Goal: Task Accomplishment & Management: Manage account settings

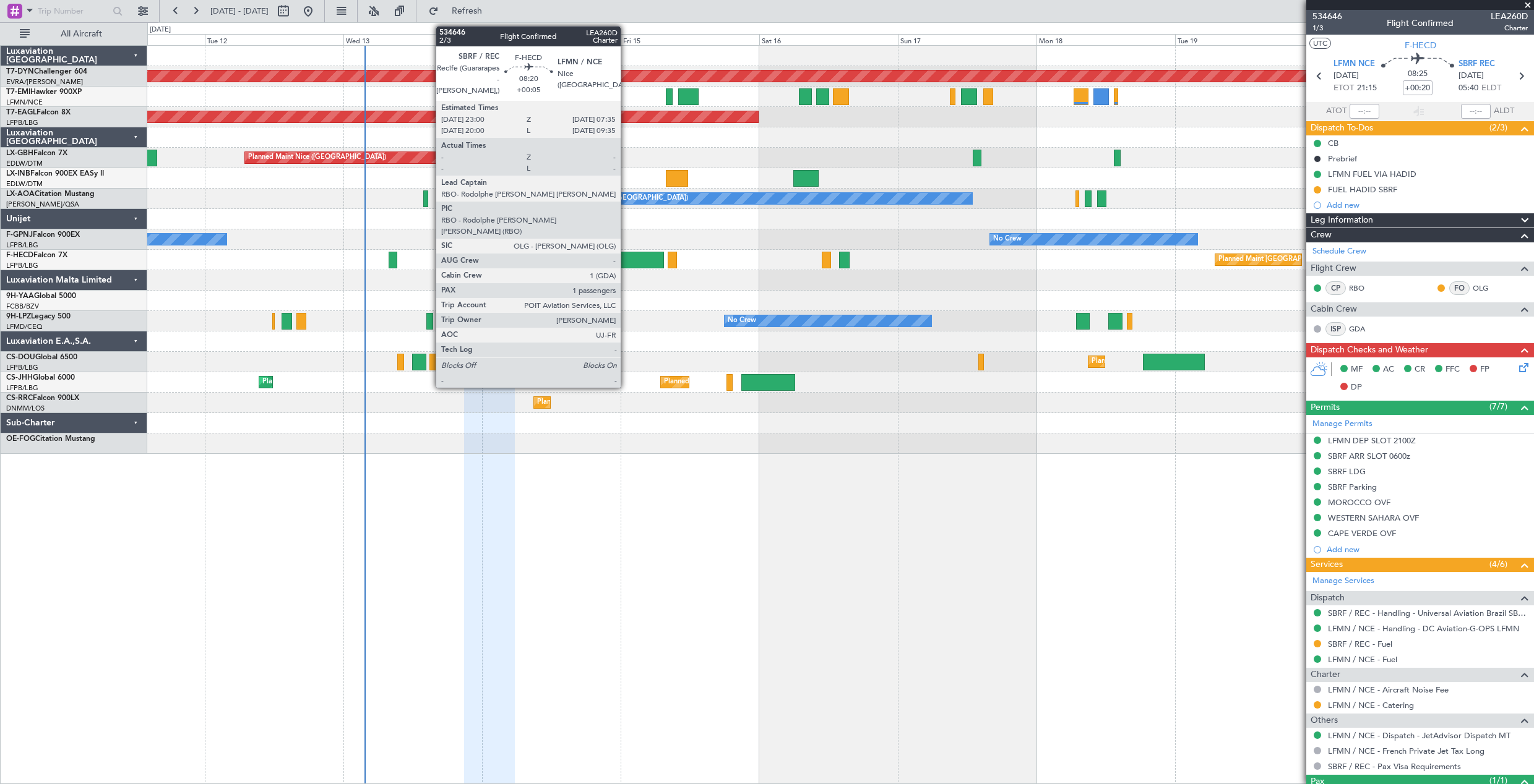
click at [626, 256] on div at bounding box center [639, 260] width 50 height 17
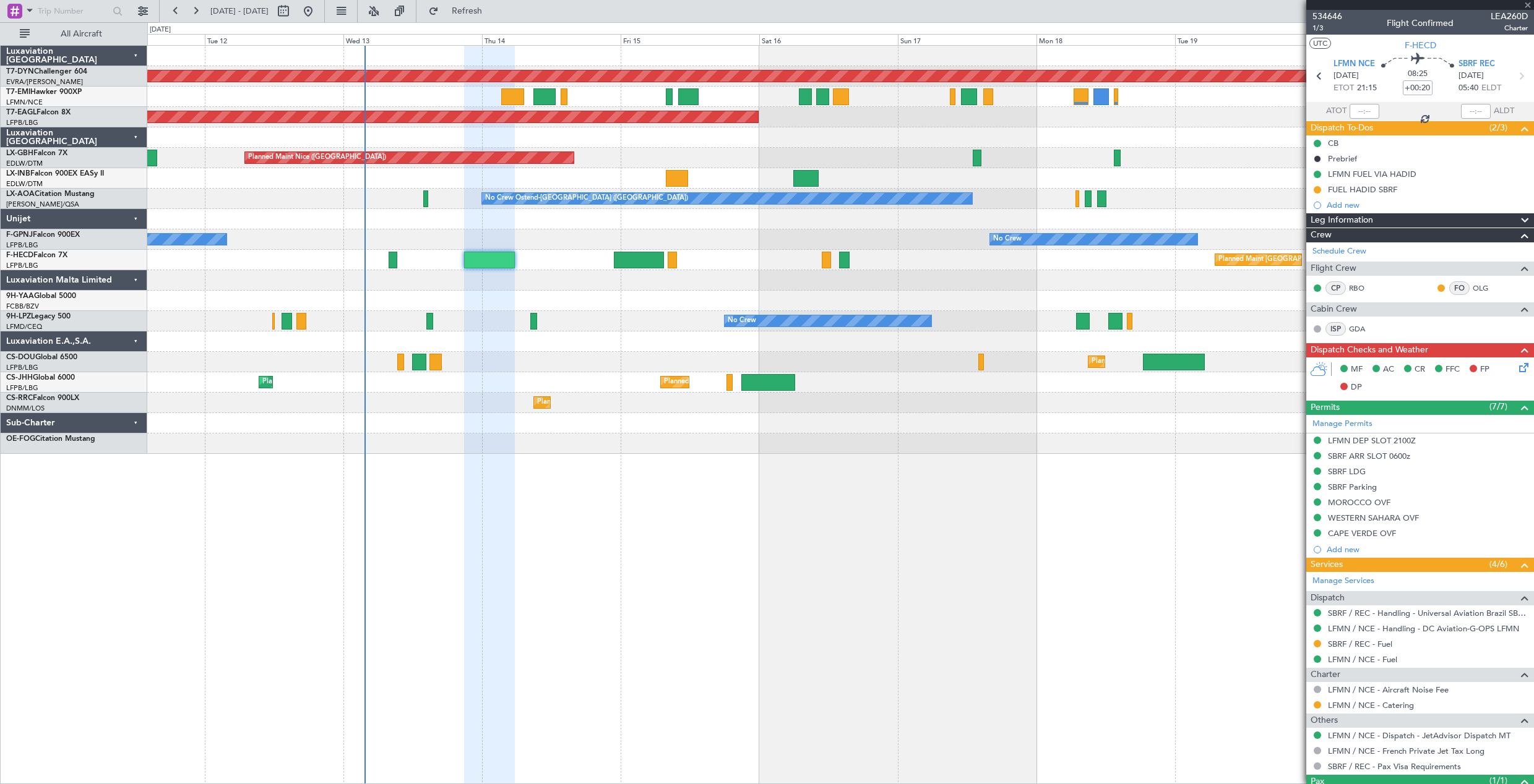
type input "+00:05"
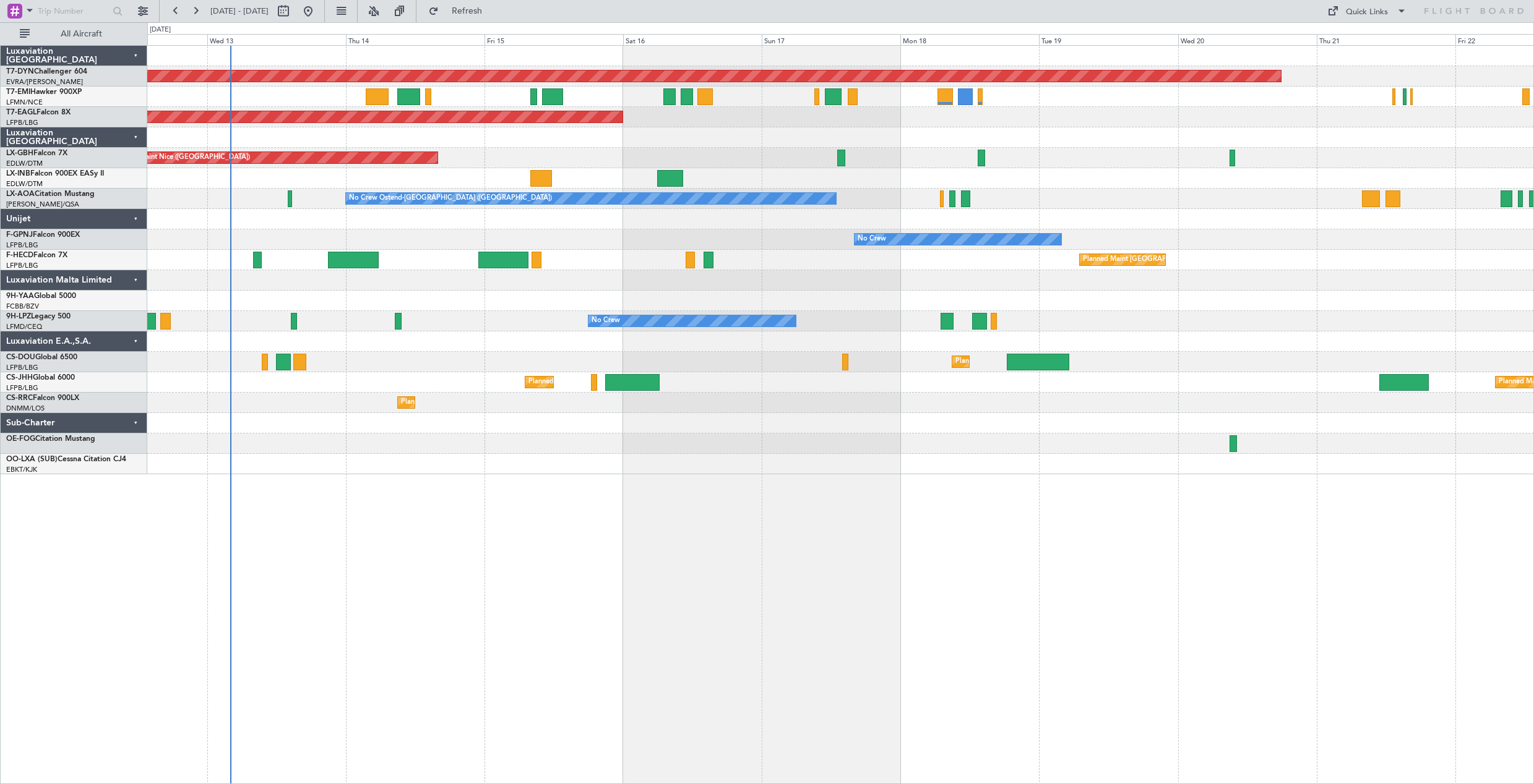
click at [542, 407] on div "Planned Maint [GEOGRAPHIC_DATA]-[GEOGRAPHIC_DATA] Planned Maint [US_STATE] ([GE…" at bounding box center [840, 260] width 1386 height 429
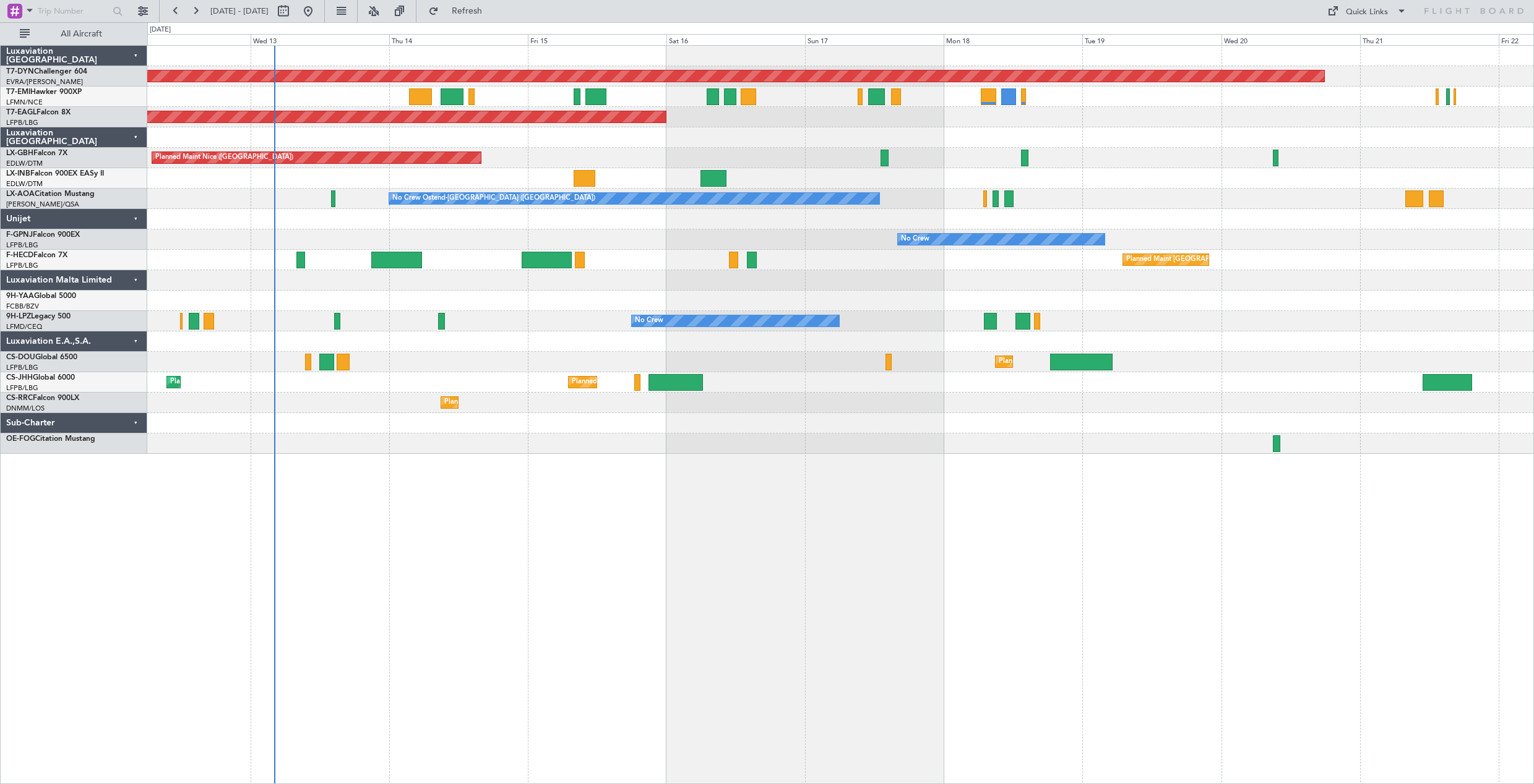
click at [760, 187] on div at bounding box center [840, 178] width 1386 height 21
click at [441, 107] on div "Planned Maint [US_STATE] ([GEOGRAPHIC_DATA])" at bounding box center [840, 117] width 1386 height 21
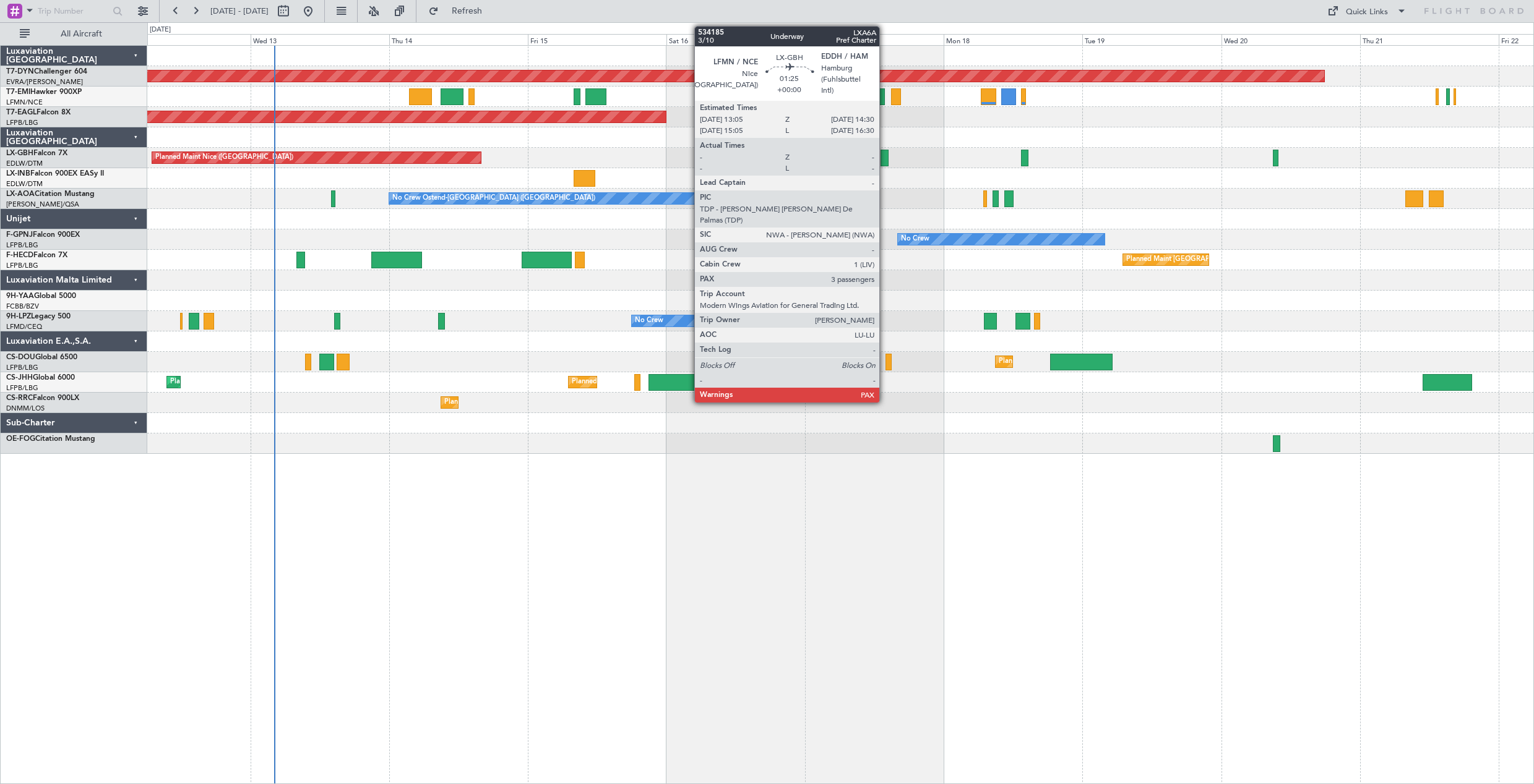
click at [885, 155] on div at bounding box center [885, 158] width 8 height 17
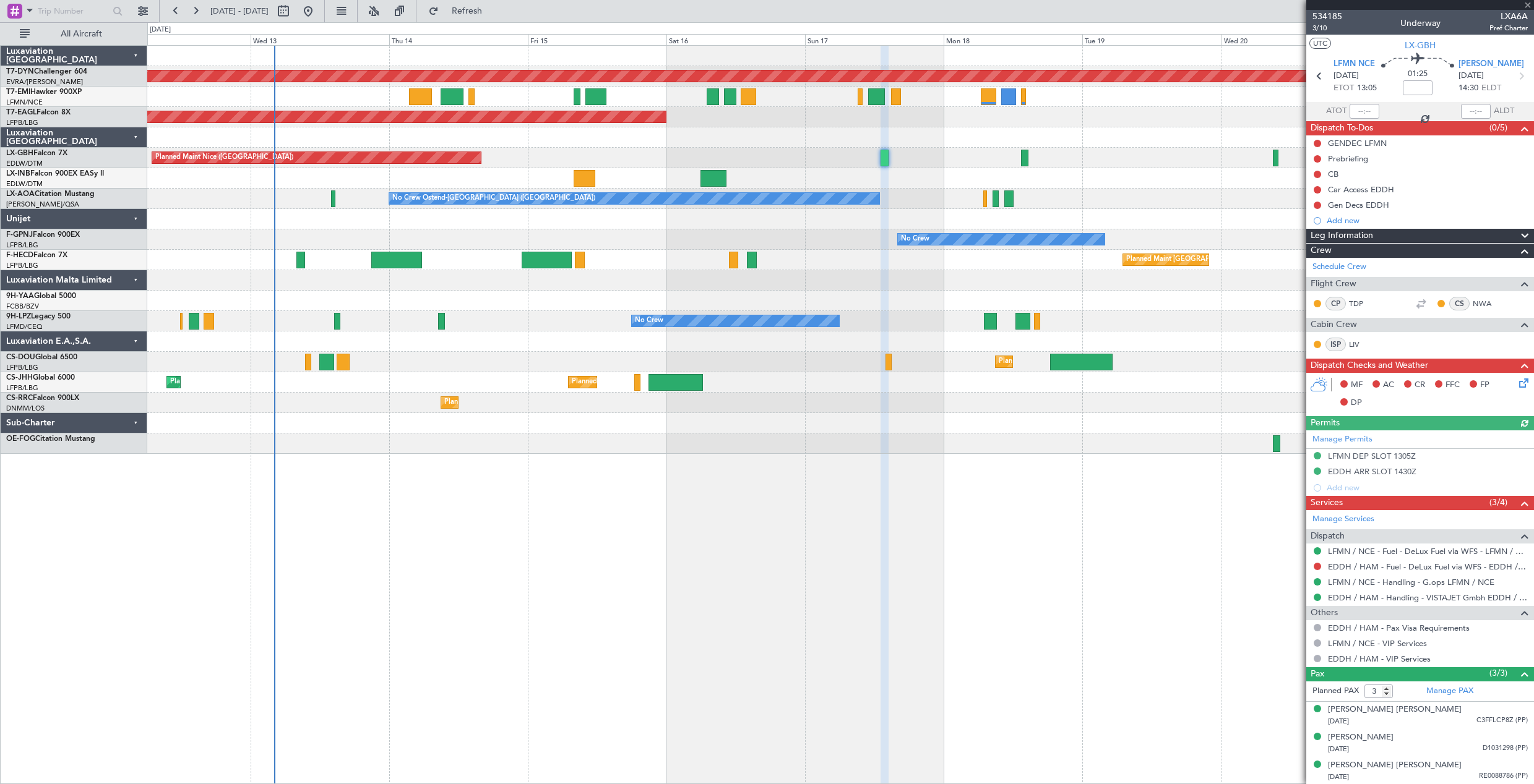
scroll to position [1, 0]
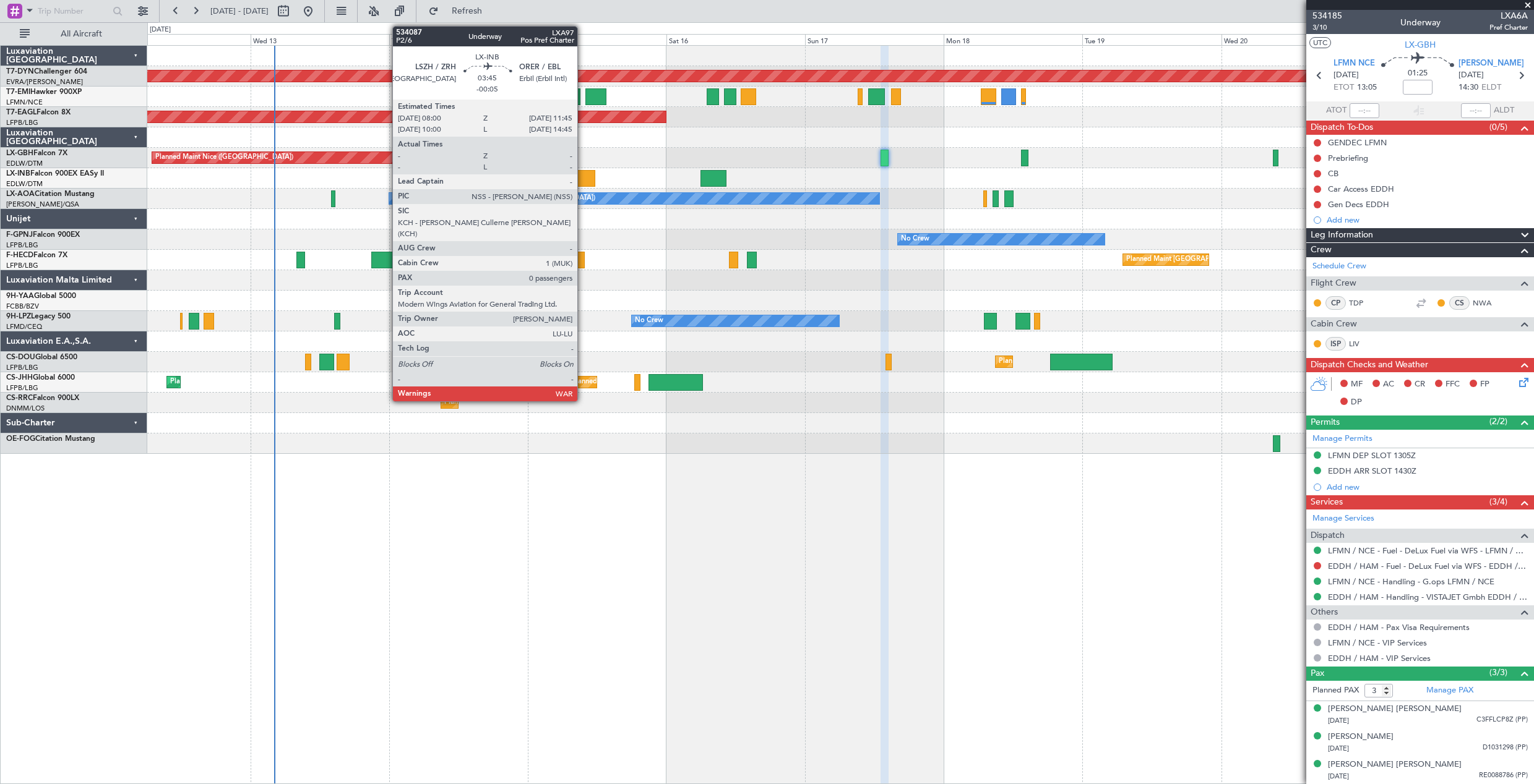
click at [583, 179] on div at bounding box center [584, 178] width 22 height 17
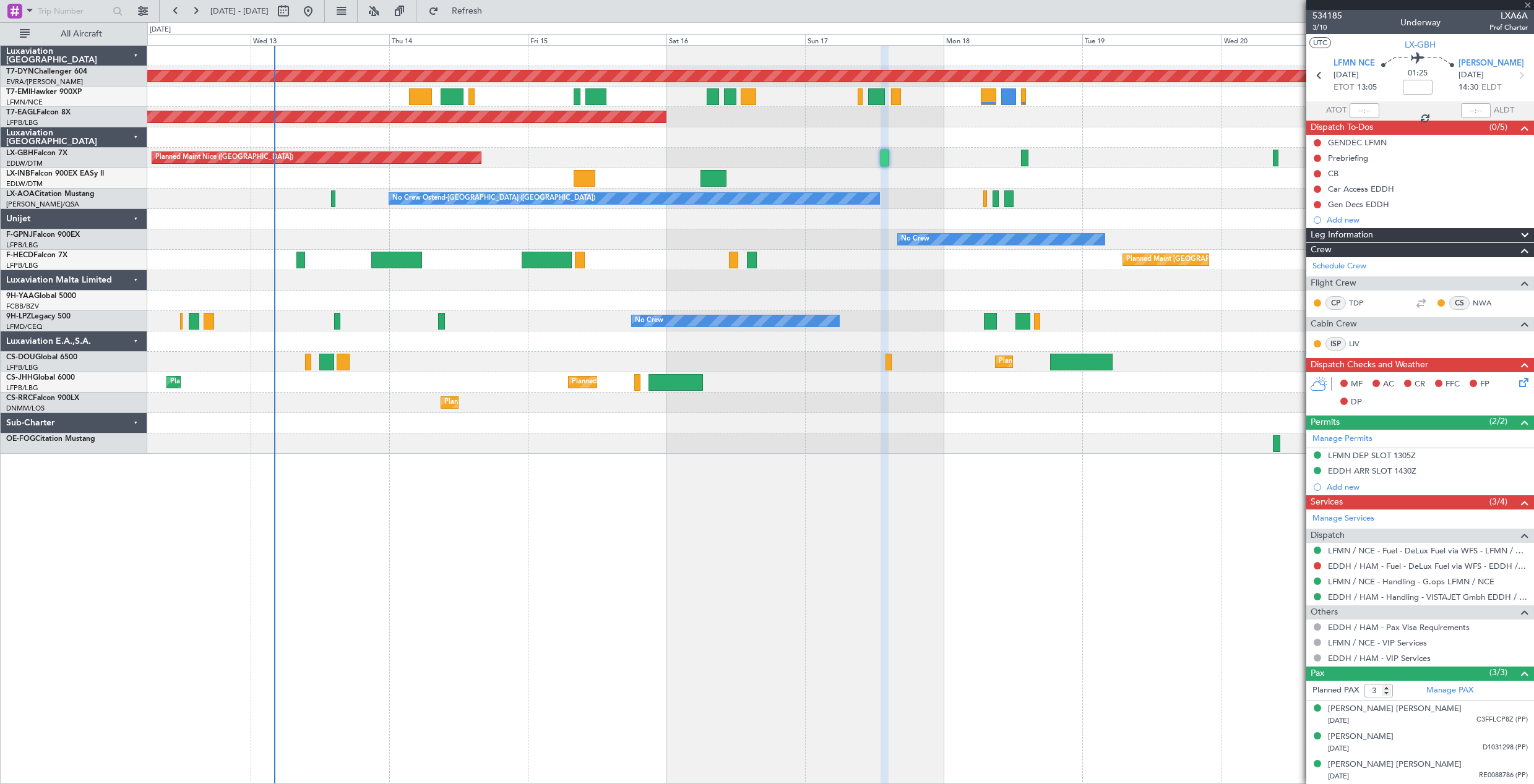
type input "-00:05"
type input "0"
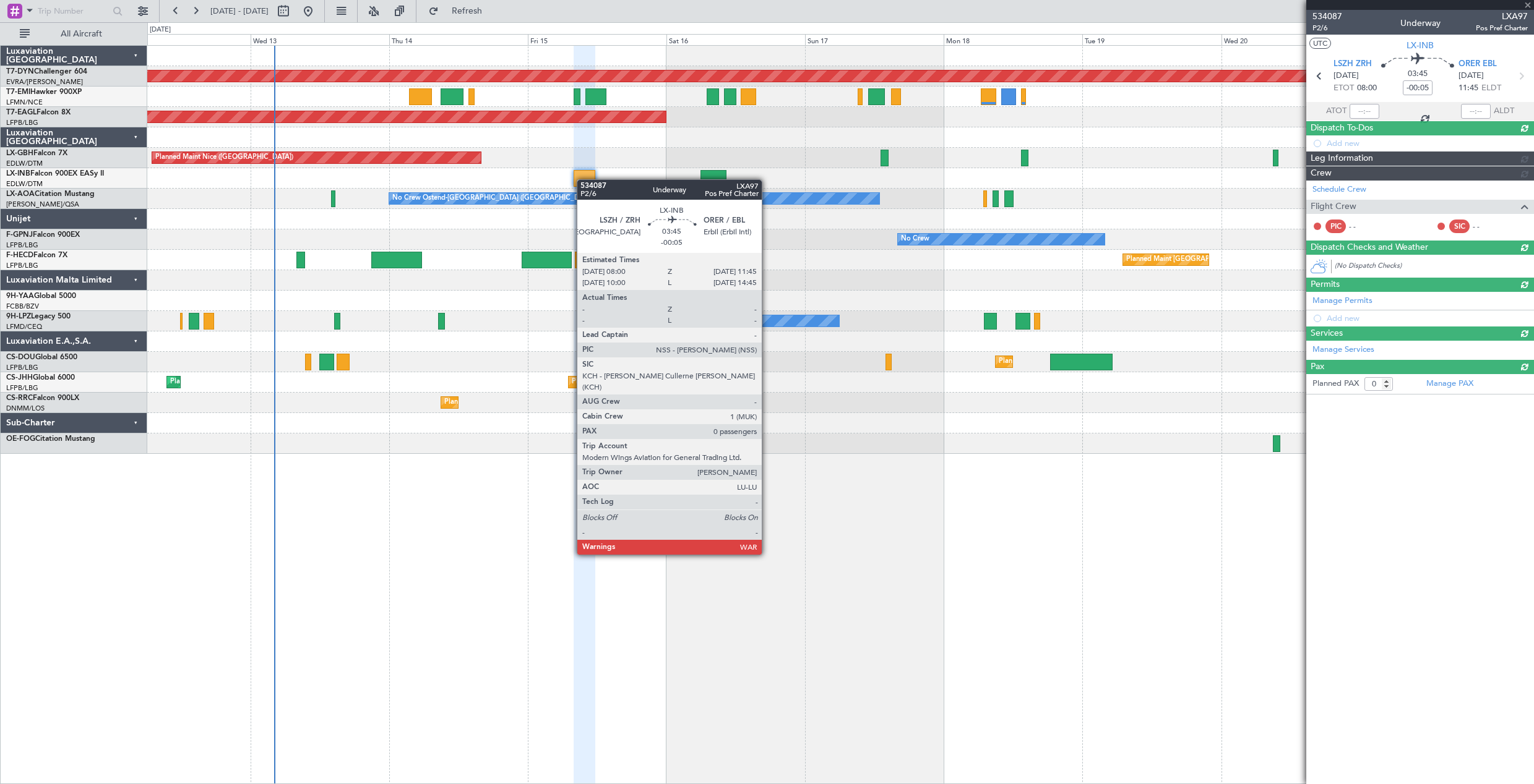
scroll to position [0, 0]
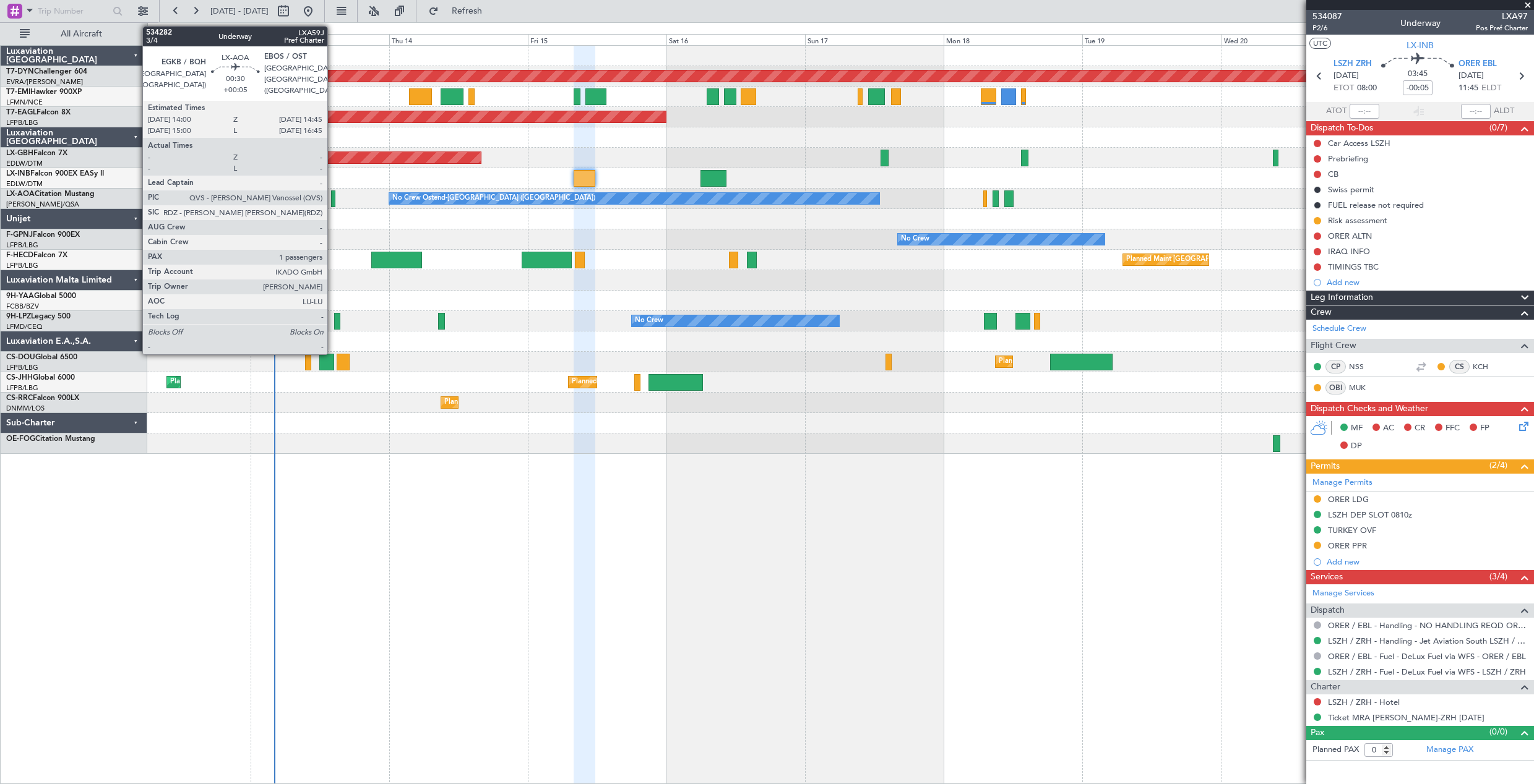
click at [333, 203] on div at bounding box center [334, 199] width 5 height 17
type input "+00:05"
type input "1"
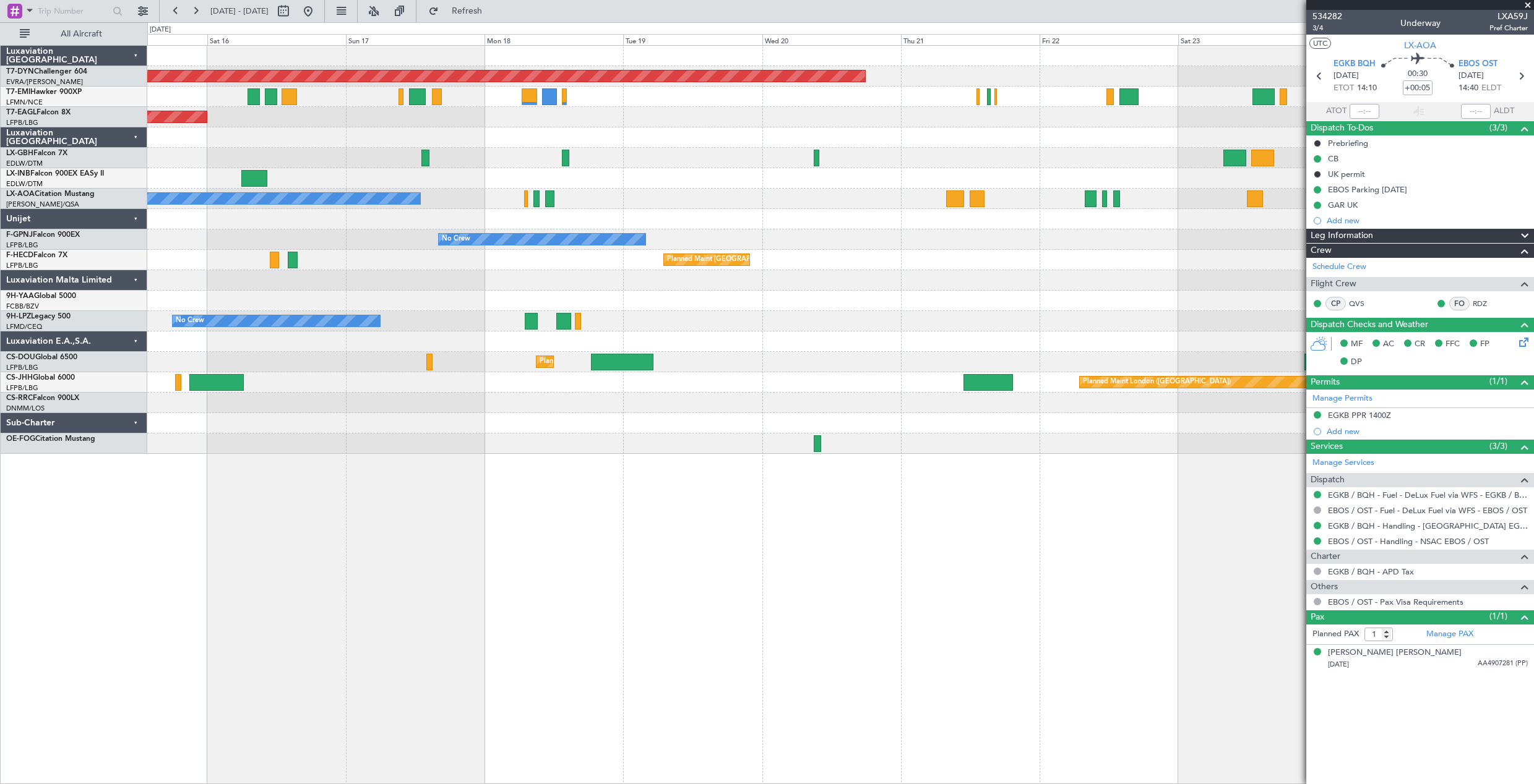
click at [410, 251] on div "Planned Maint [GEOGRAPHIC_DATA] ([GEOGRAPHIC_DATA]) Planned Maint [GEOGRAPHIC_D…" at bounding box center [840, 260] width 1386 height 21
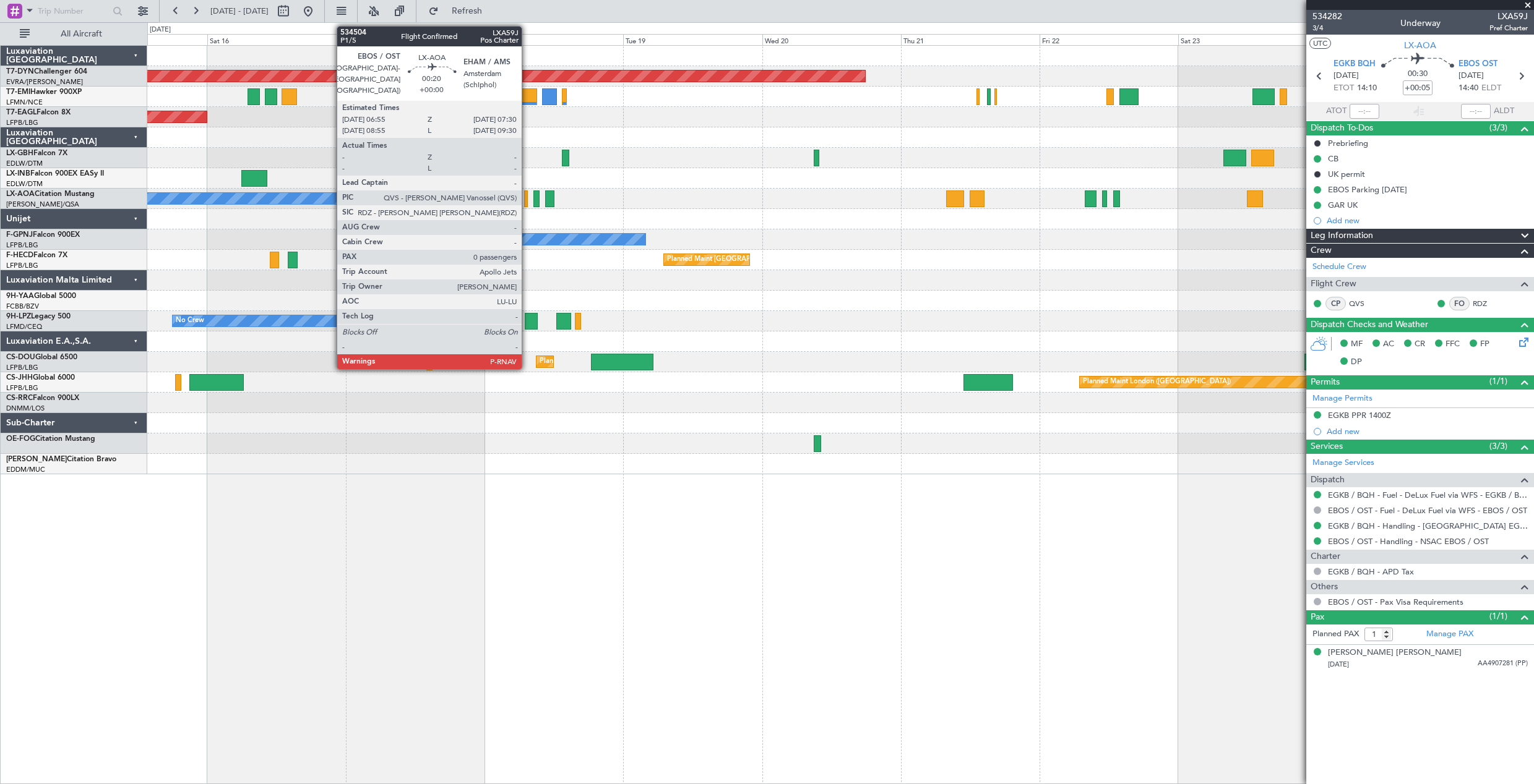
click at [527, 203] on div at bounding box center [525, 199] width 3 height 17
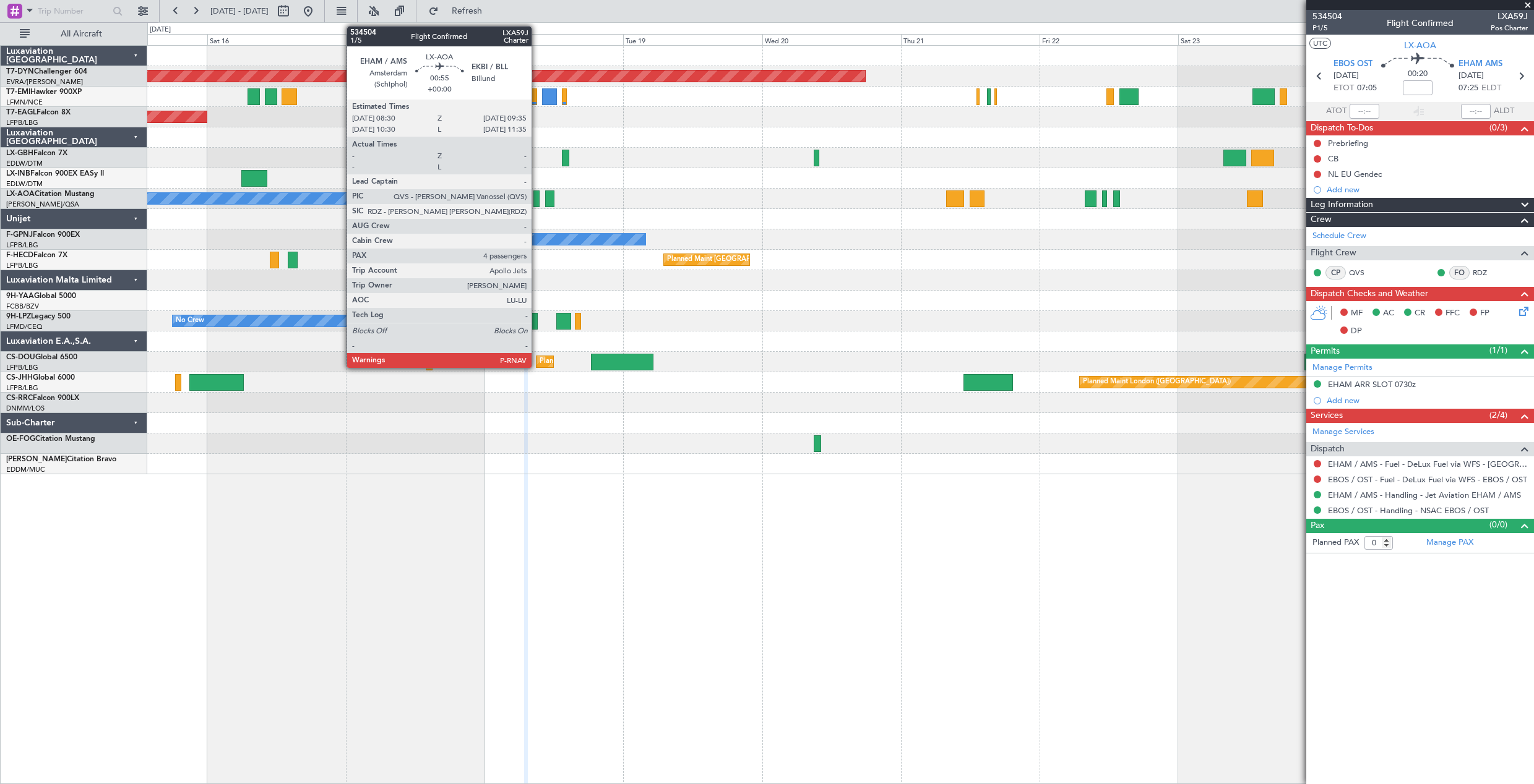
click at [537, 197] on div at bounding box center [537, 199] width 7 height 17
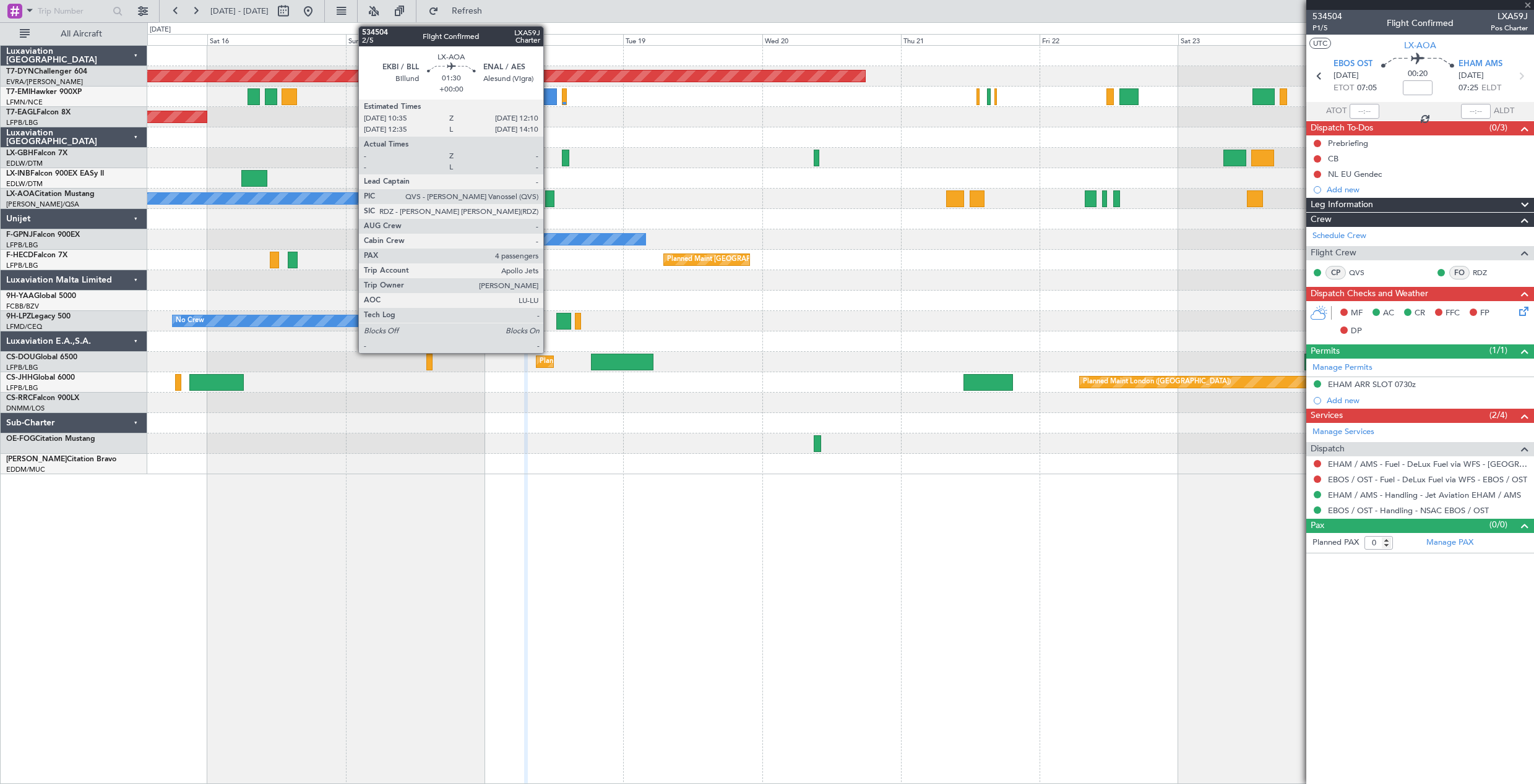
click at [549, 201] on div at bounding box center [550, 199] width 9 height 17
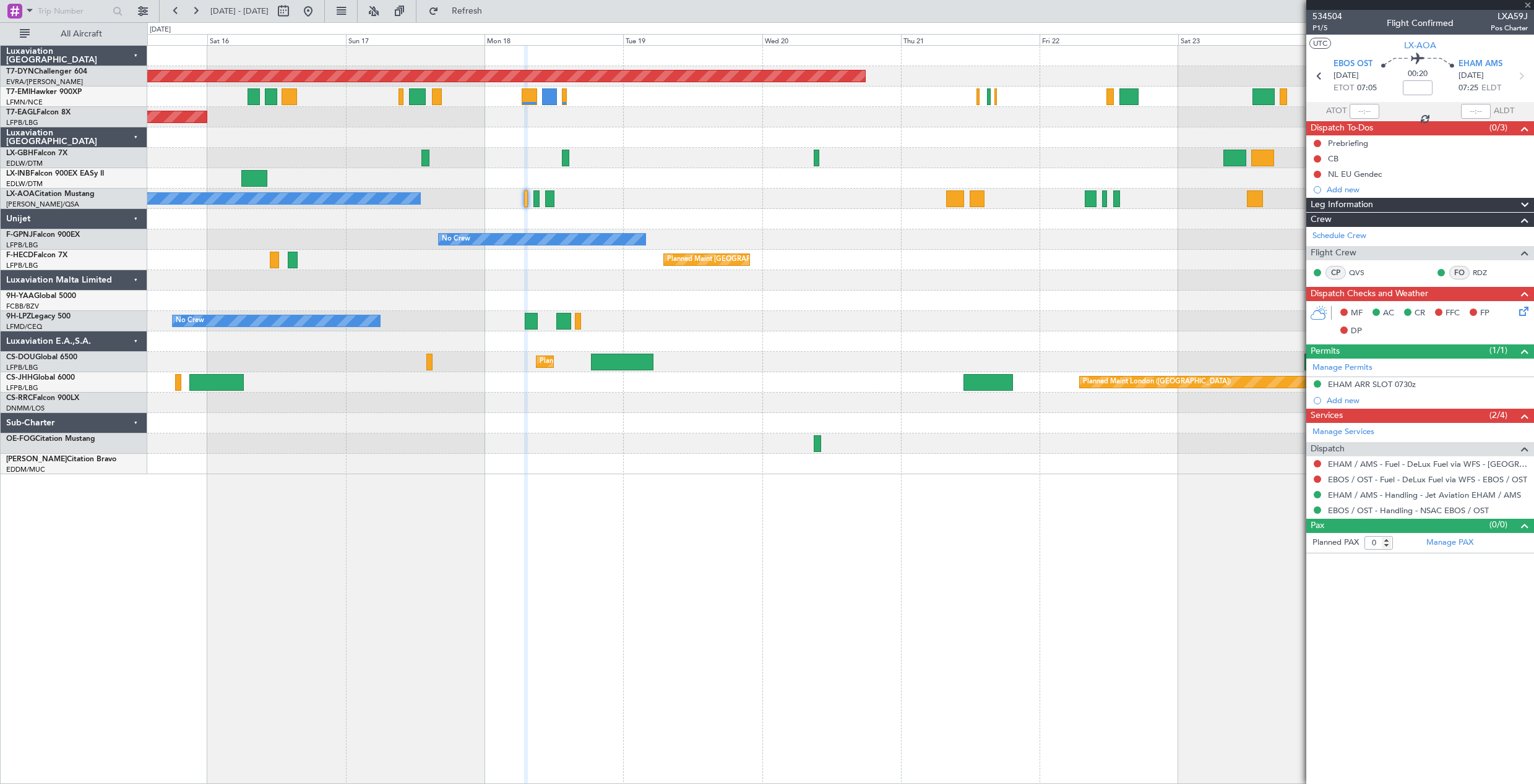
type input "4"
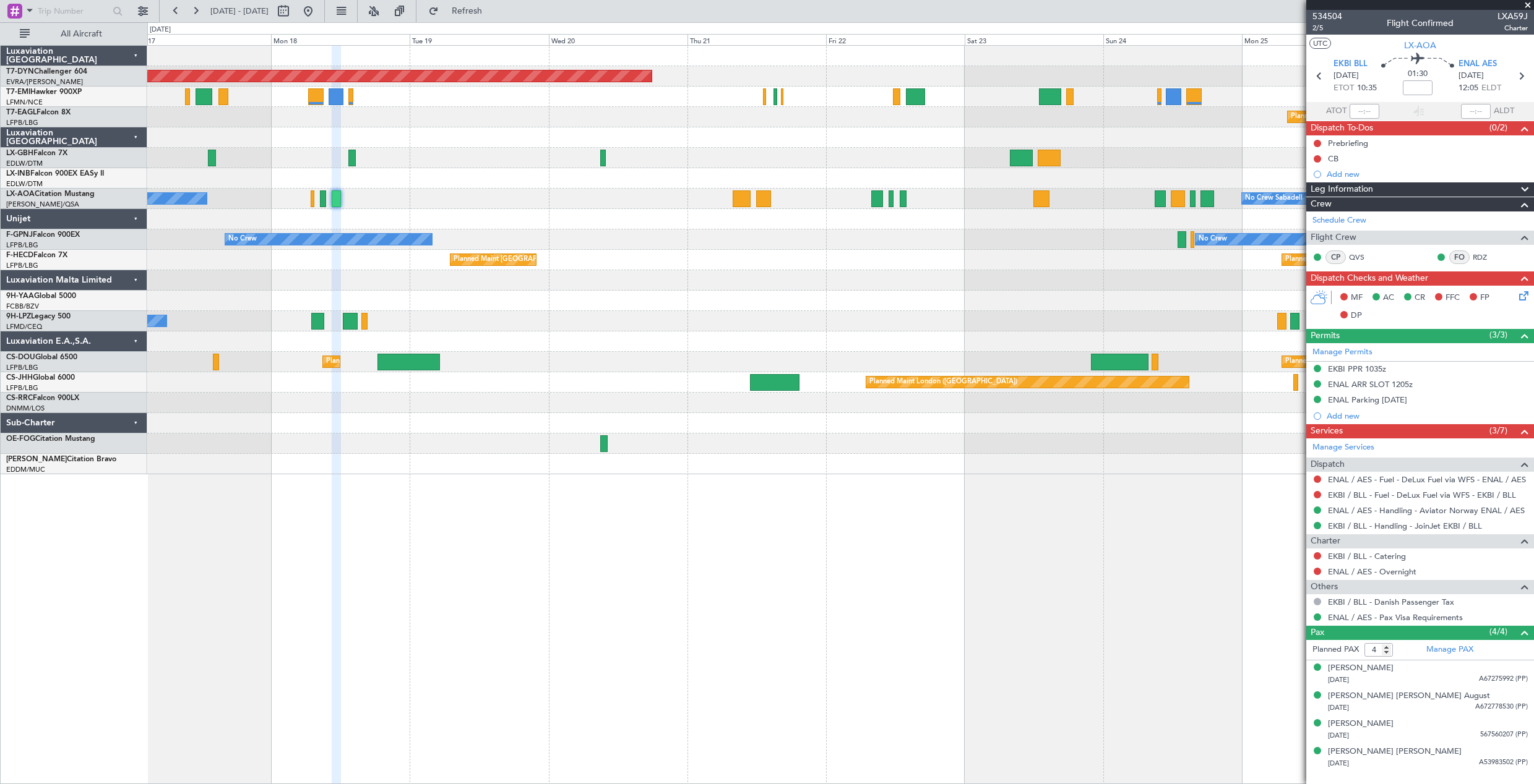
click at [886, 295] on div at bounding box center [840, 300] width 1386 height 21
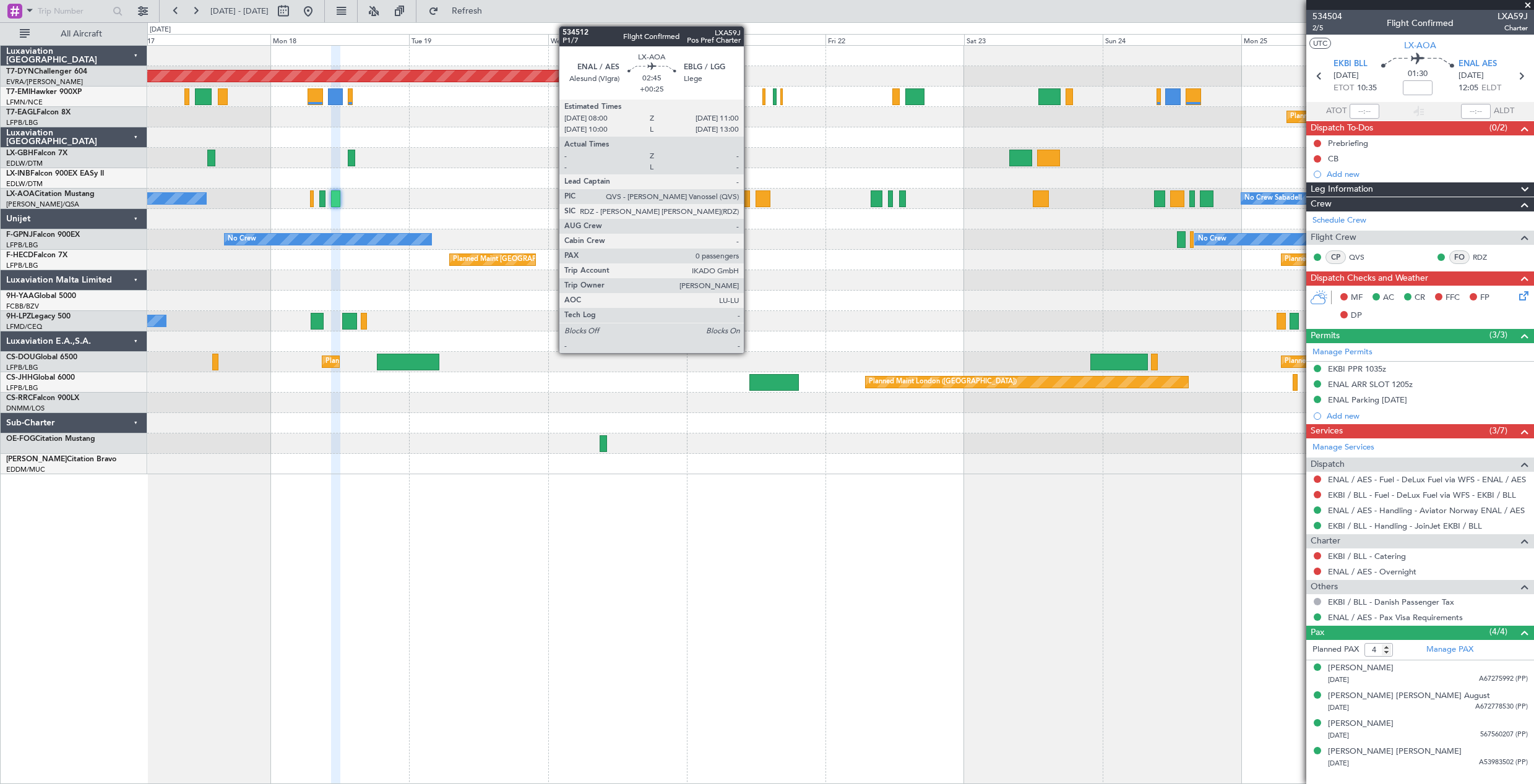
click at [750, 207] on div at bounding box center [741, 199] width 18 height 17
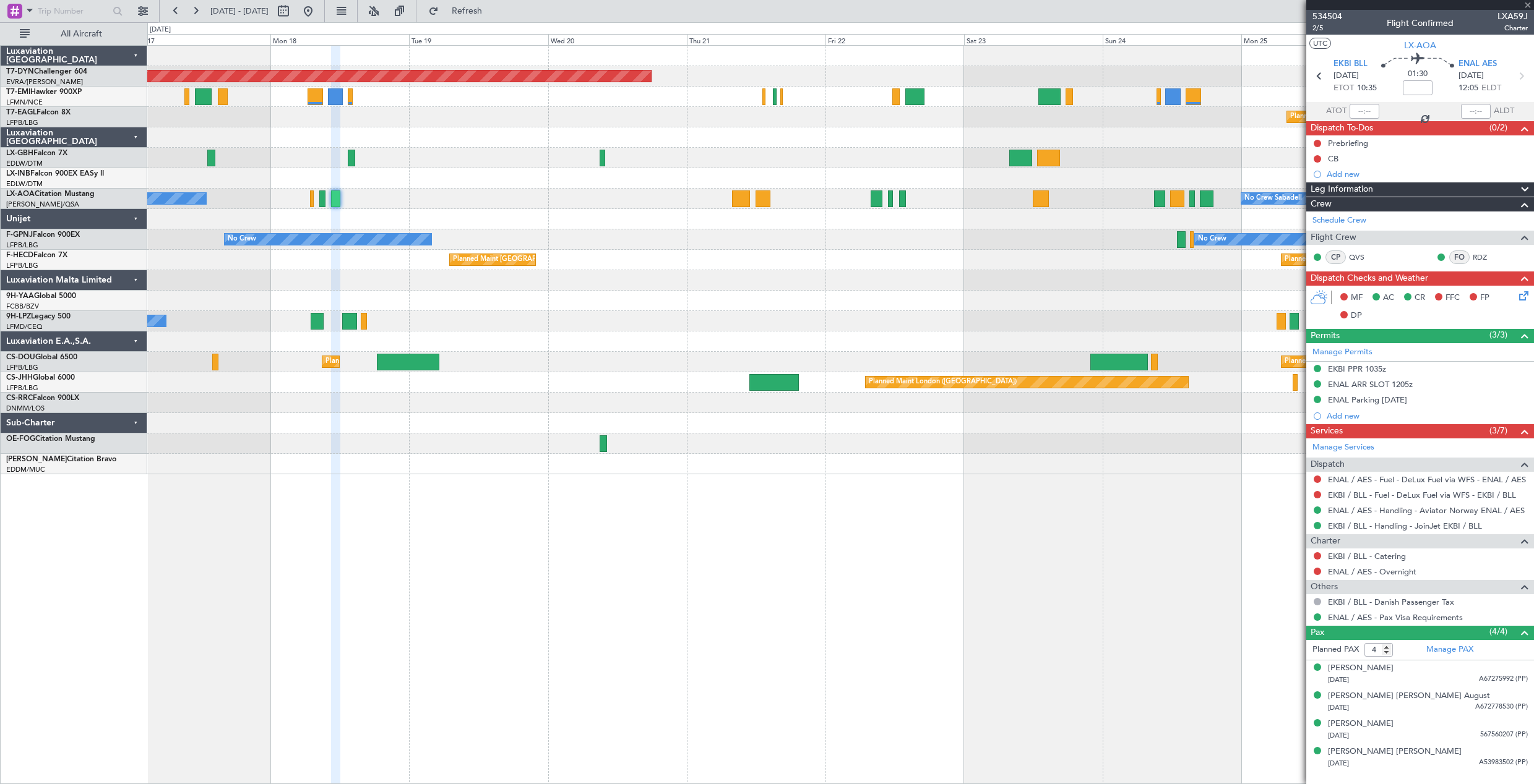
type input "+00:25"
type input "0"
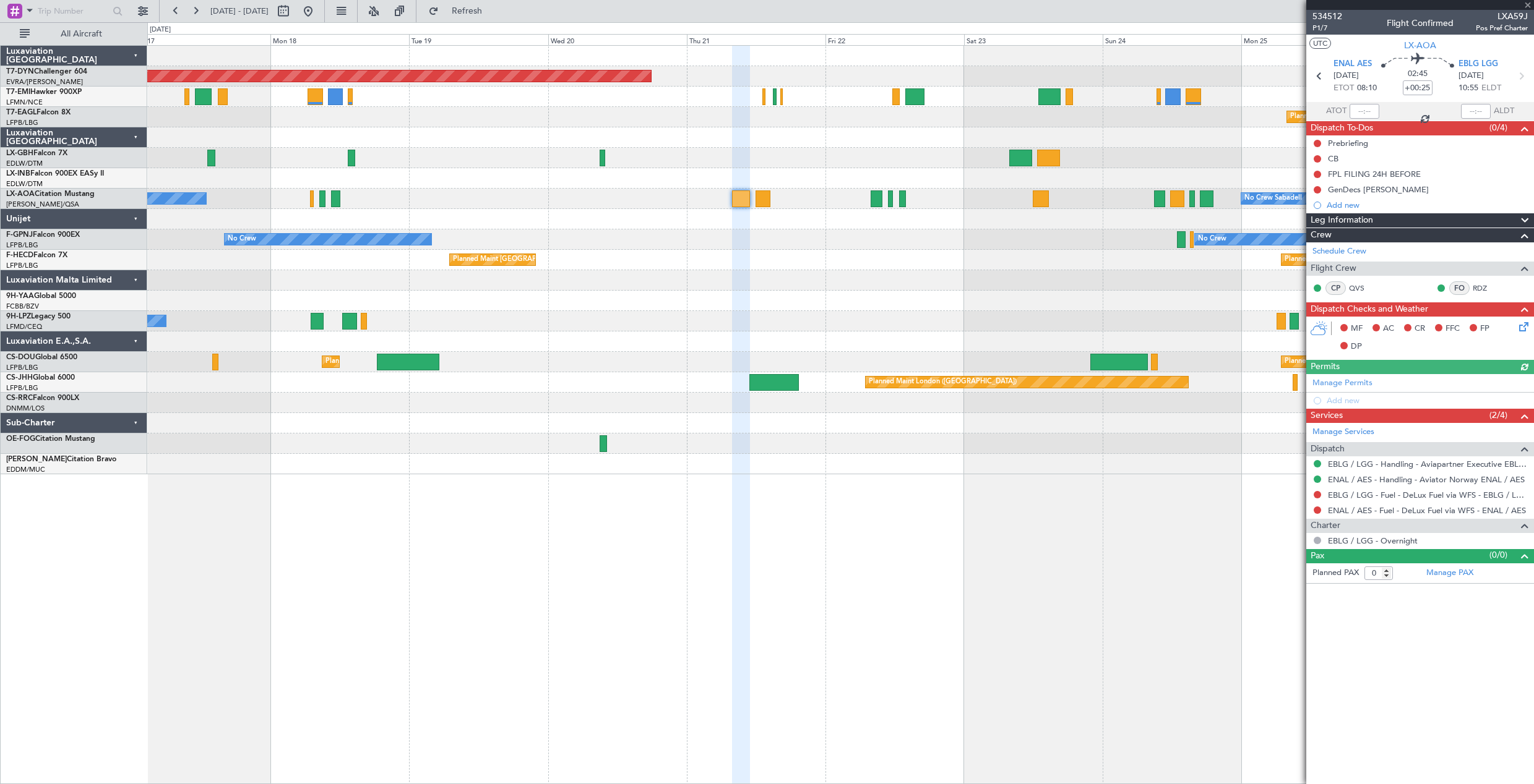
click at [778, 212] on div at bounding box center [840, 219] width 1386 height 21
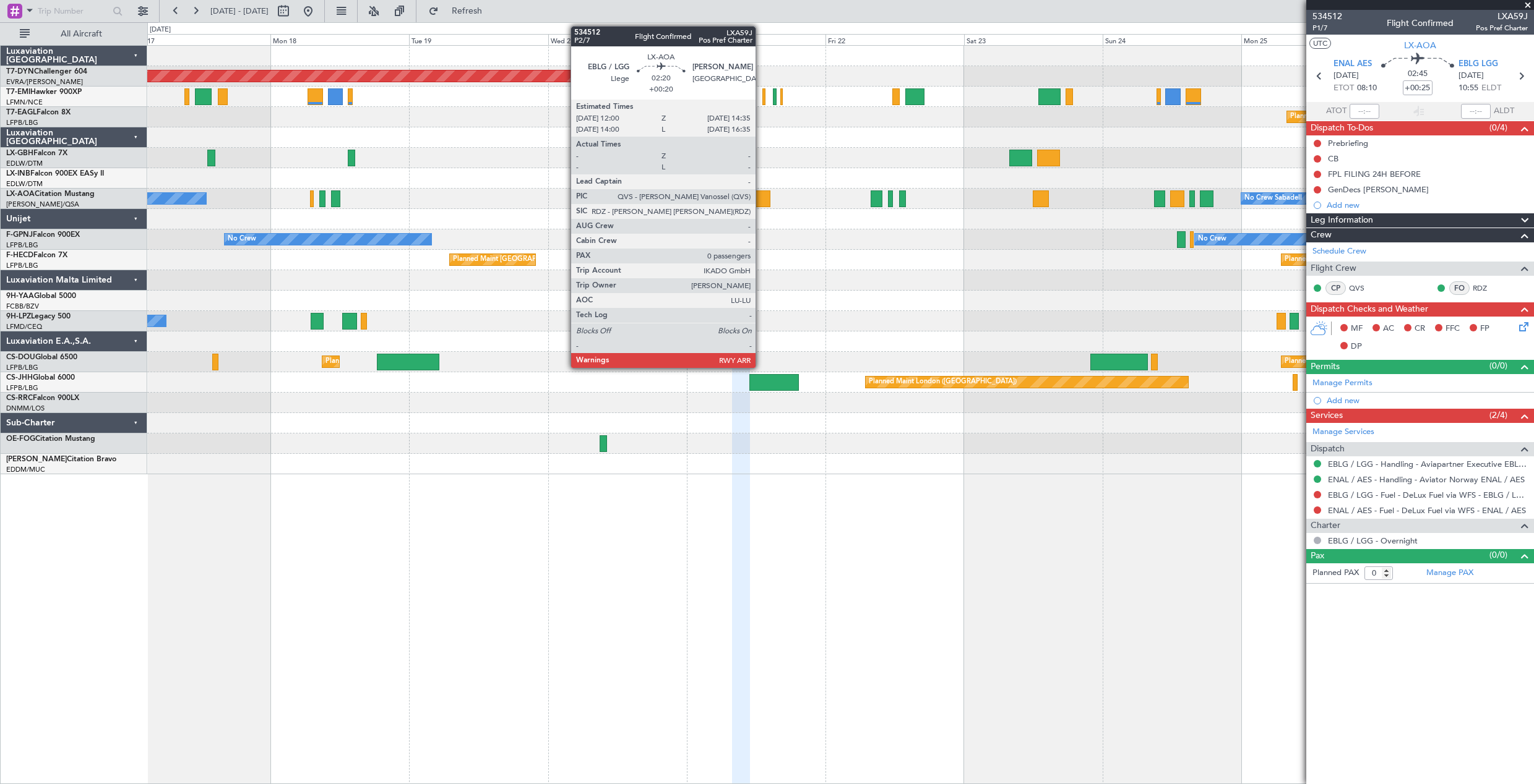
click at [761, 201] on div at bounding box center [763, 199] width 16 height 17
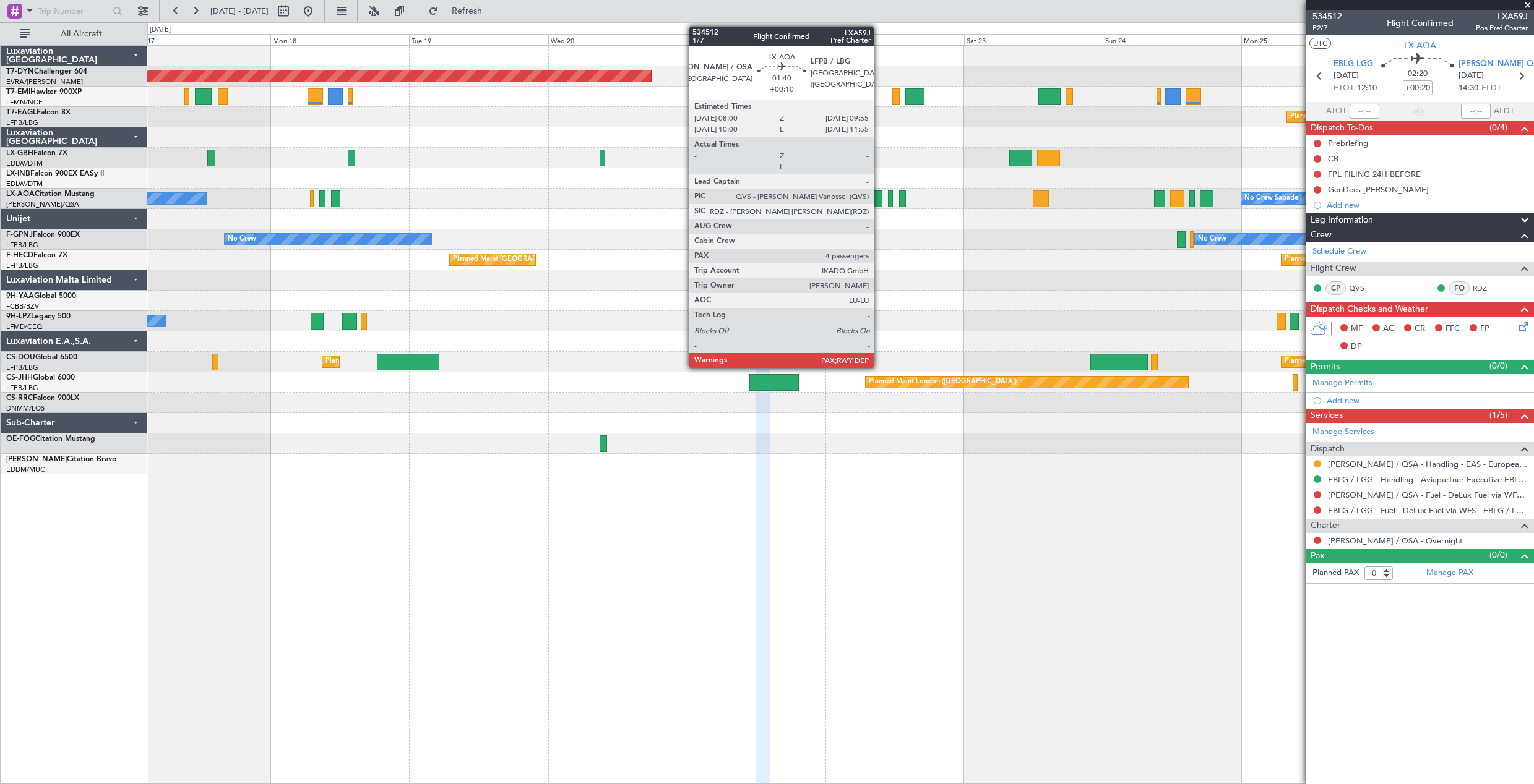
click at [879, 197] on div at bounding box center [876, 199] width 11 height 17
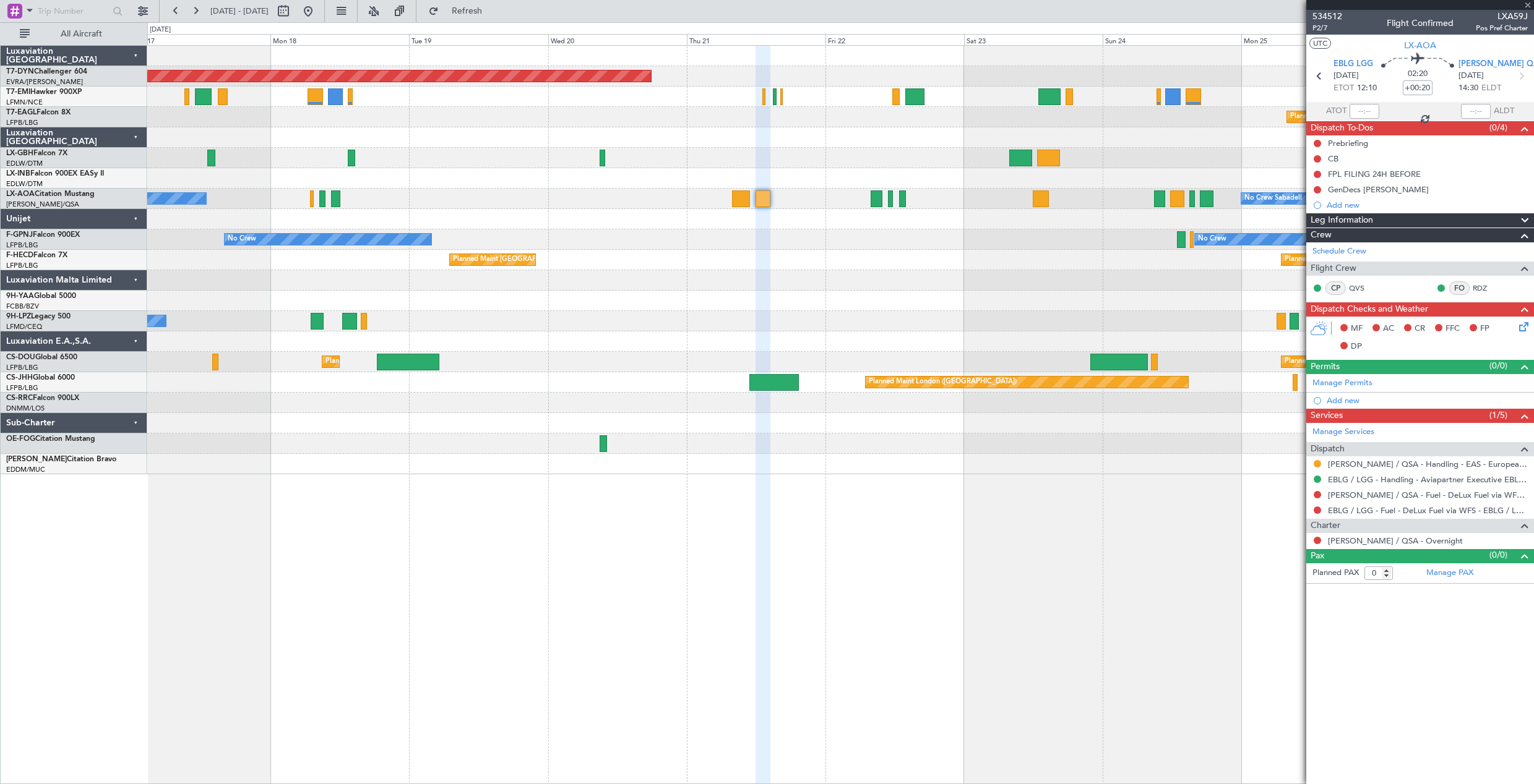
type input "+00:10"
type input "4"
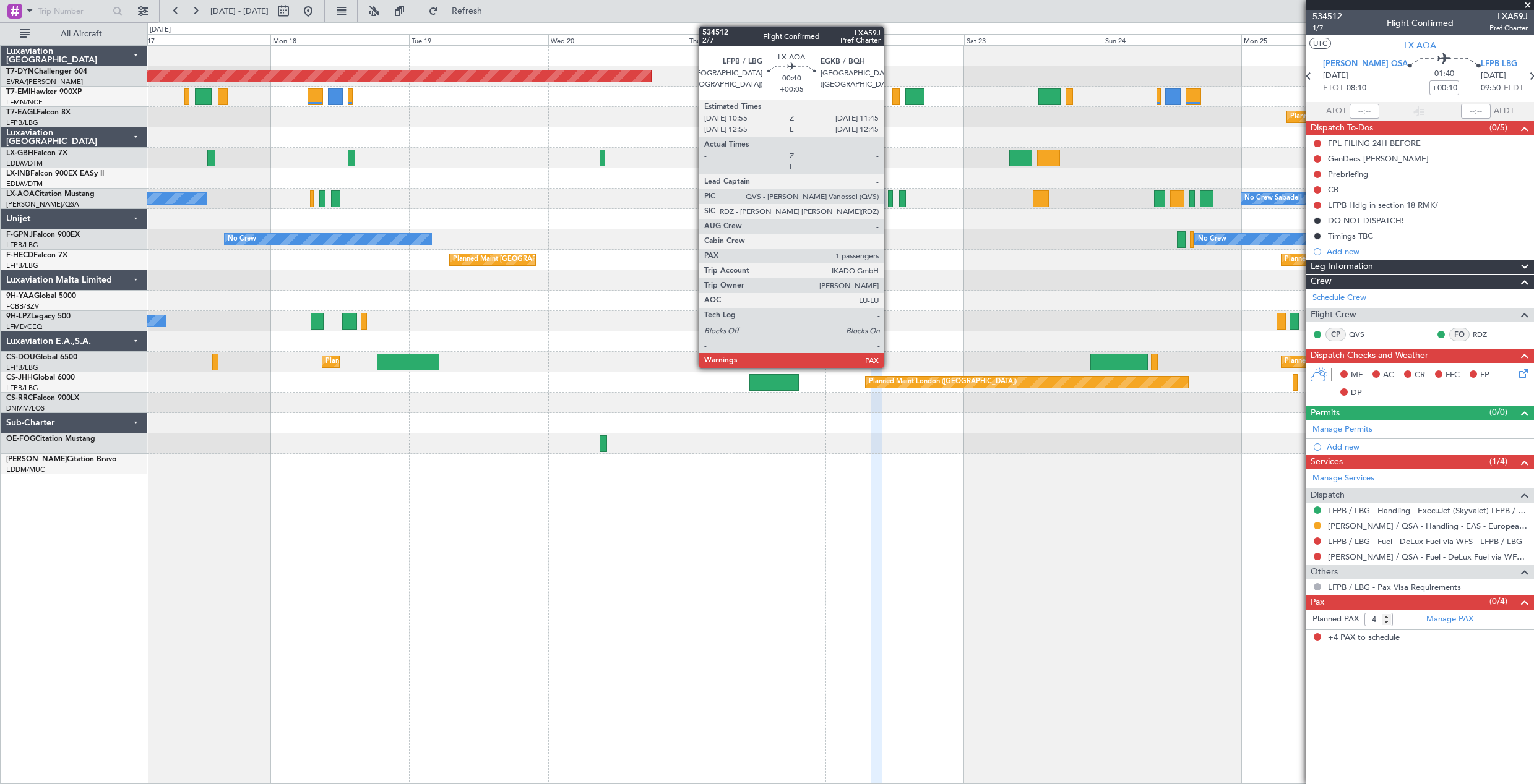
click at [889, 195] on div at bounding box center [891, 199] width 5 height 17
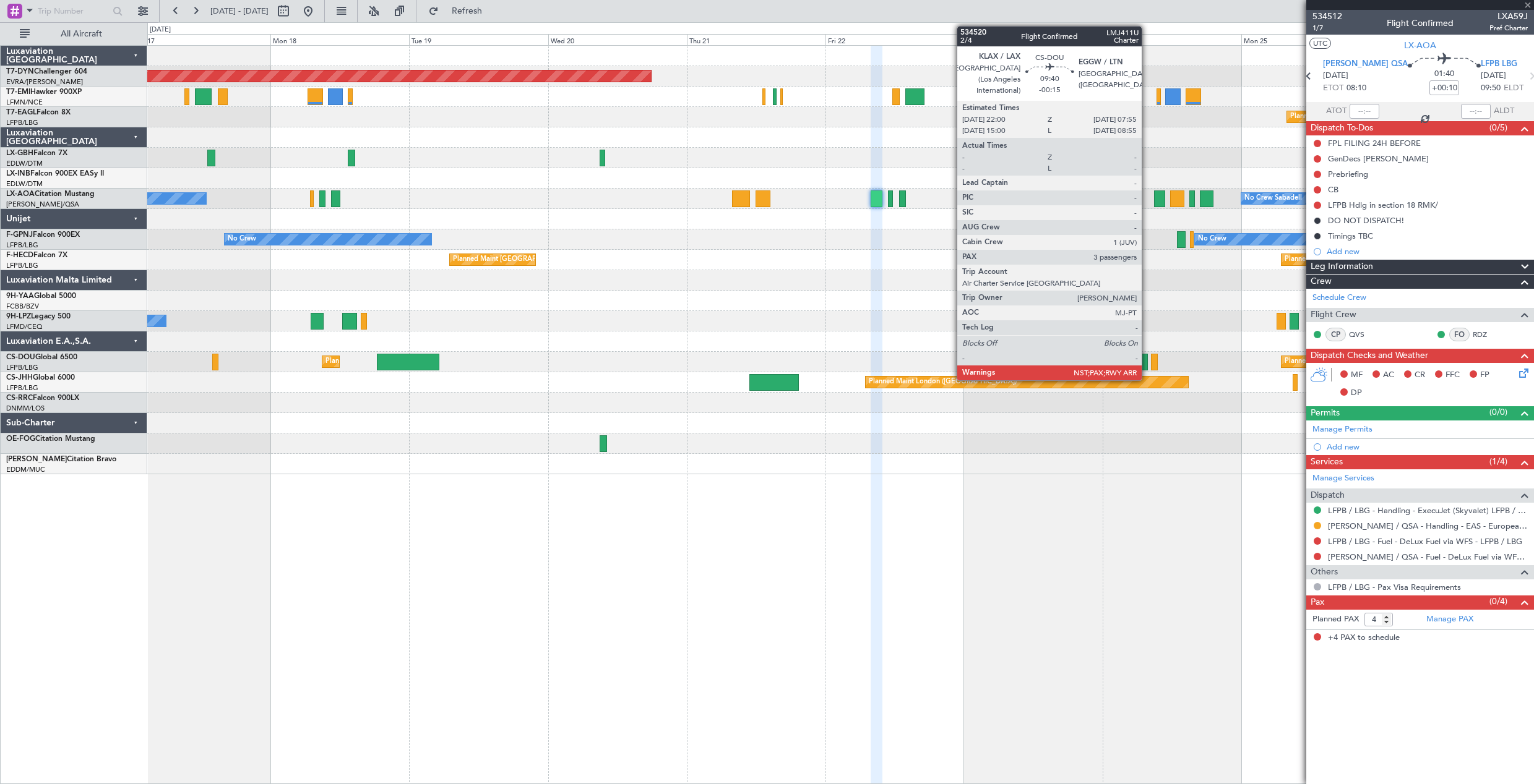
type input "+00:05"
type input "1"
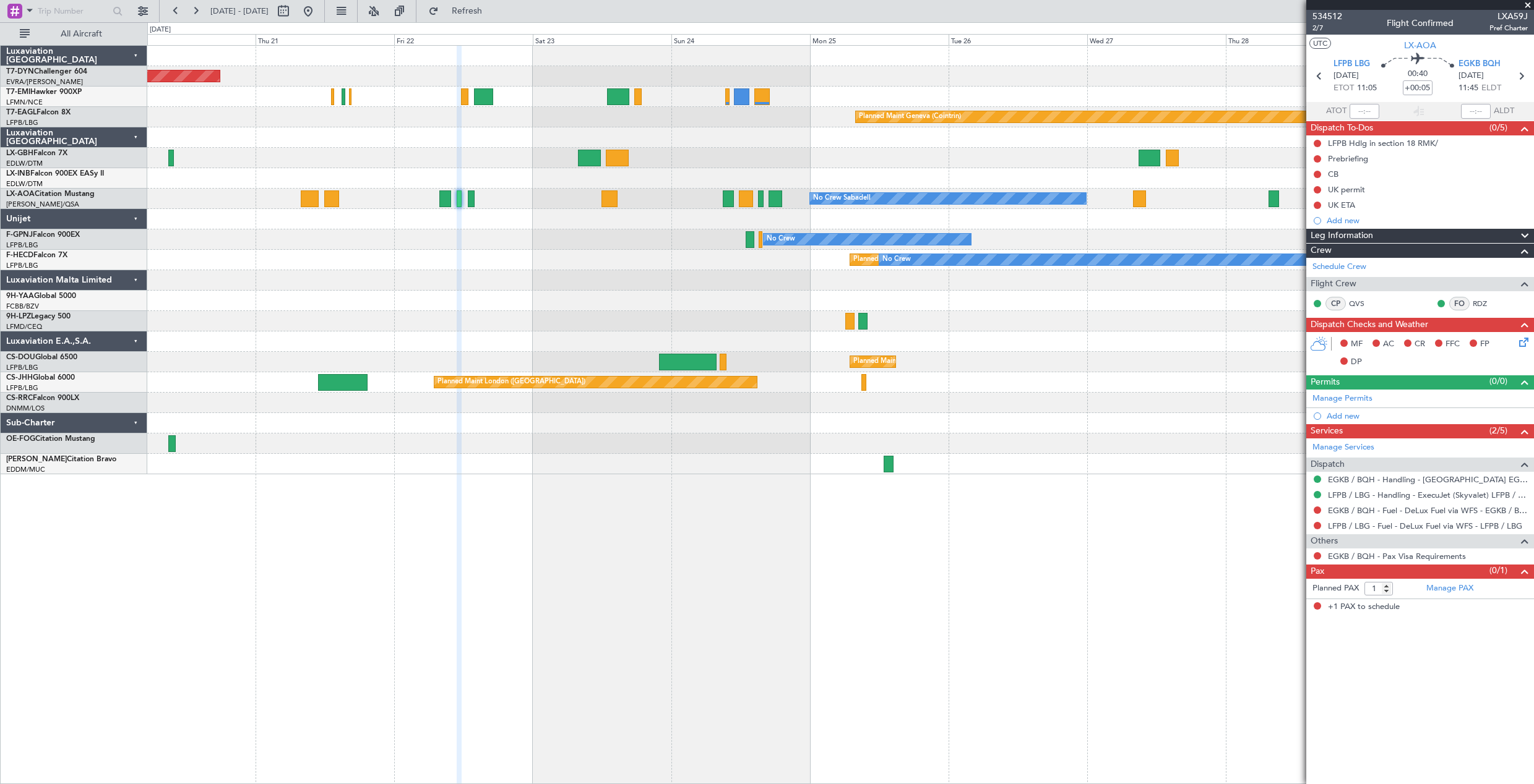
click at [655, 332] on div "Planned Maint [GEOGRAPHIC_DATA]-[GEOGRAPHIC_DATA] Planned Maint Geneva ([GEOGRA…" at bounding box center [840, 260] width 1386 height 429
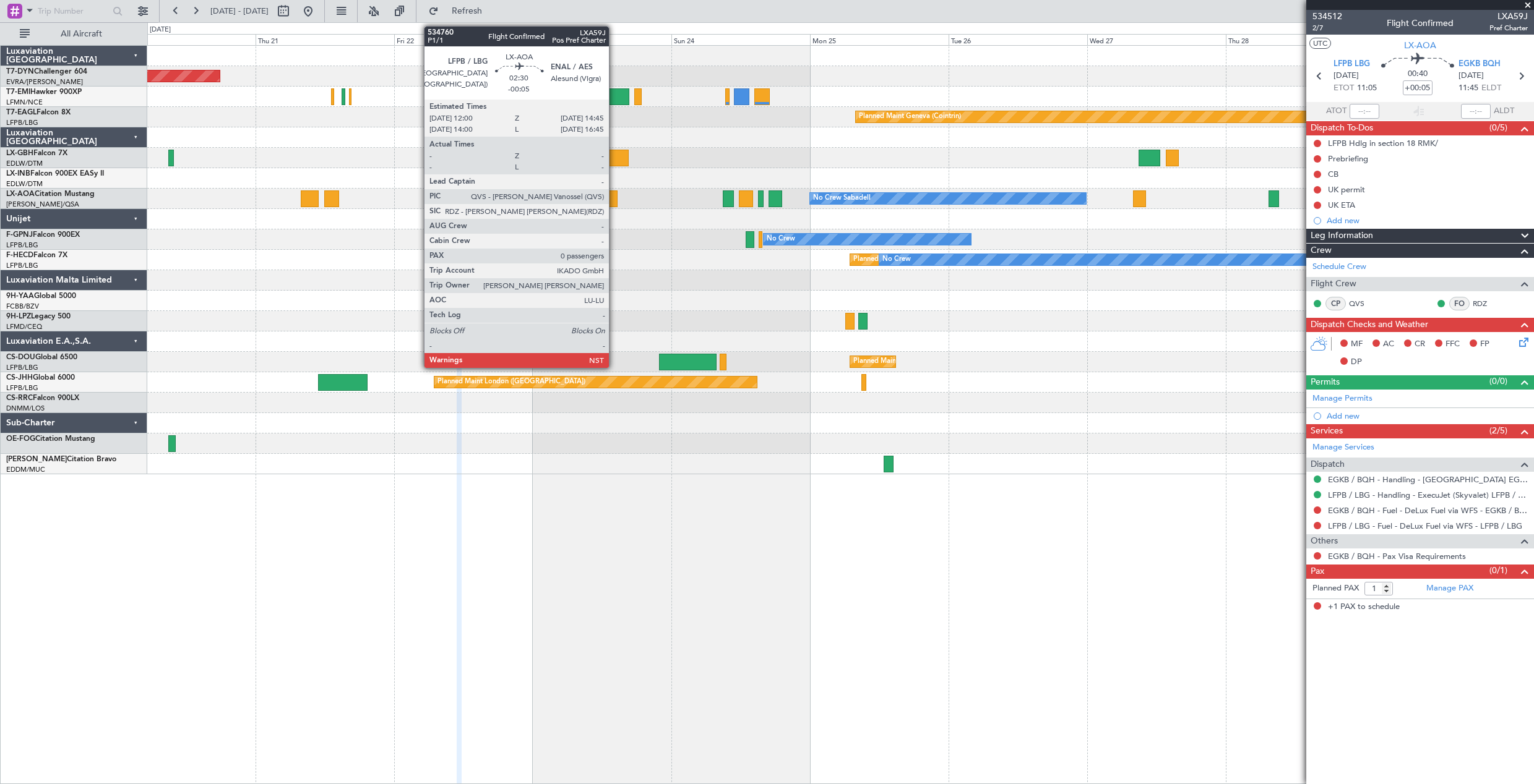
click at [614, 198] on div at bounding box center [609, 199] width 16 height 17
type input "-00:05"
type input "0"
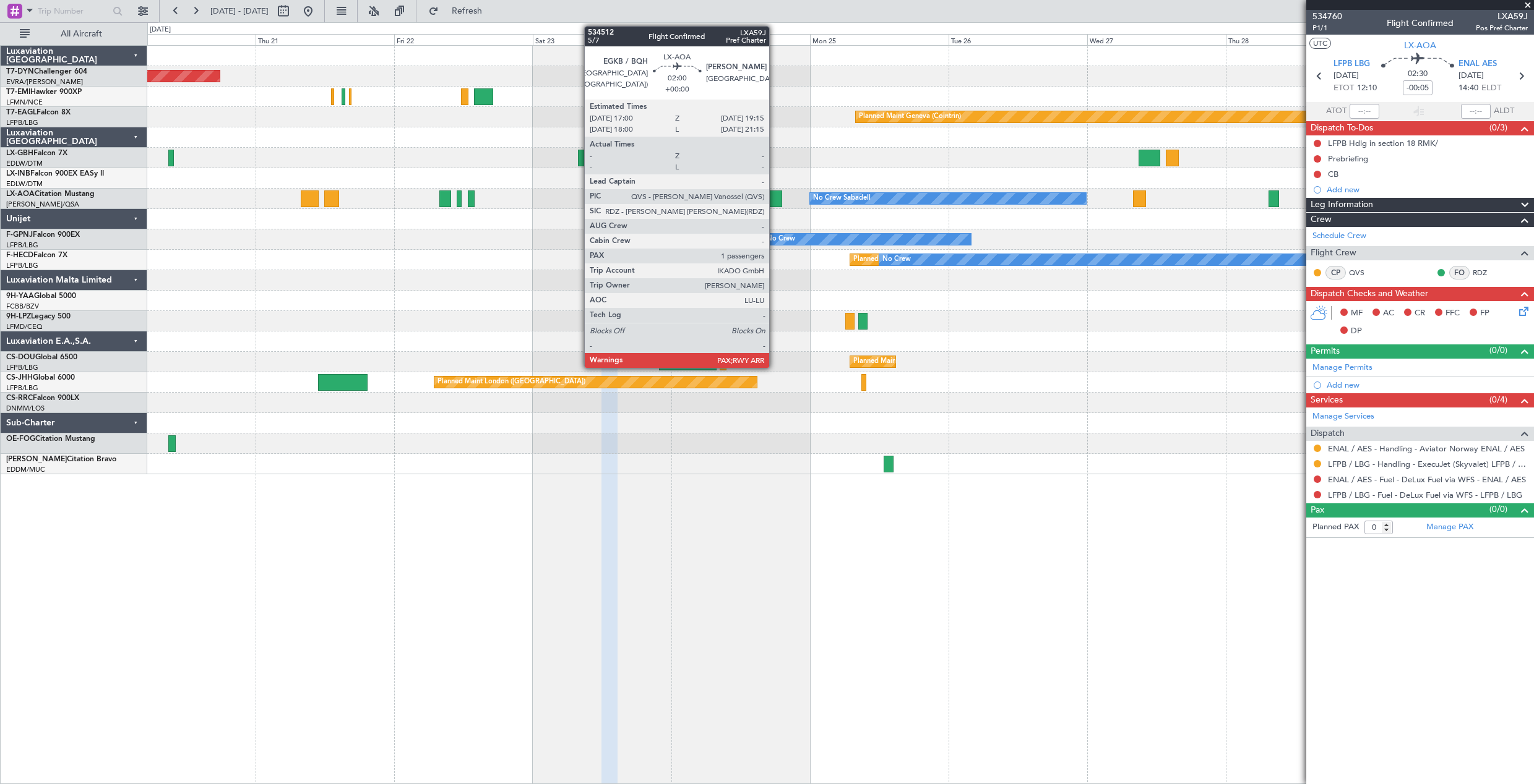
click at [774, 196] on div at bounding box center [775, 199] width 13 height 17
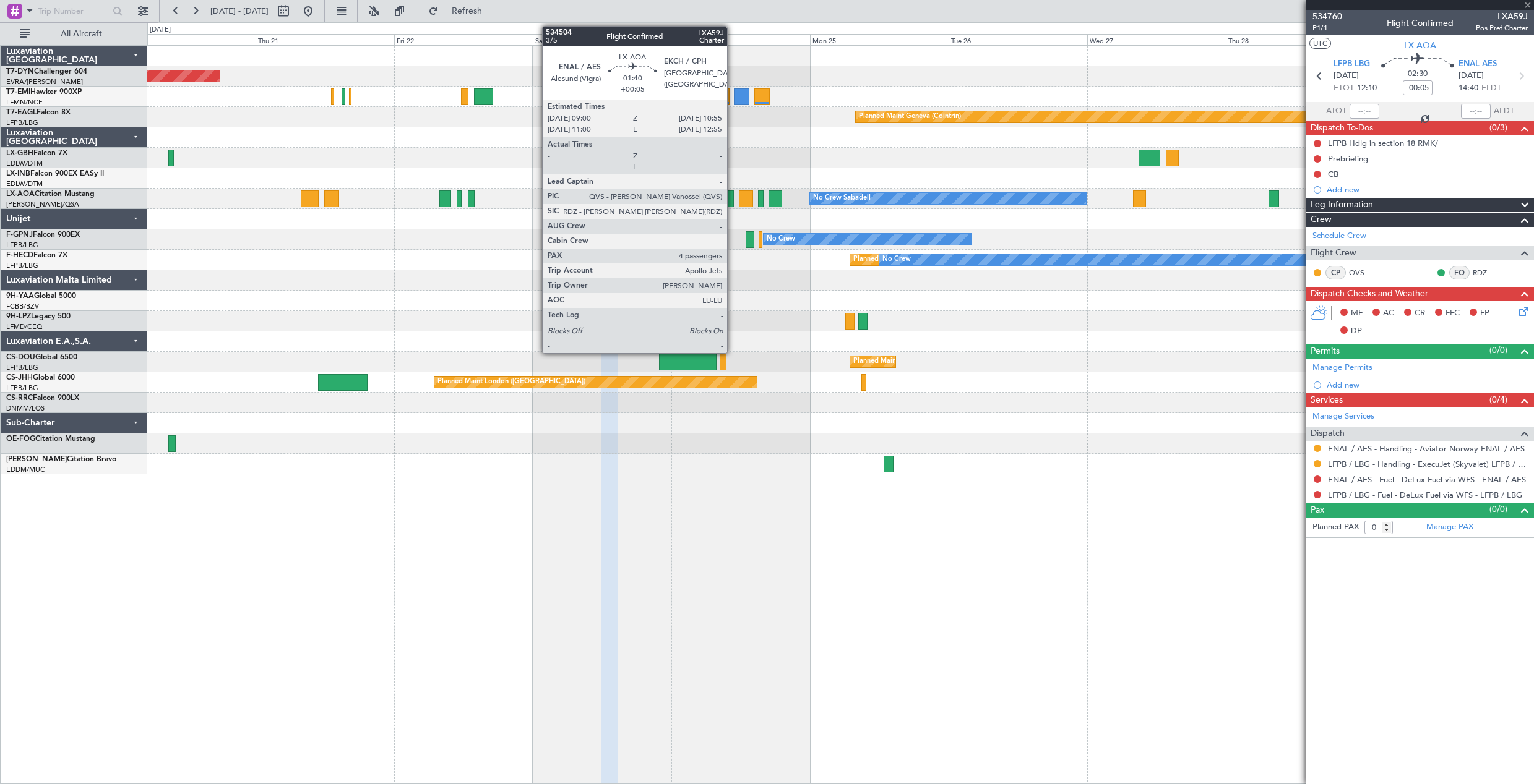
type input "1"
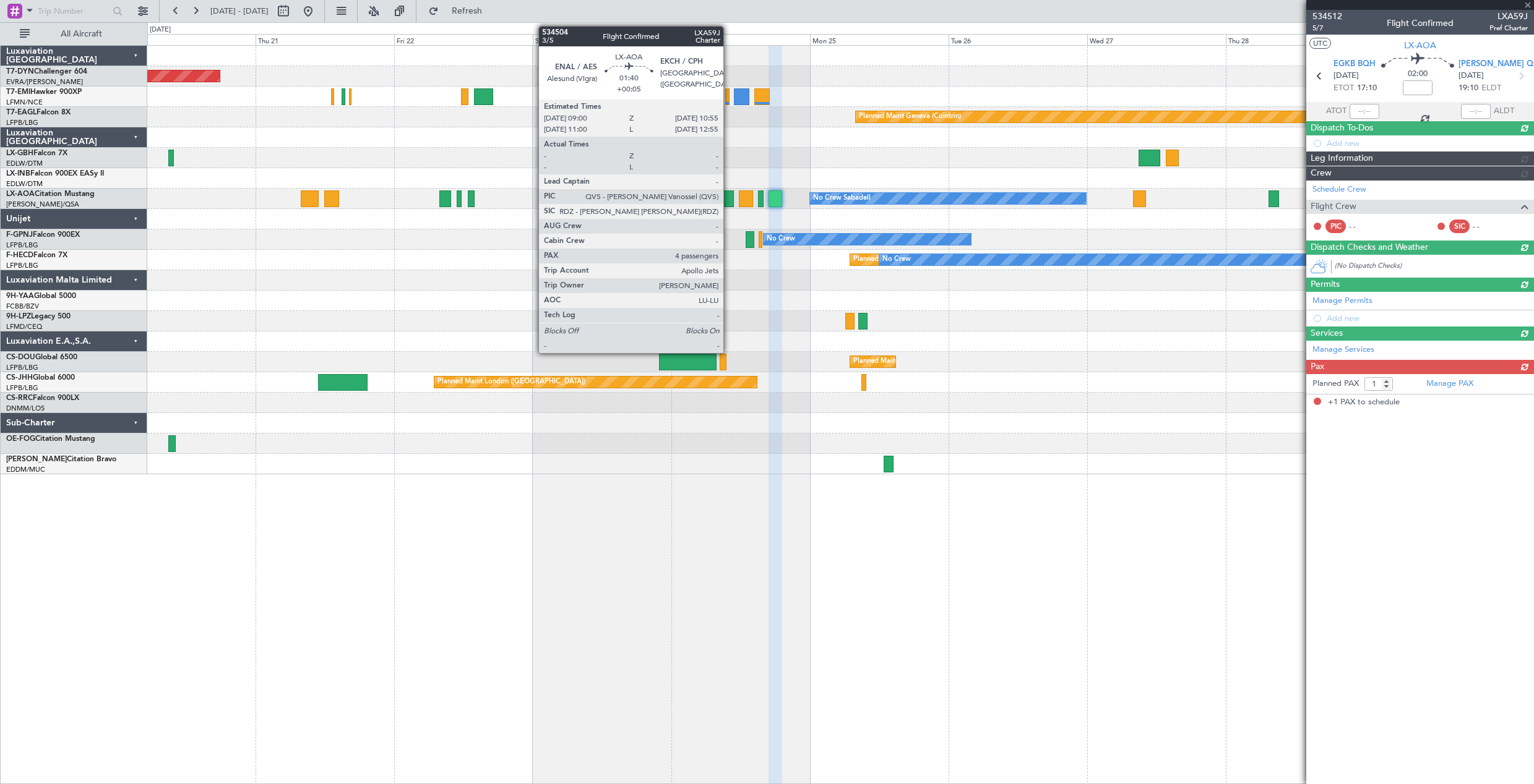
click at [729, 196] on div at bounding box center [728, 199] width 11 height 17
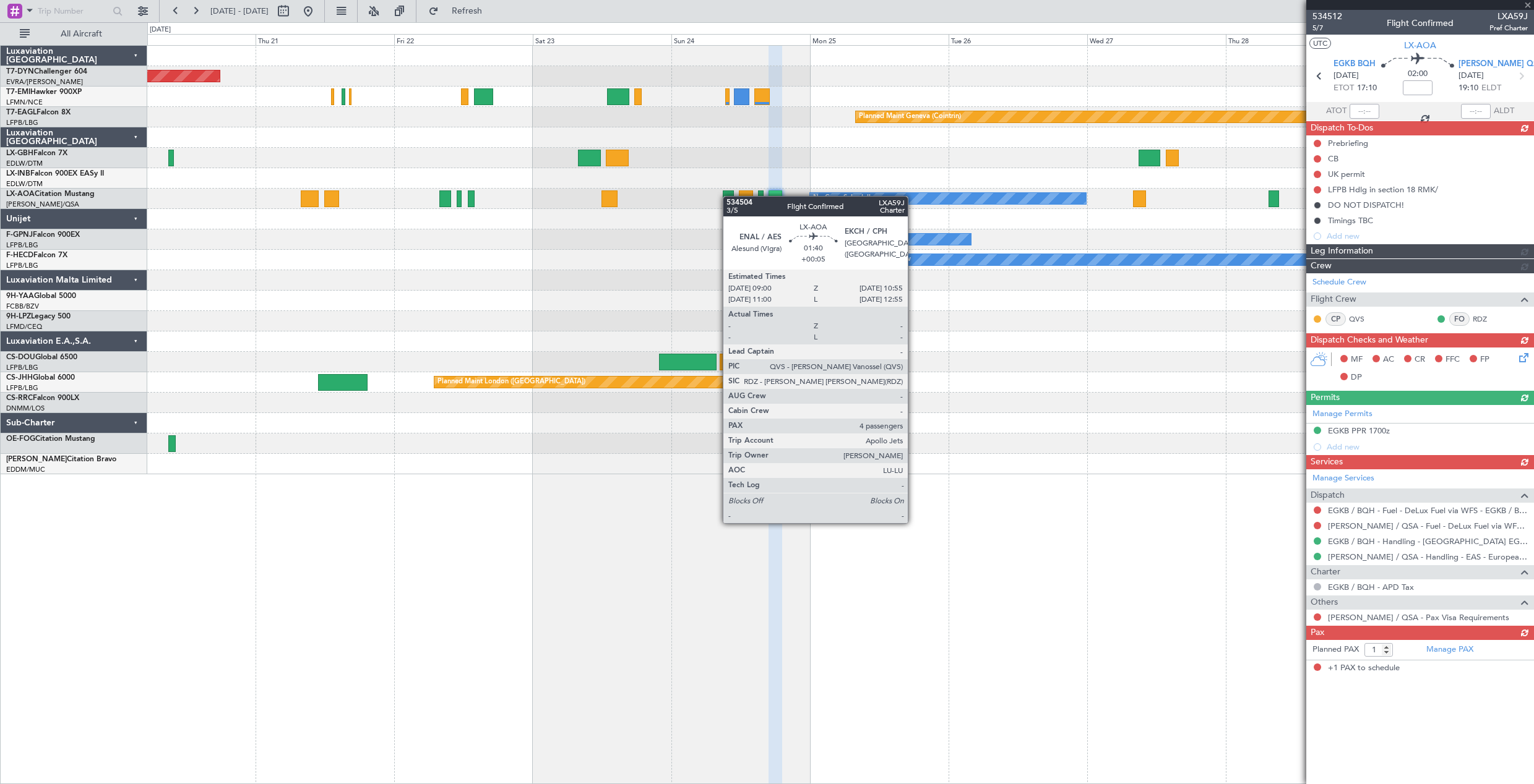
type input "+00:05"
type input "4"
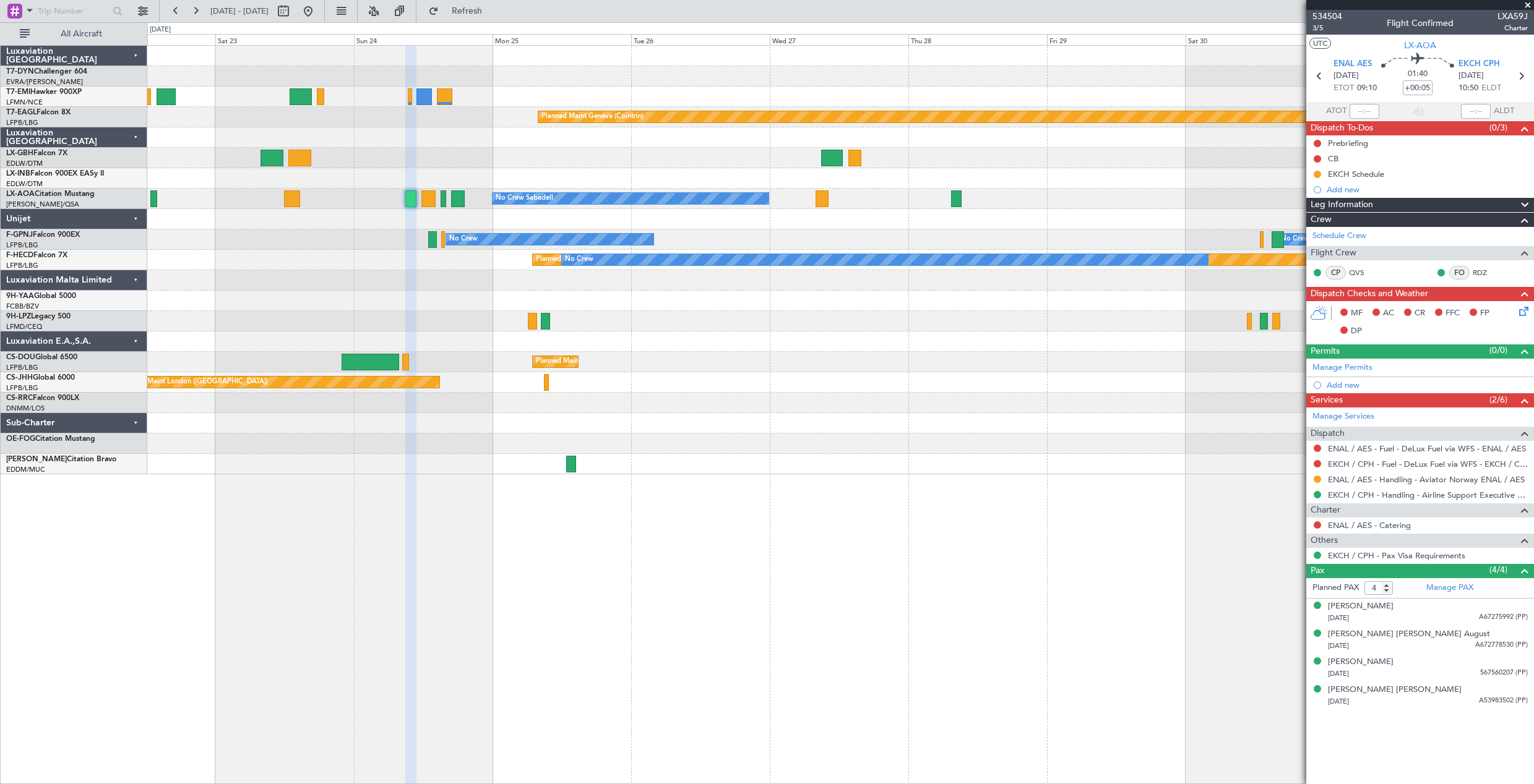
click at [760, 416] on div "Planned Maint [GEOGRAPHIC_DATA]-[GEOGRAPHIC_DATA] Planned Maint Geneva ([GEOGRA…" at bounding box center [840, 260] width 1386 height 429
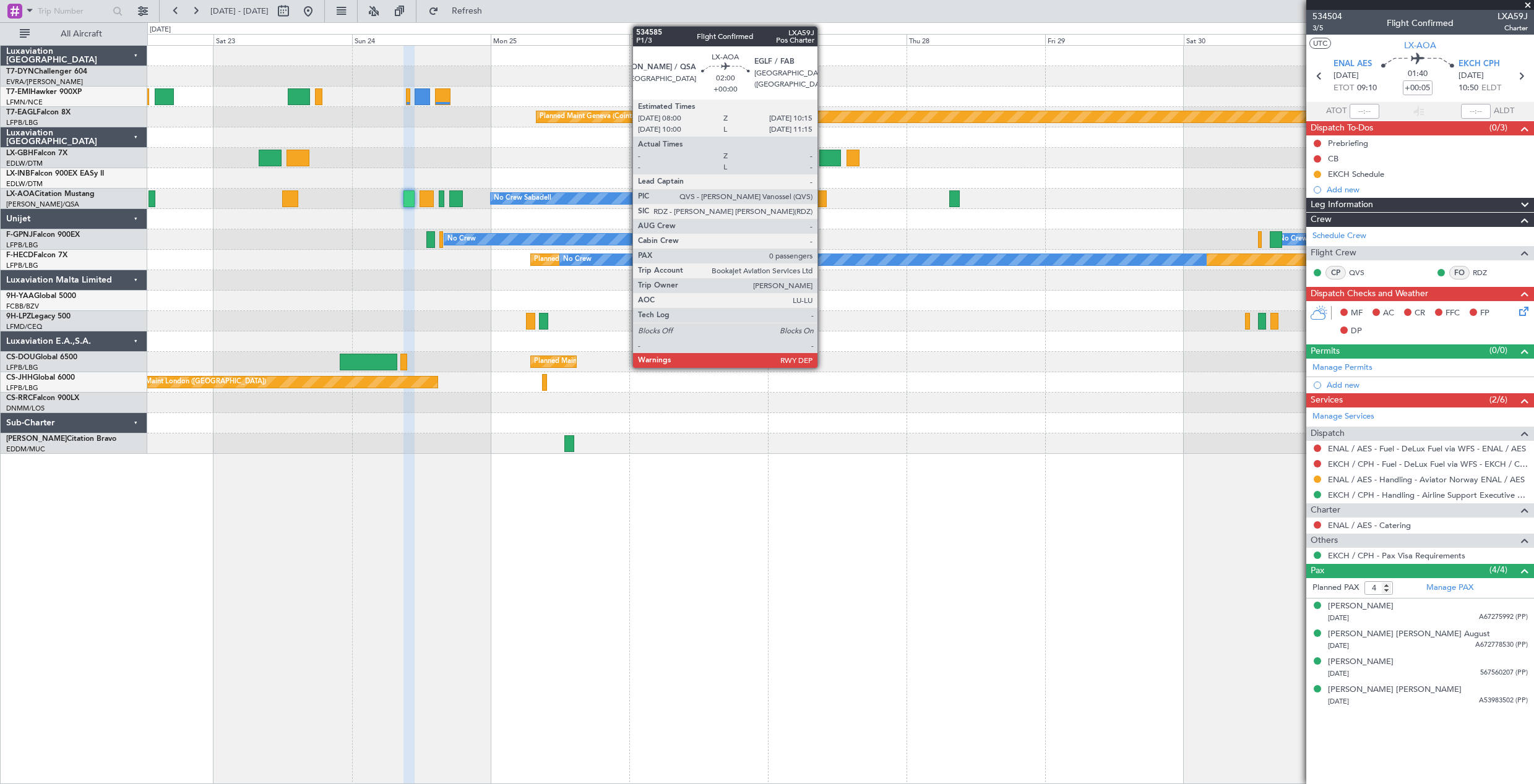
click at [823, 196] on div at bounding box center [820, 199] width 13 height 17
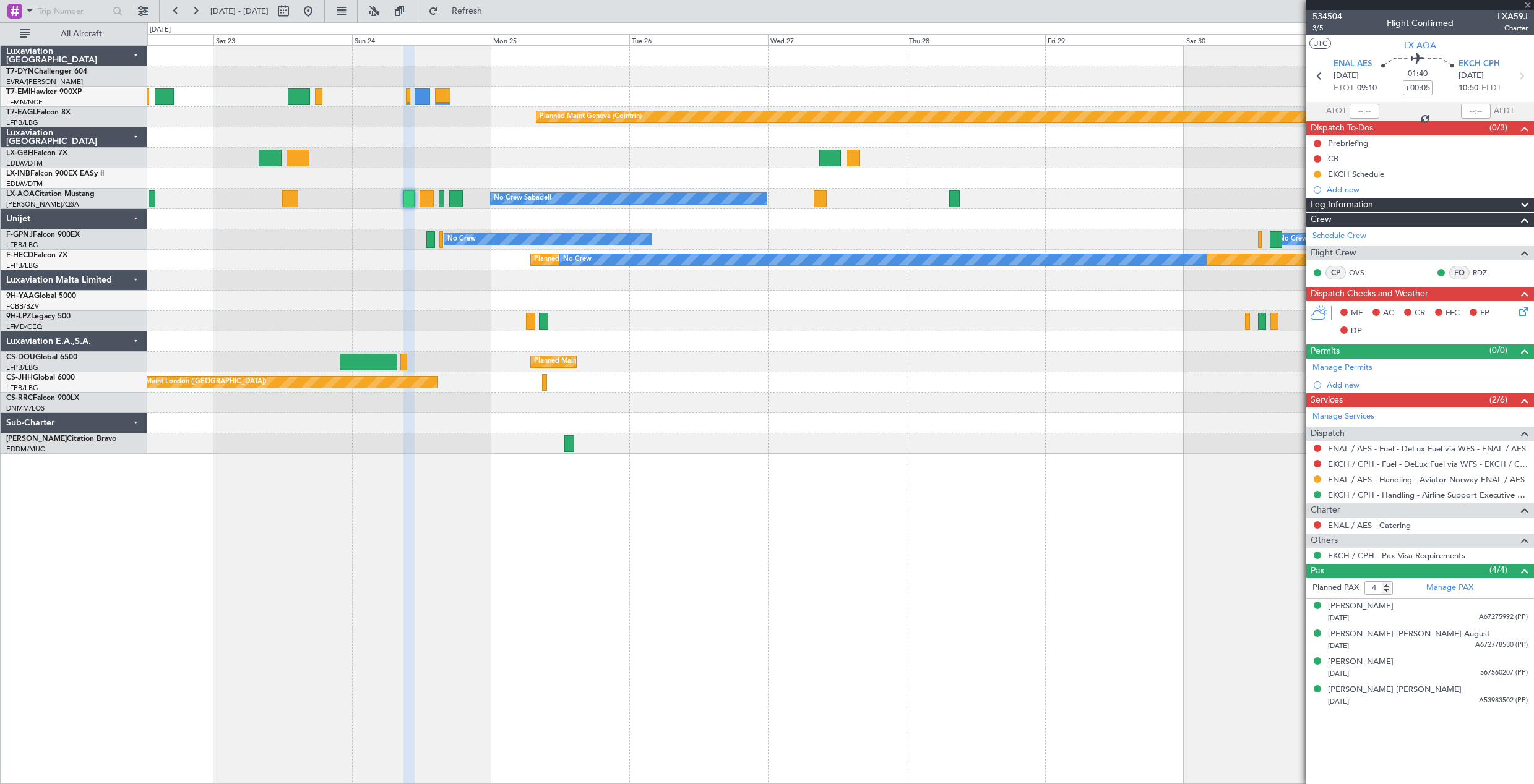
type input "0"
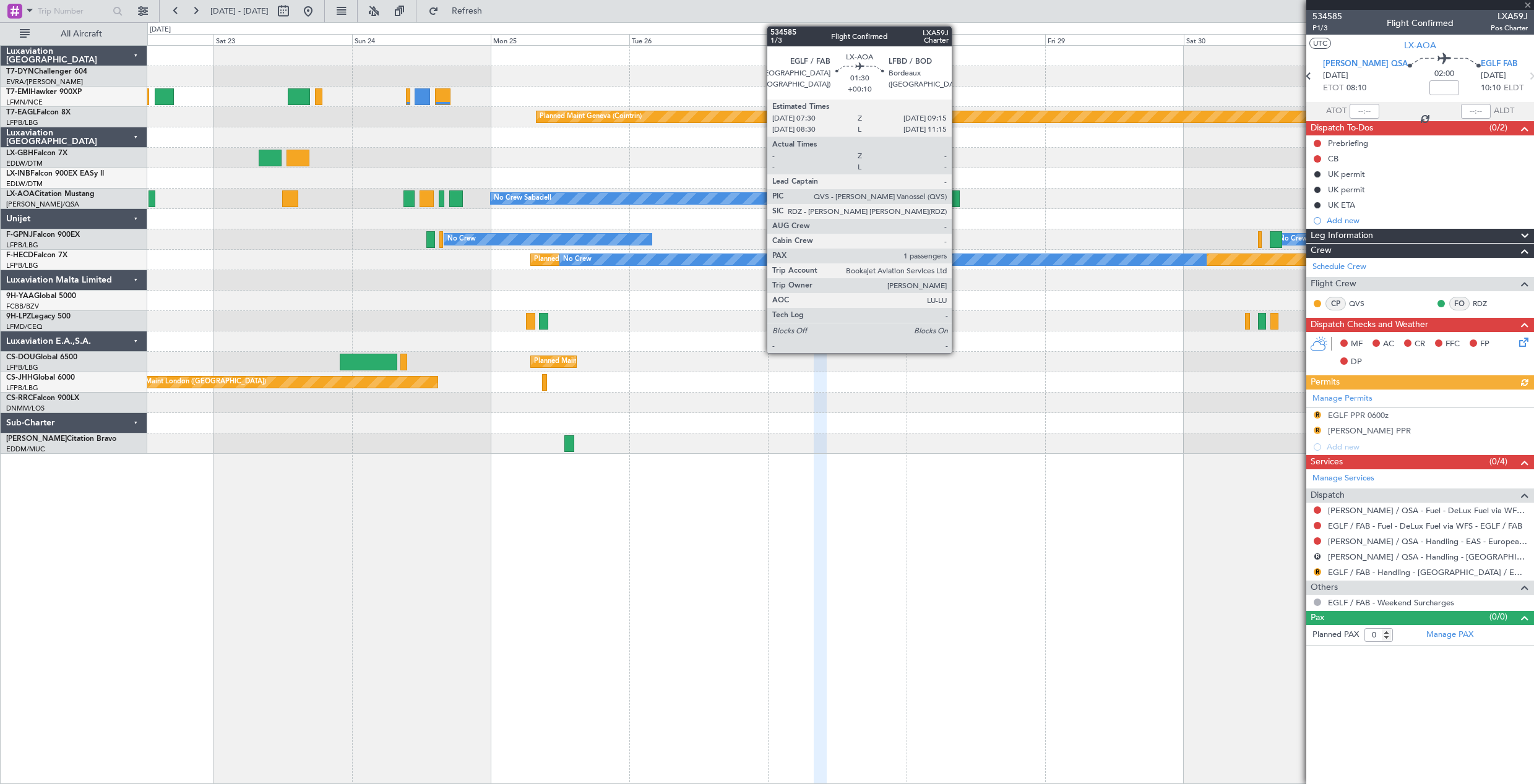
click at [957, 204] on div at bounding box center [955, 199] width 11 height 17
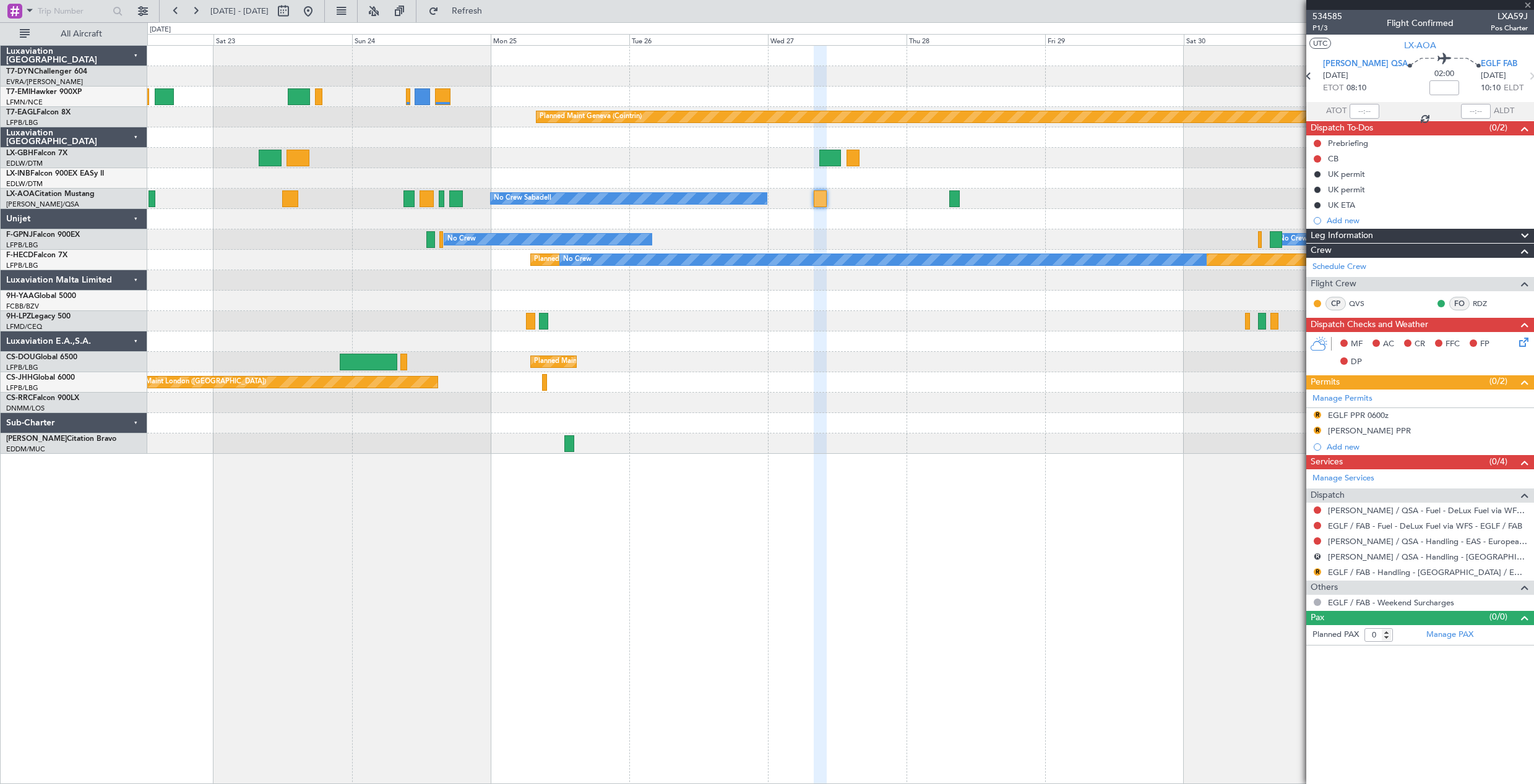
type input "+00:10"
type input "1"
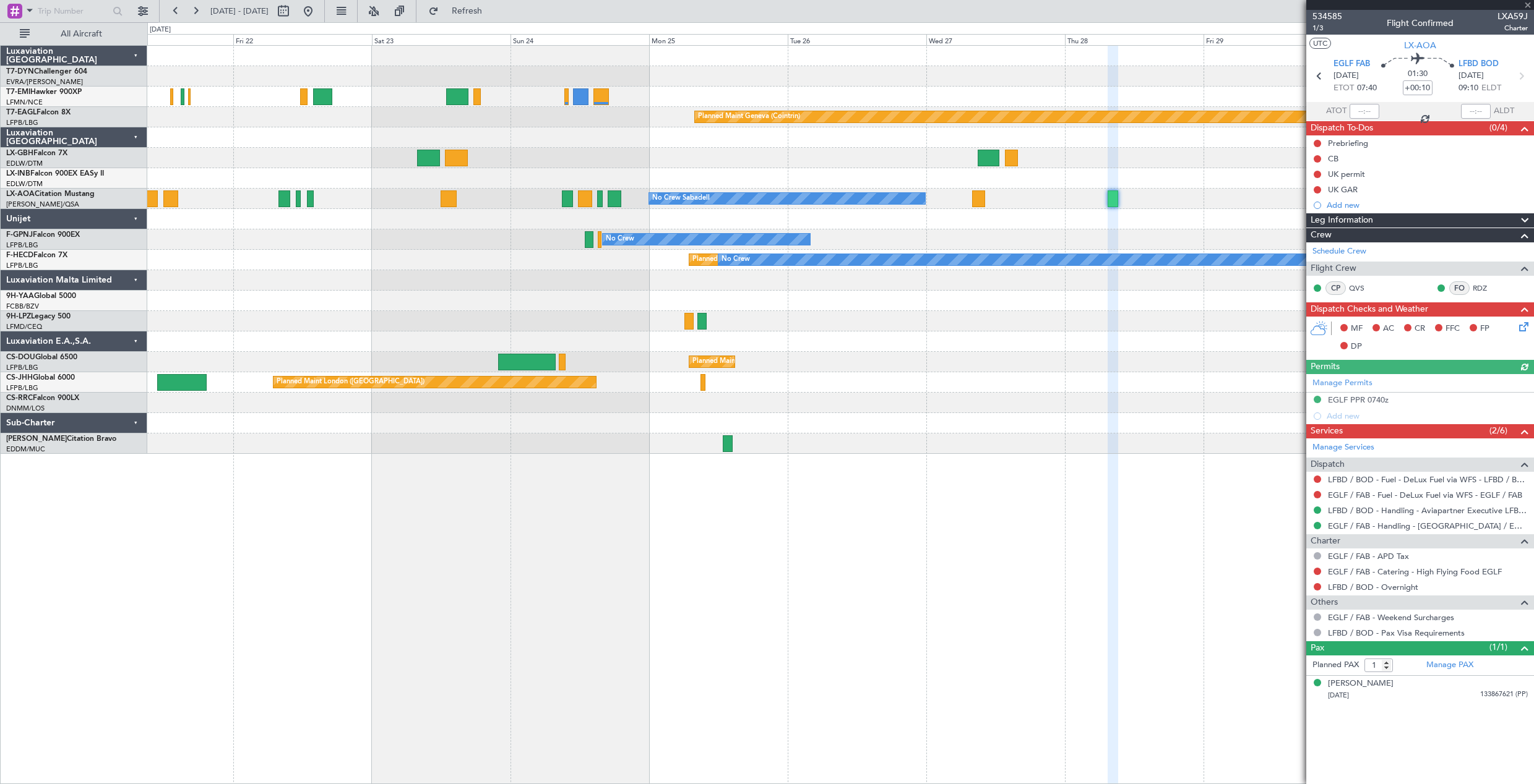
click at [945, 343] on div at bounding box center [840, 342] width 1386 height 21
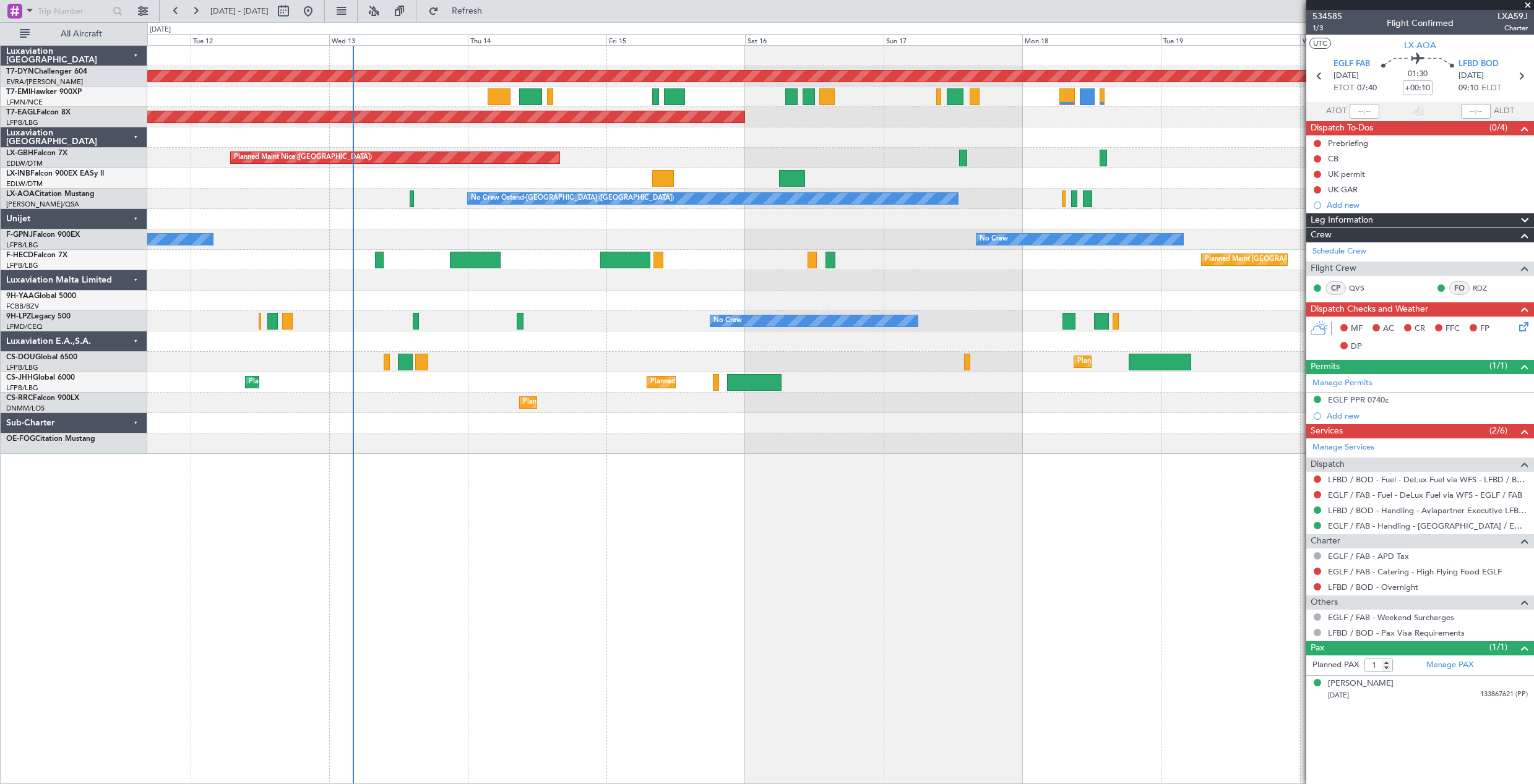
click at [561, 286] on div at bounding box center [840, 280] width 1386 height 21
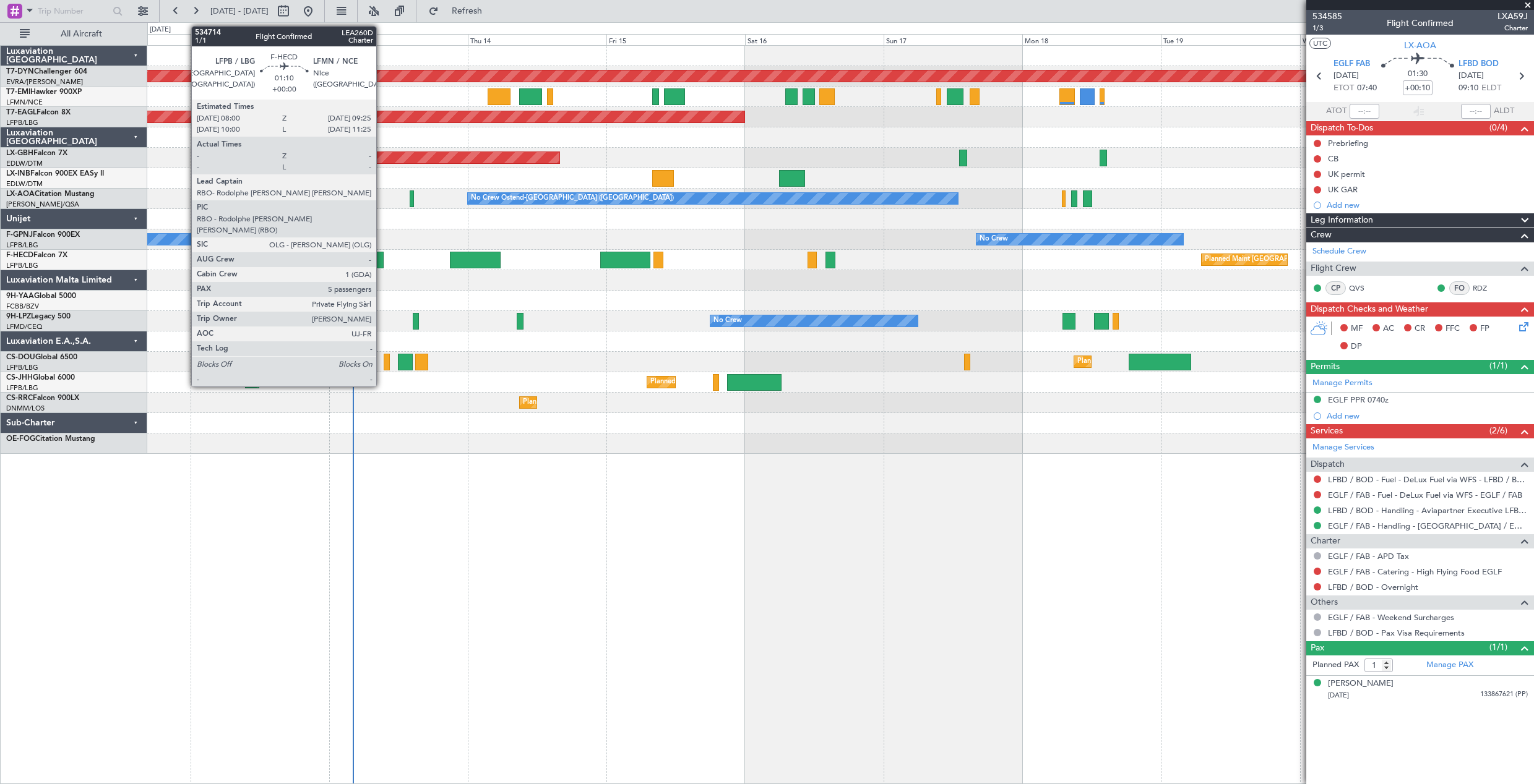
click at [382, 259] on div at bounding box center [379, 260] width 8 height 17
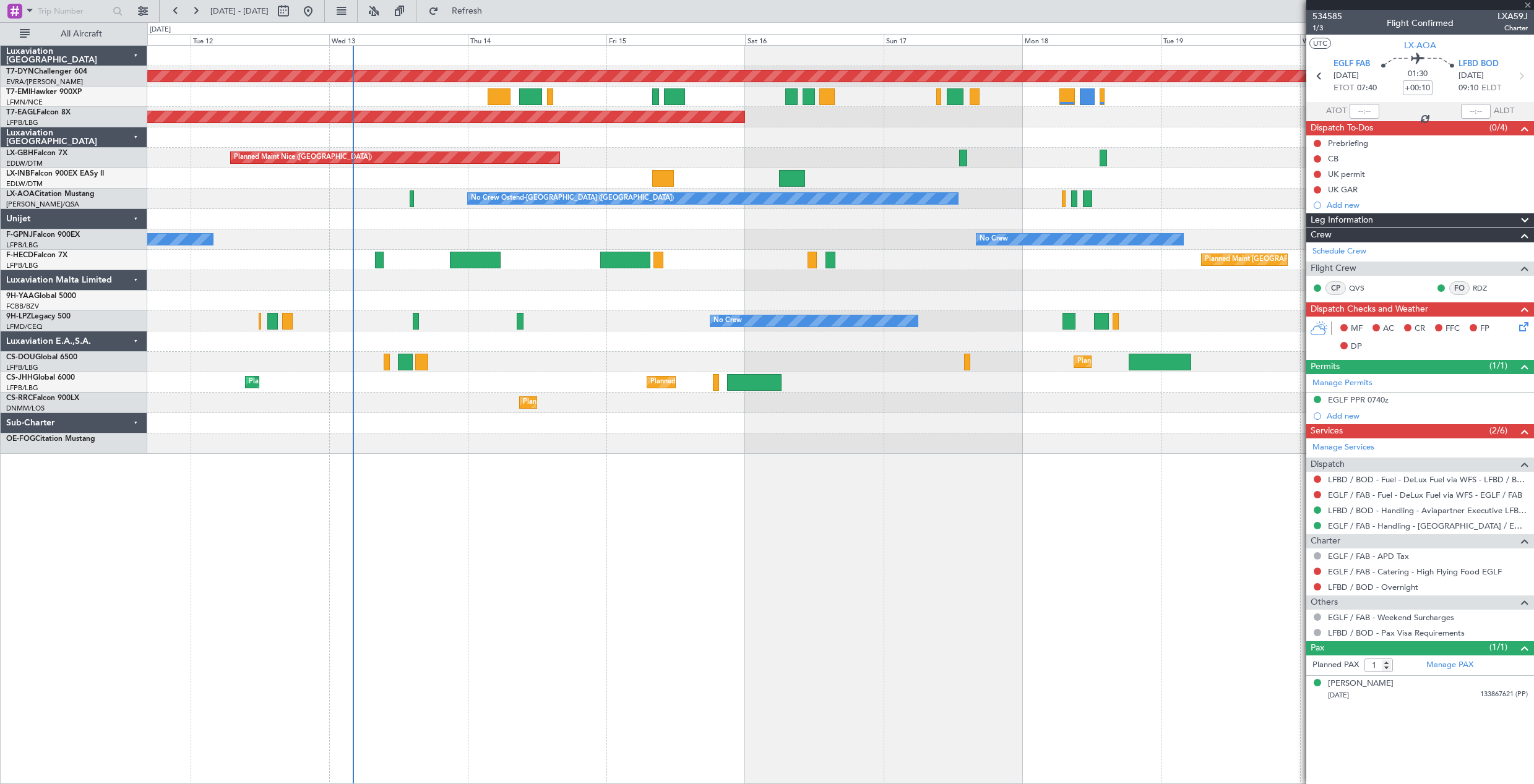
type input "5"
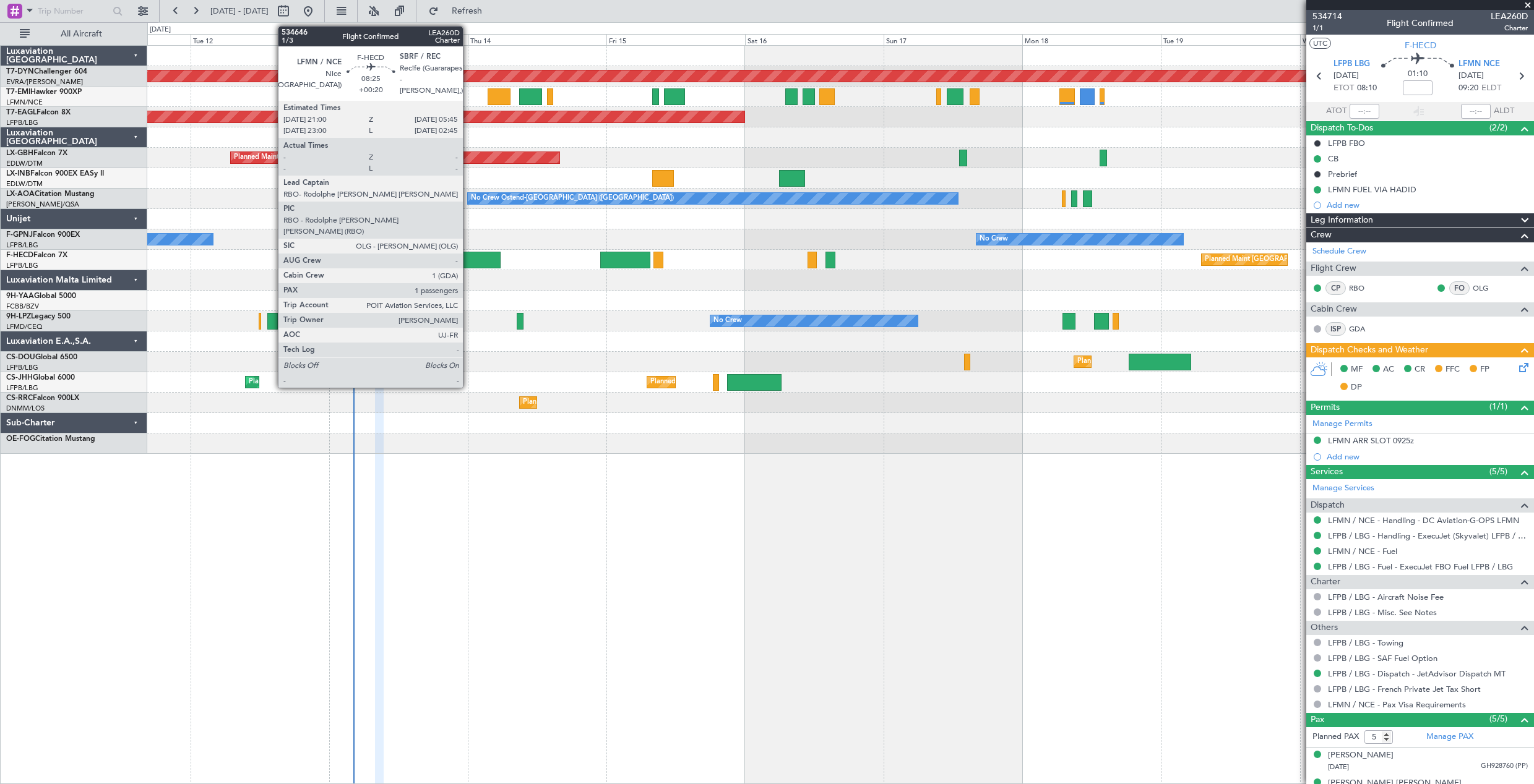
click at [468, 256] on div at bounding box center [475, 260] width 51 height 17
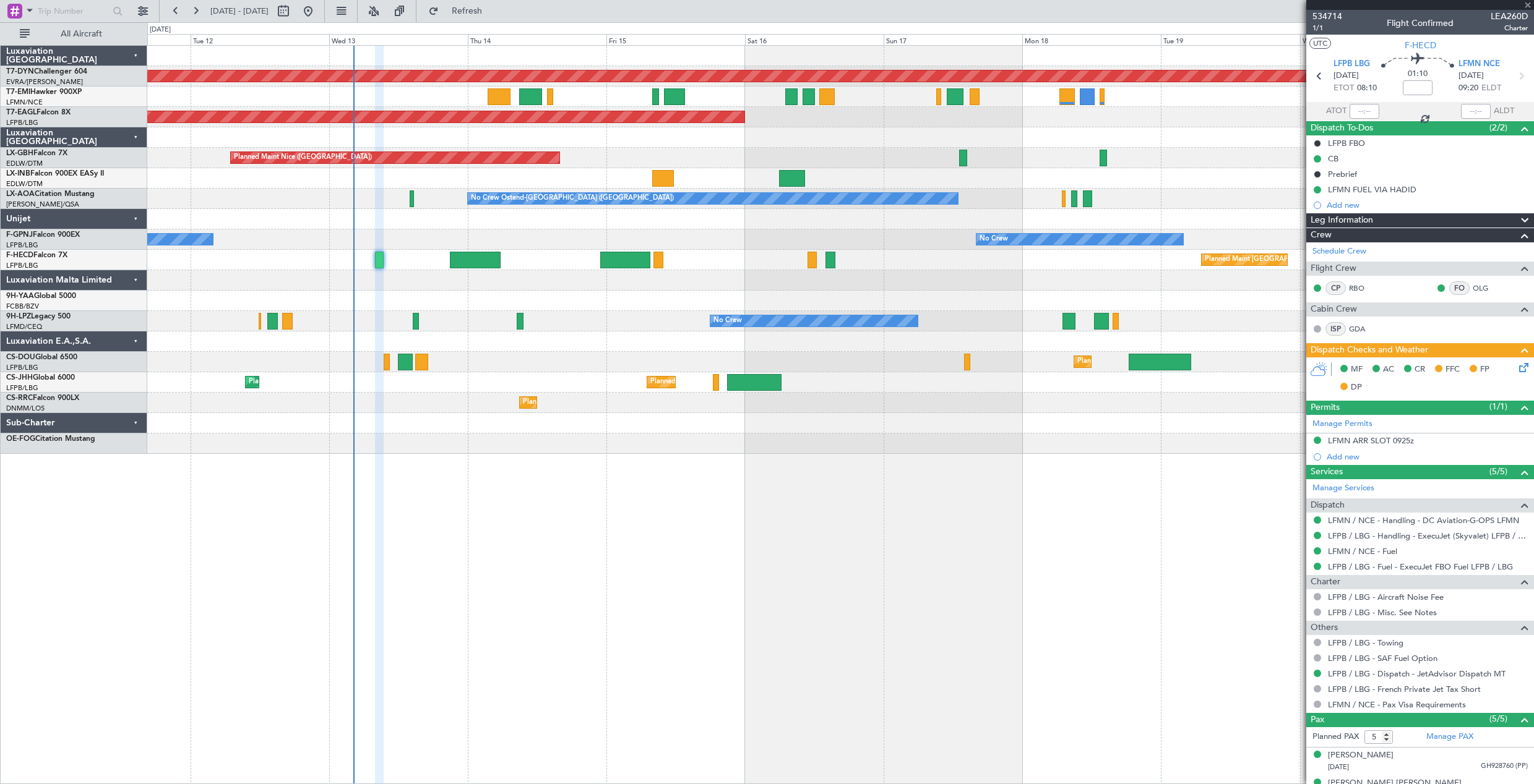
type input "+00:20"
type input "1"
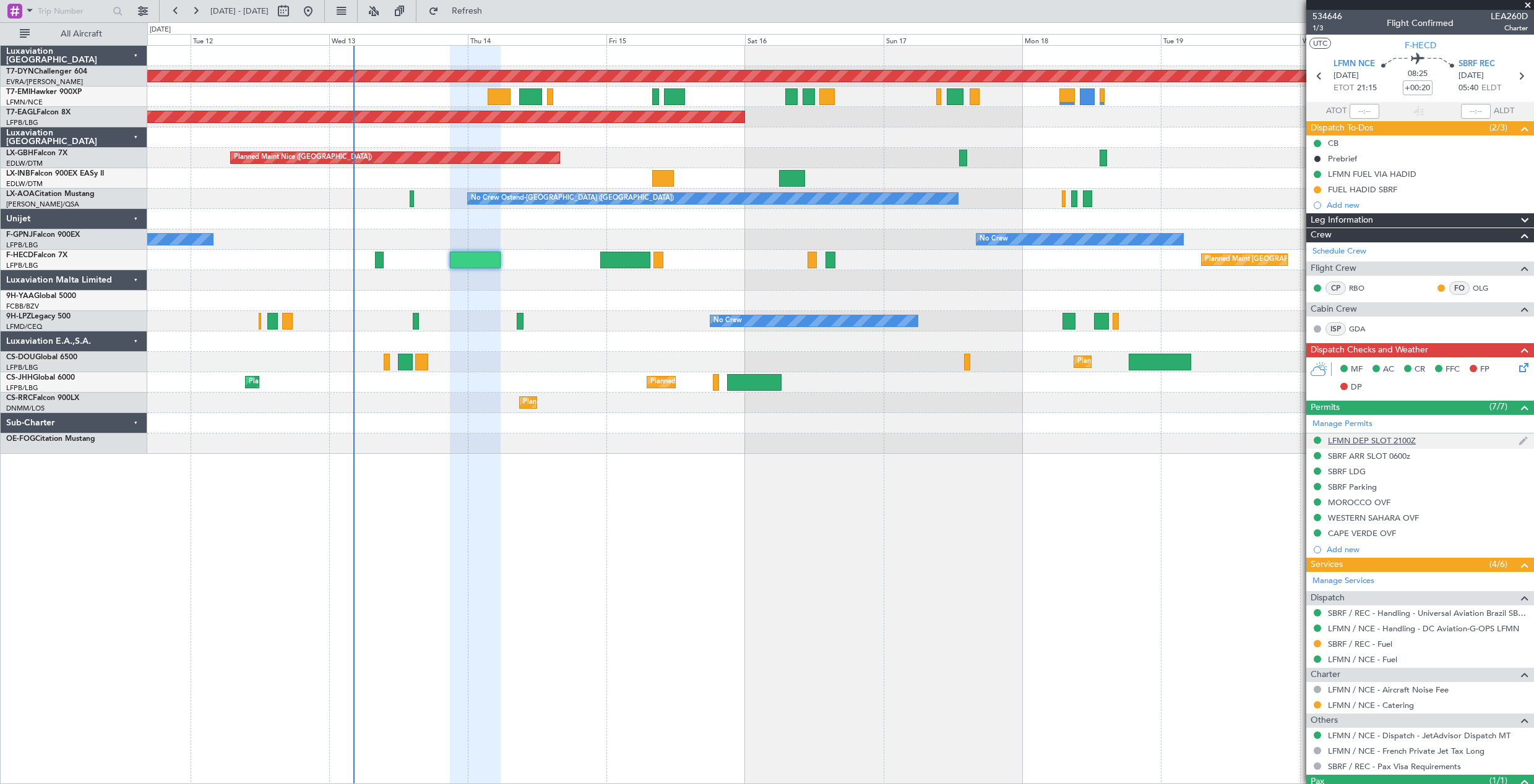
scroll to position [52, 0]
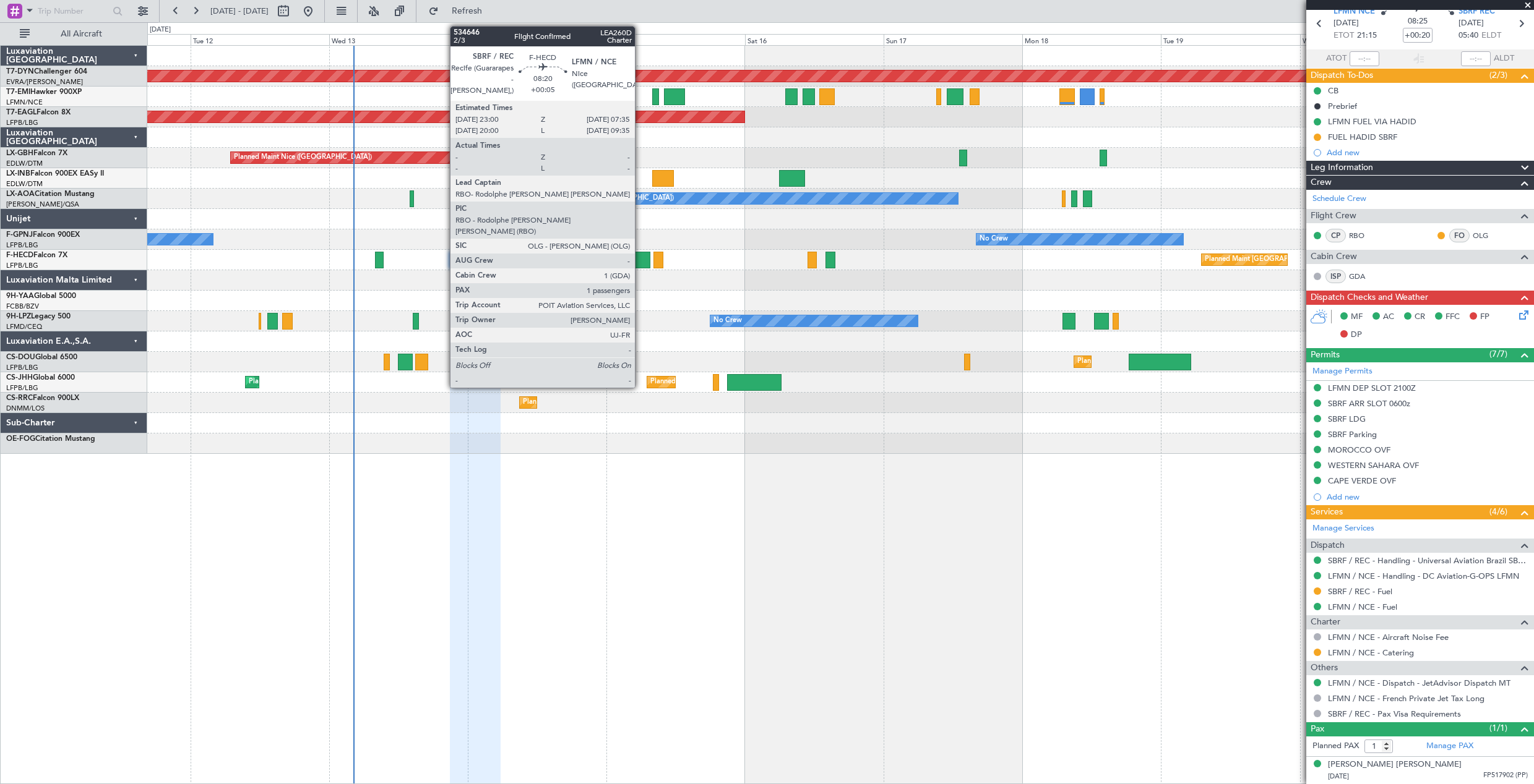
click at [641, 261] on div at bounding box center [625, 260] width 50 height 17
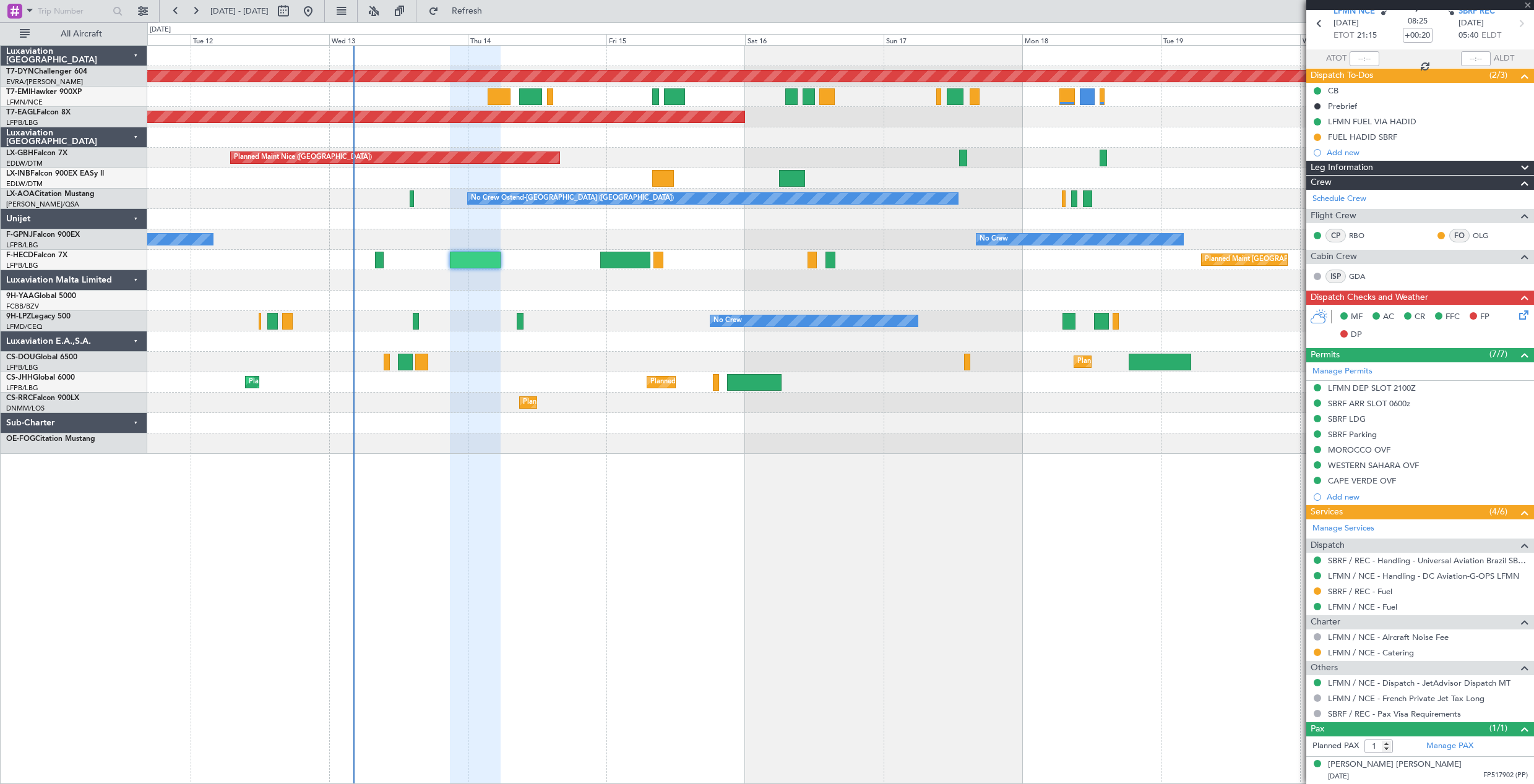
type input "+00:05"
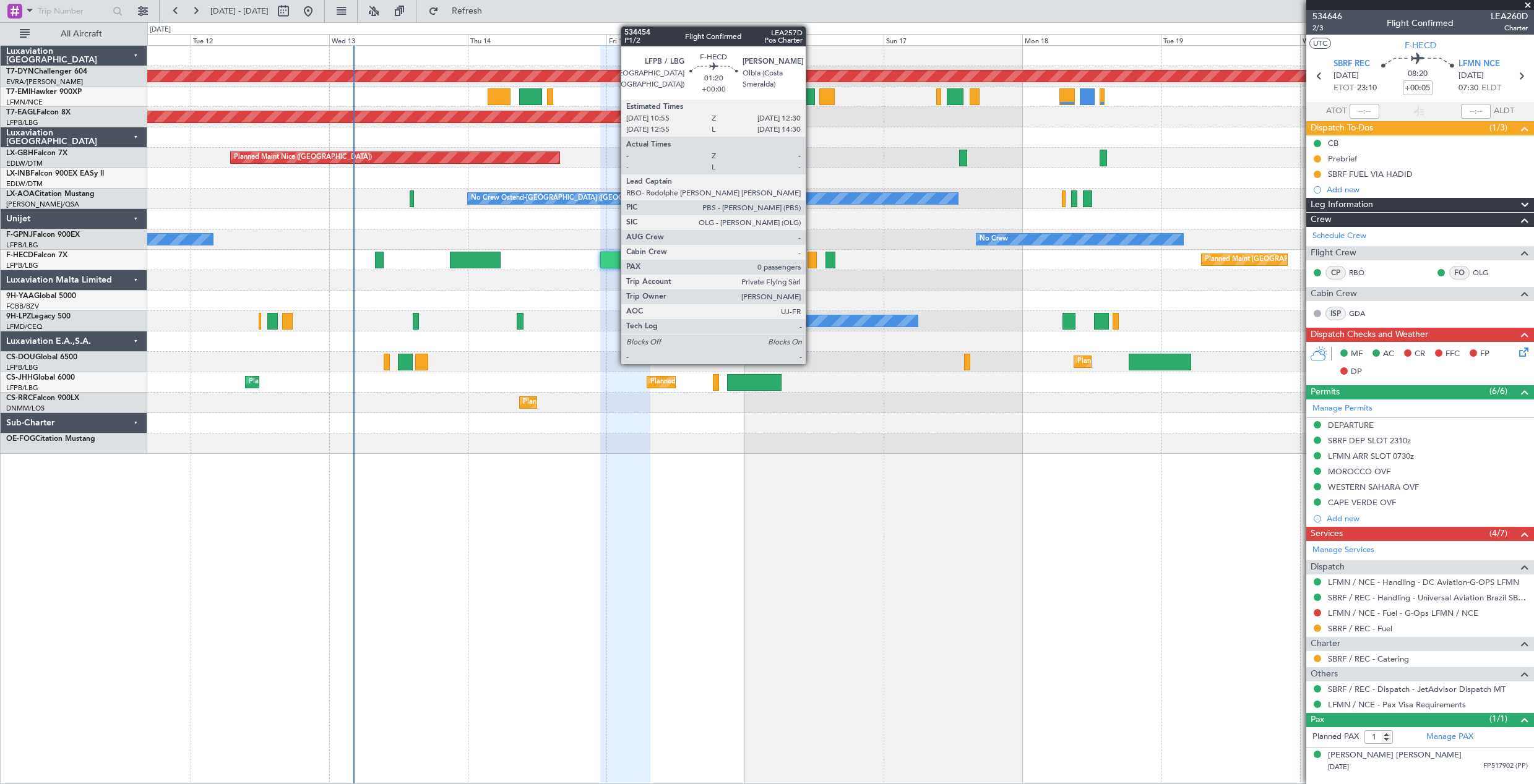
click at [811, 261] on div at bounding box center [812, 260] width 9 height 17
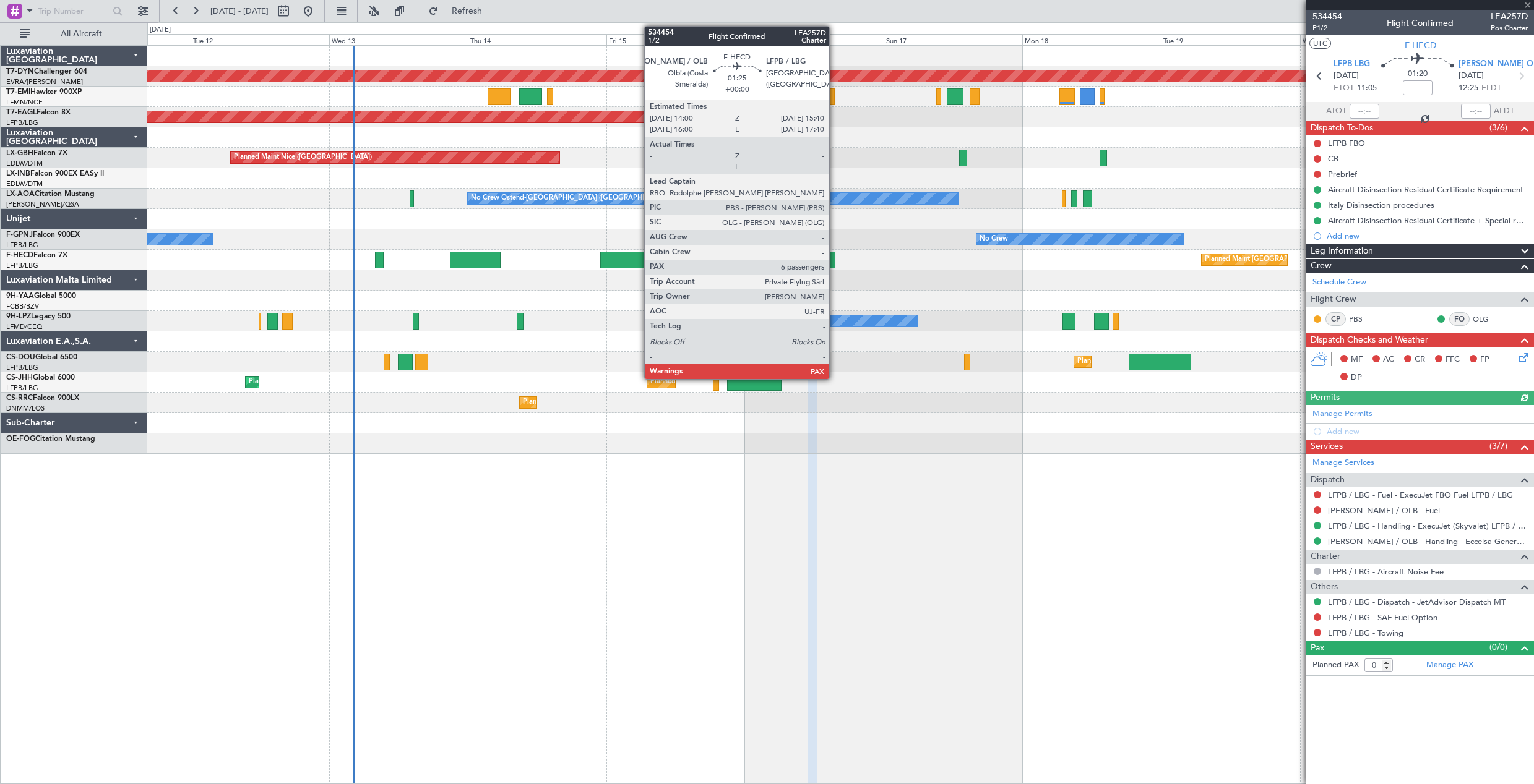
click at [835, 262] on div at bounding box center [830, 260] width 10 height 17
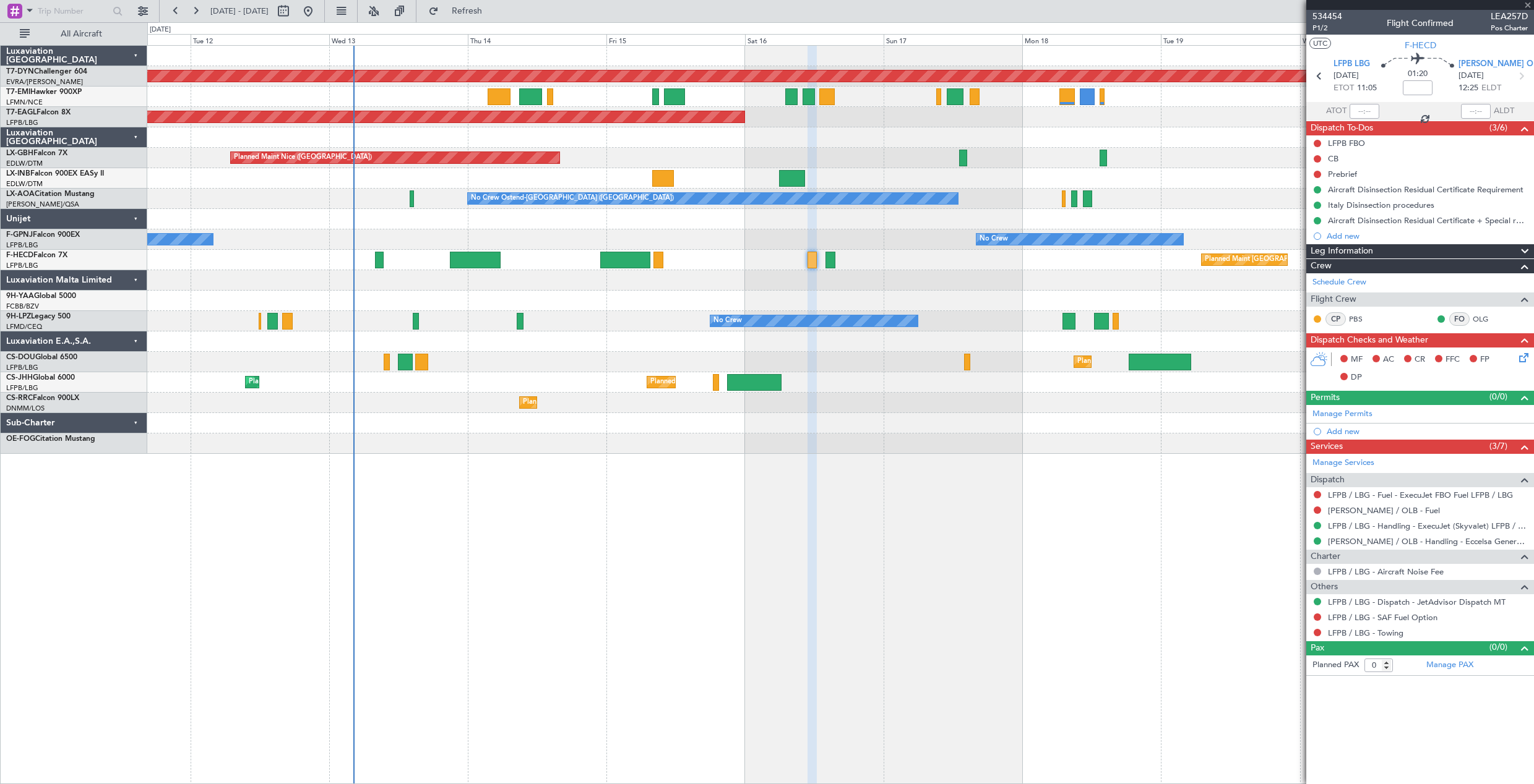
type input "6"
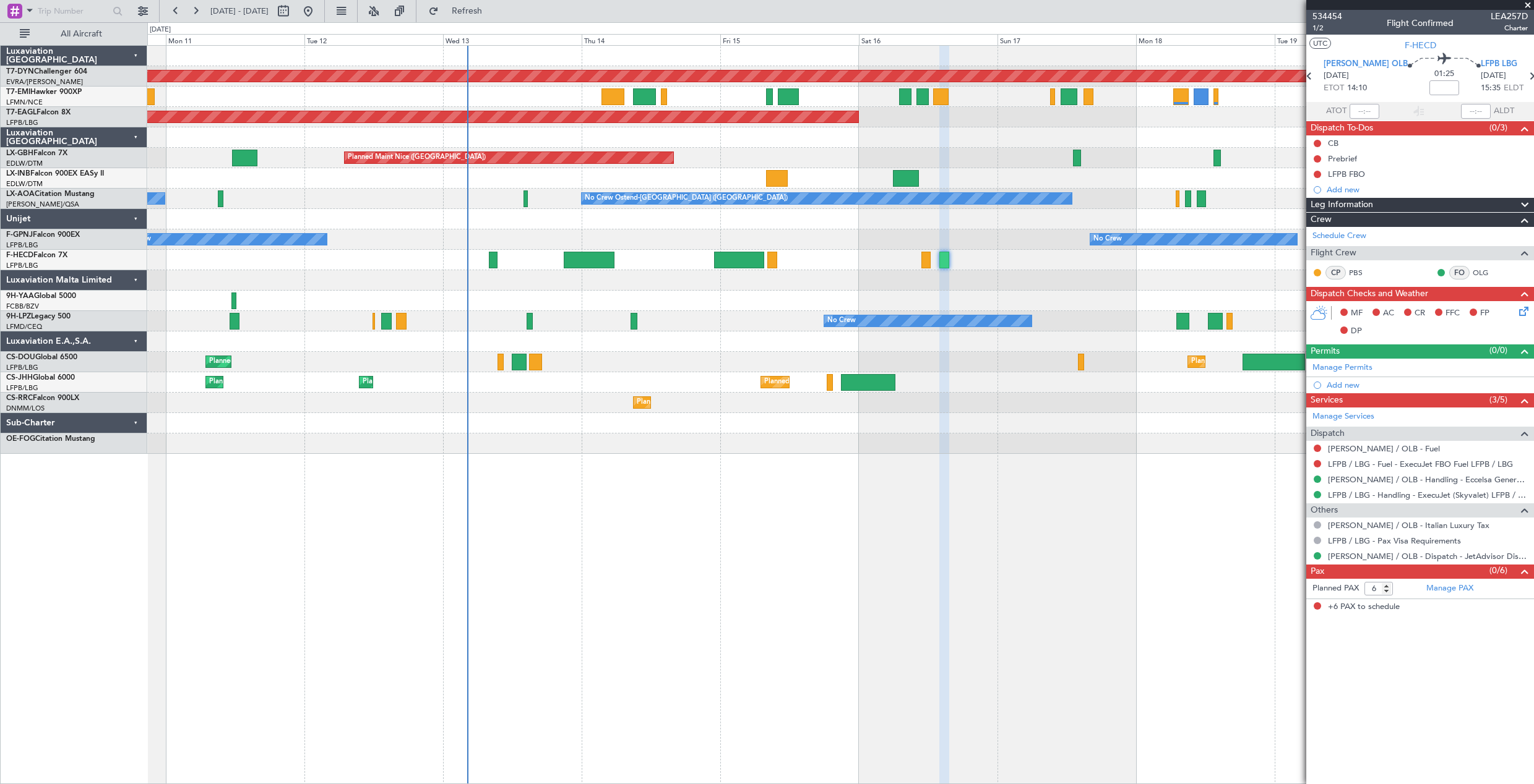
click at [822, 292] on div at bounding box center [840, 300] width 1386 height 21
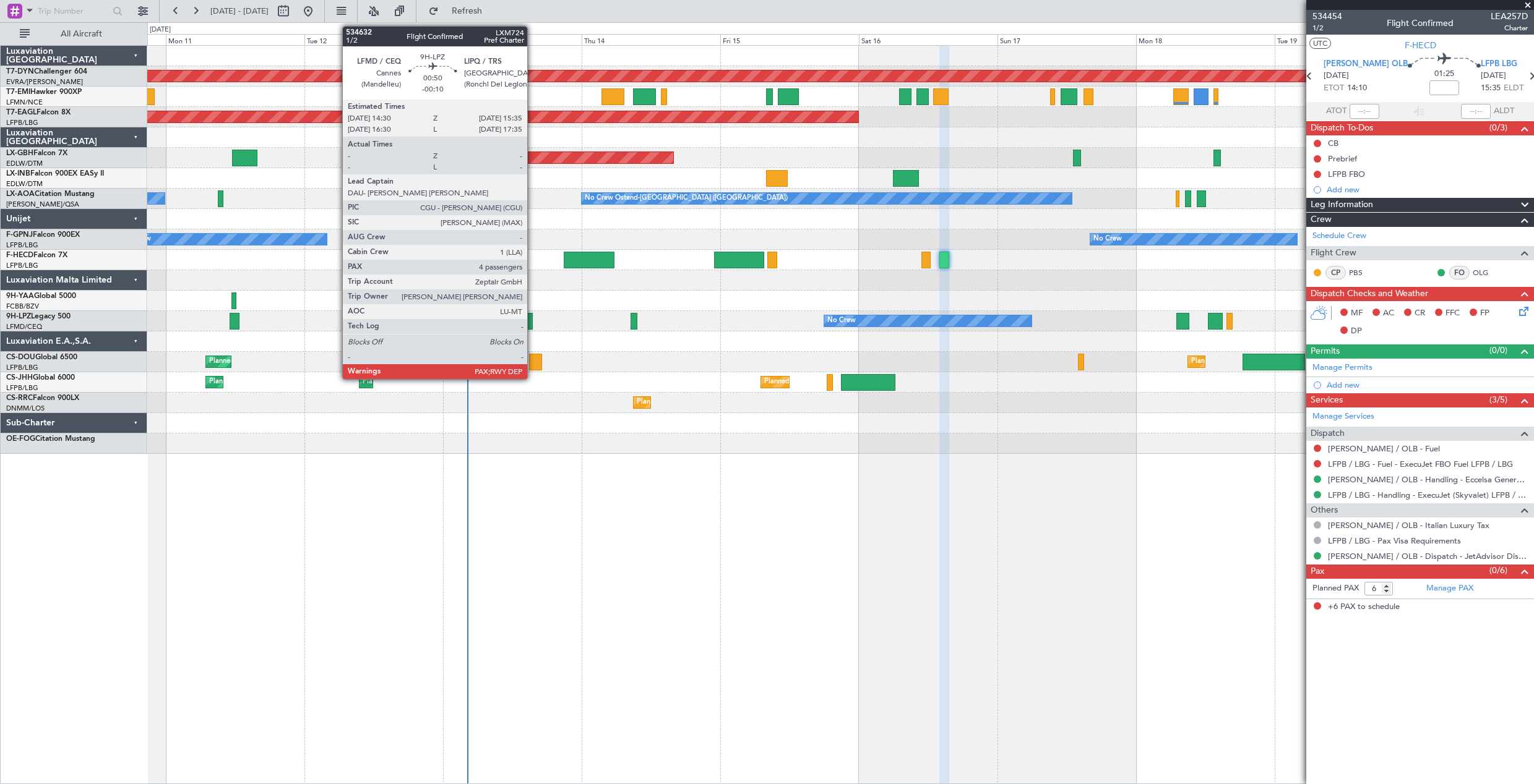
click at [533, 328] on div at bounding box center [530, 321] width 7 height 17
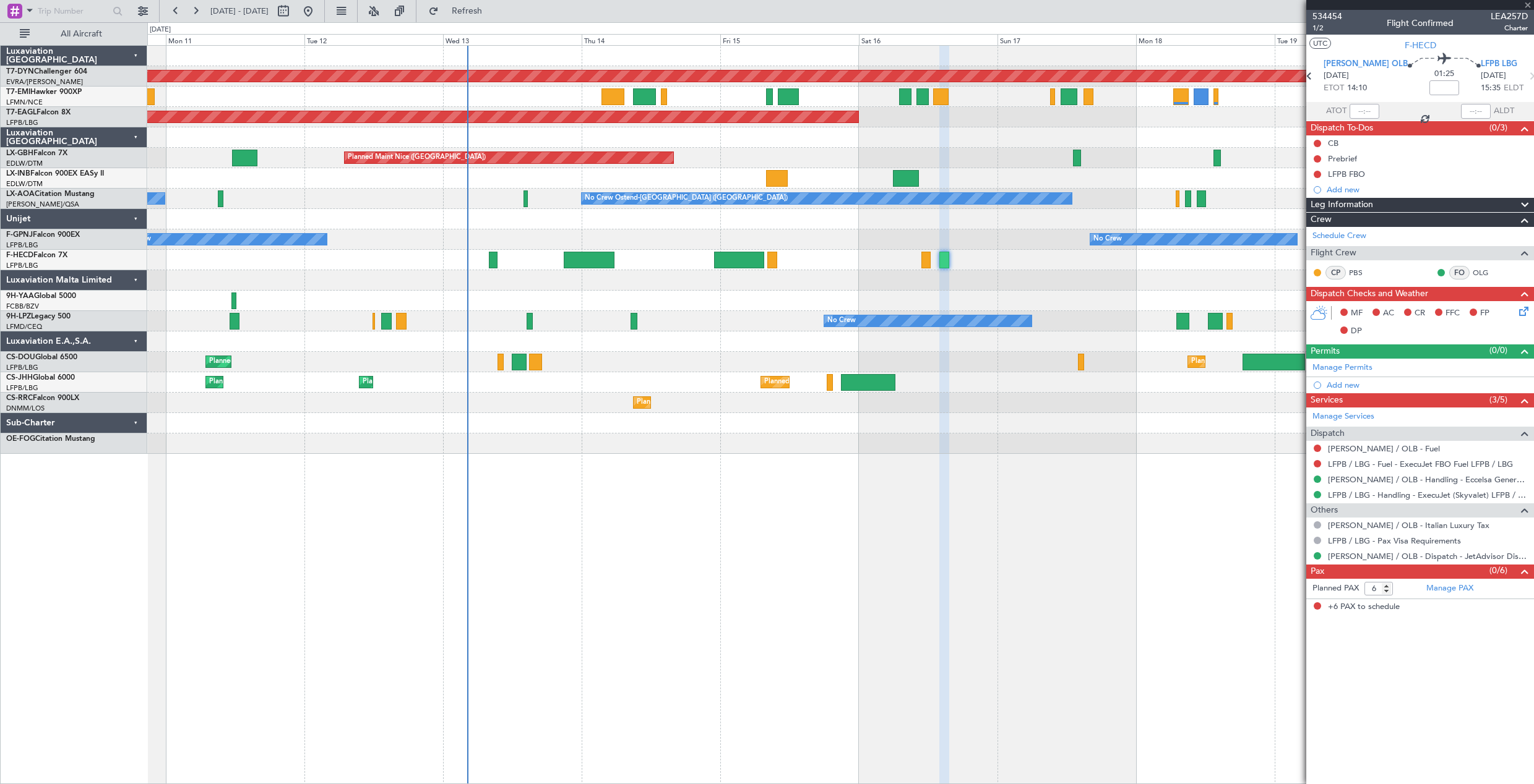
type input "-00:10"
type input "4"
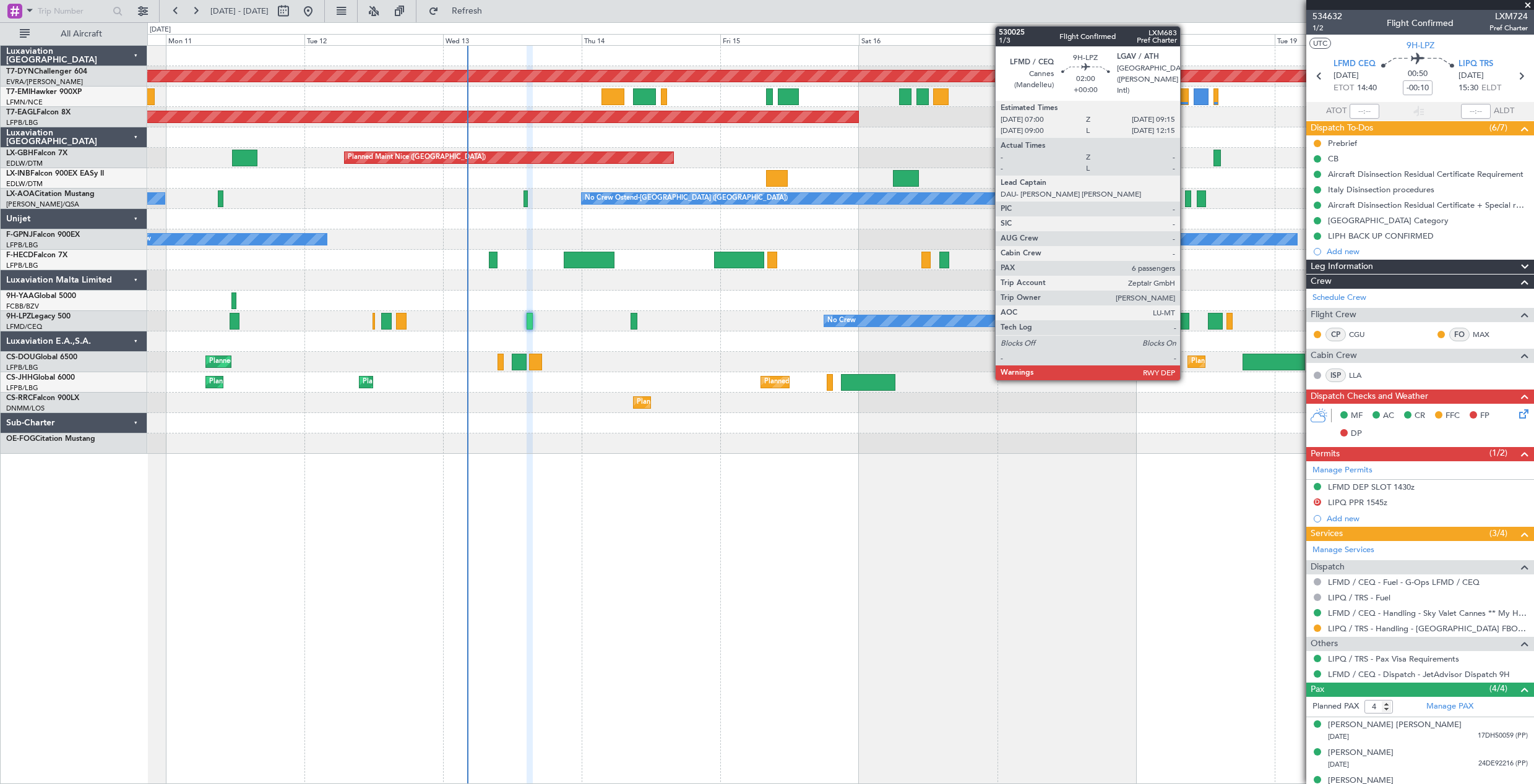
click at [1185, 323] on div at bounding box center [1183, 321] width 13 height 17
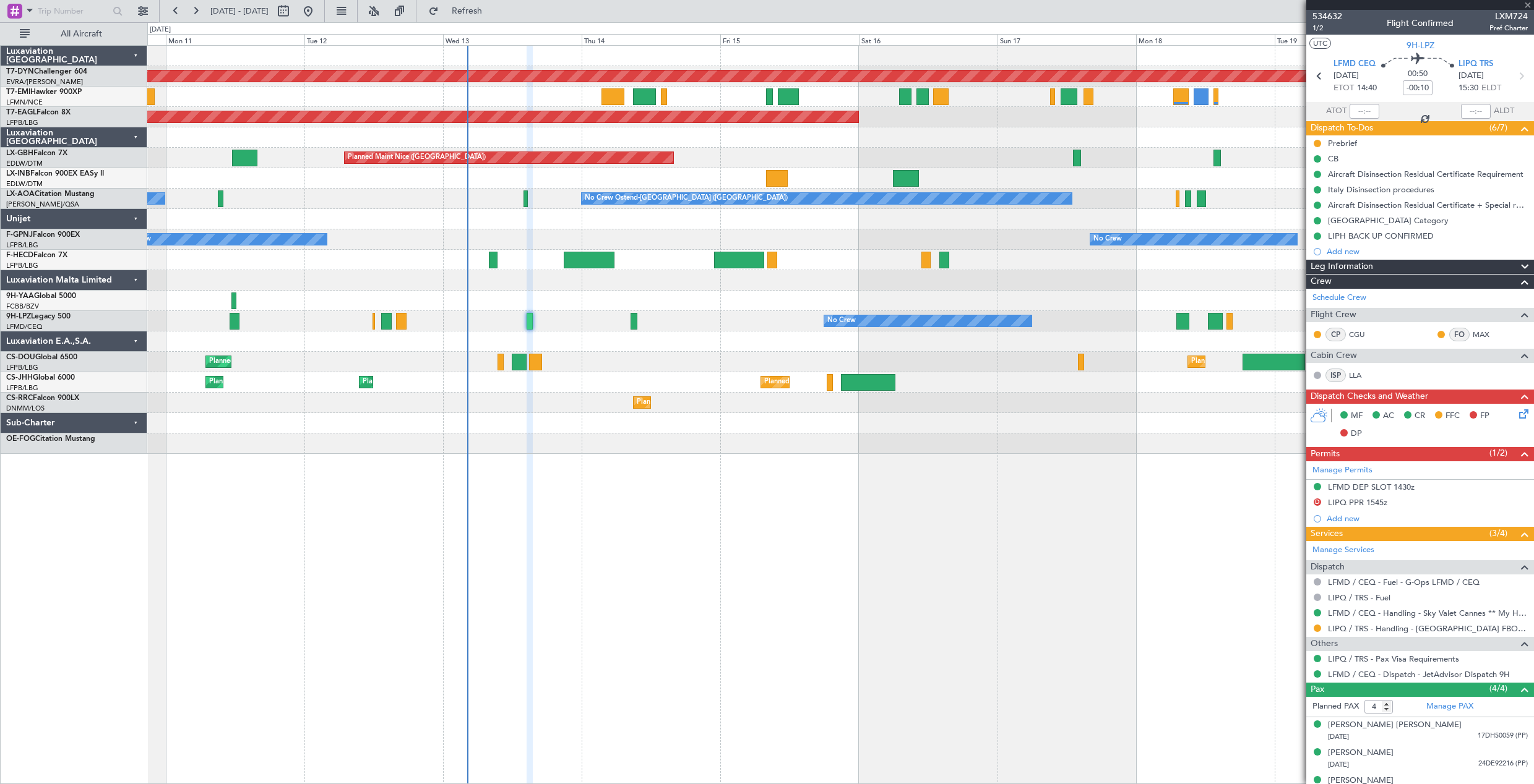
type input "6"
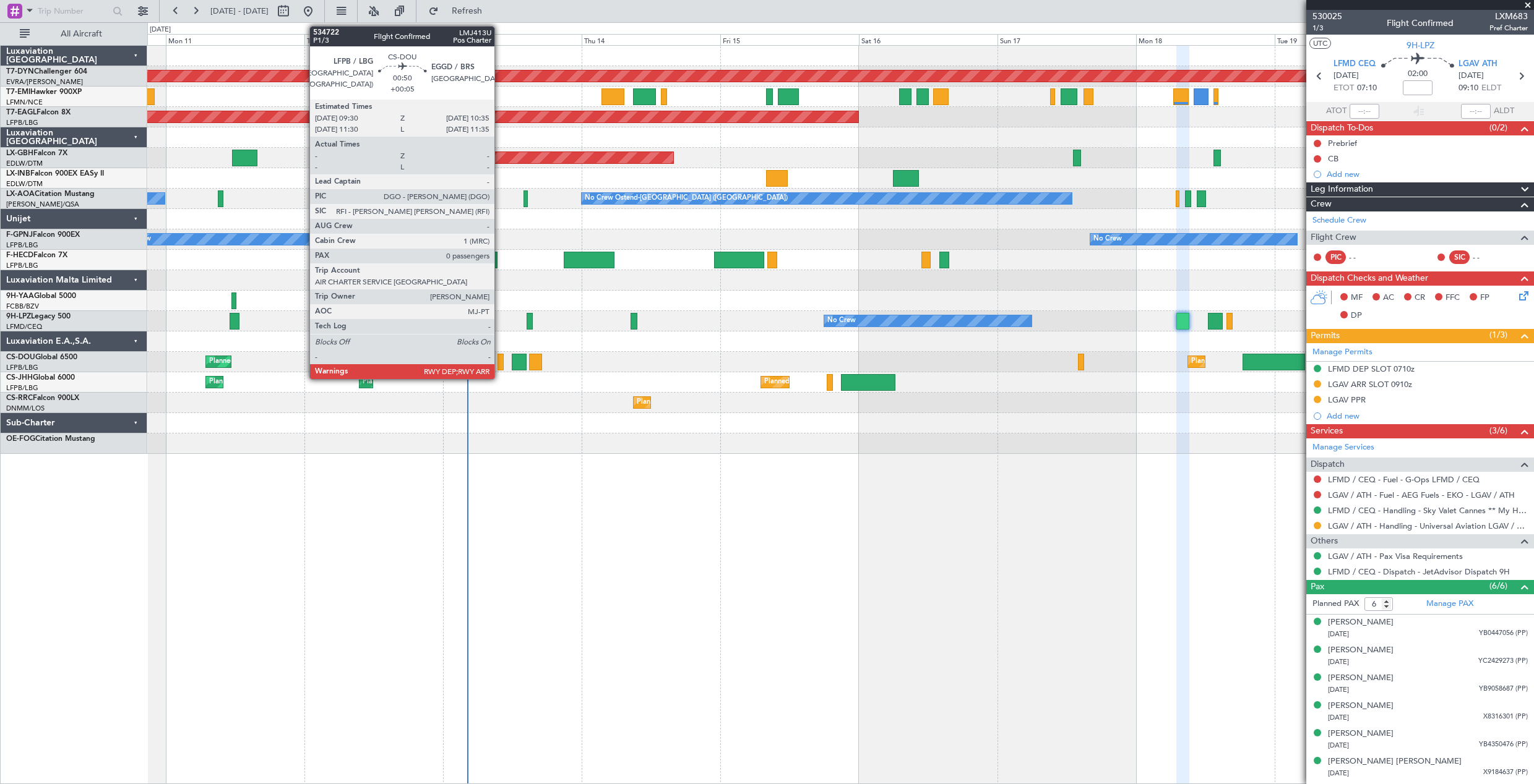
click at [500, 364] on div at bounding box center [501, 362] width 7 height 17
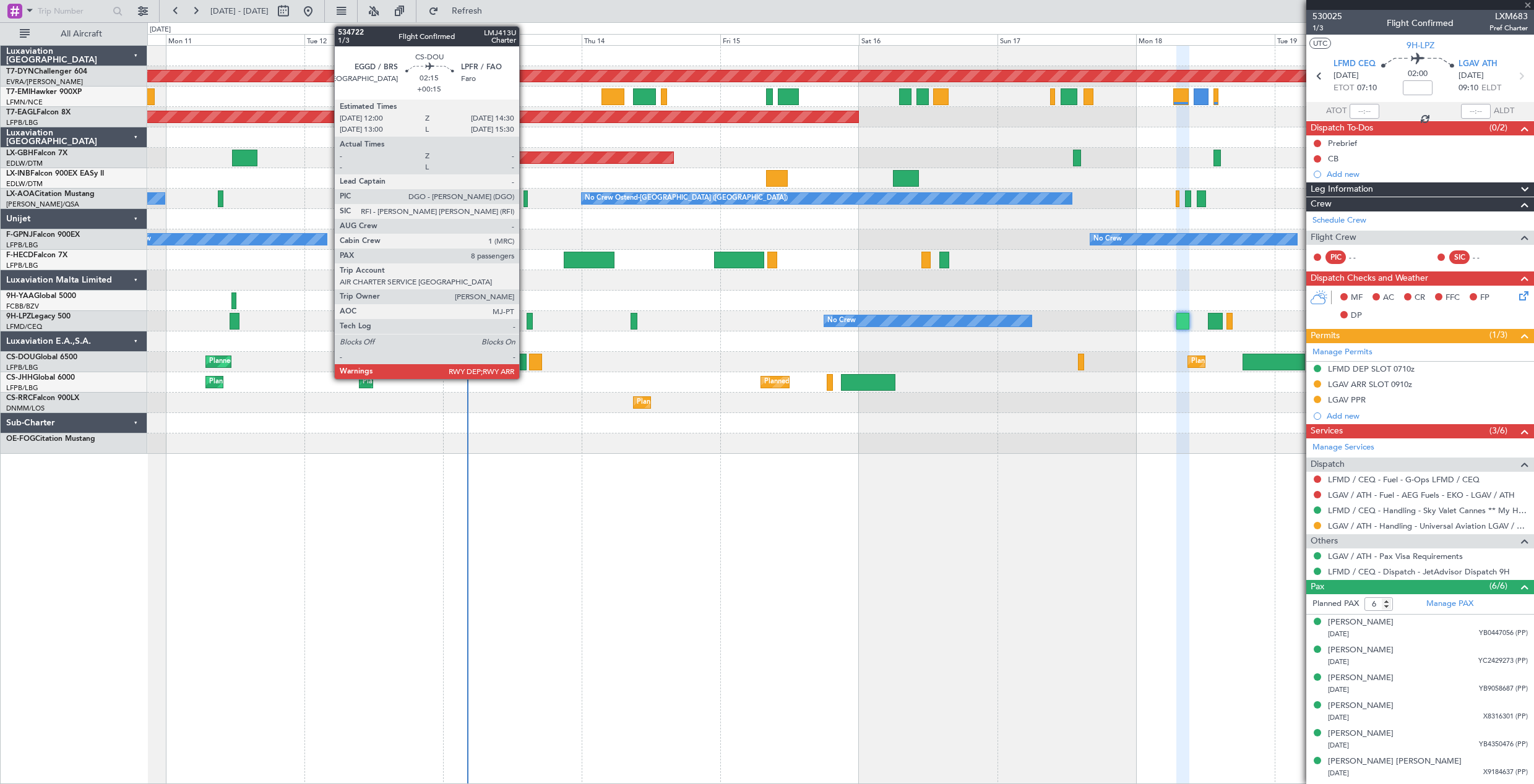
type input "+00:05"
type input "0"
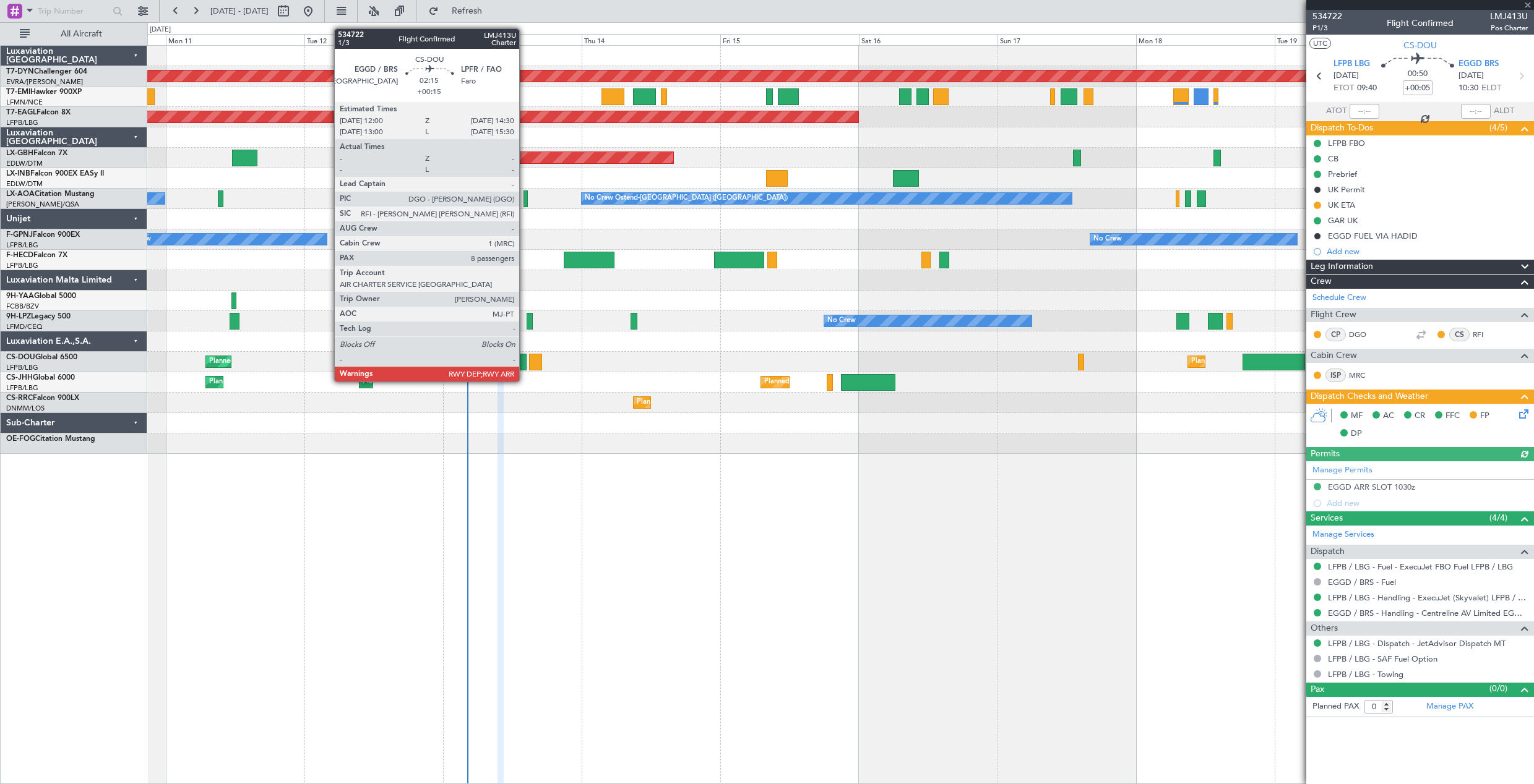
click at [525, 369] on div at bounding box center [520, 362] width 15 height 17
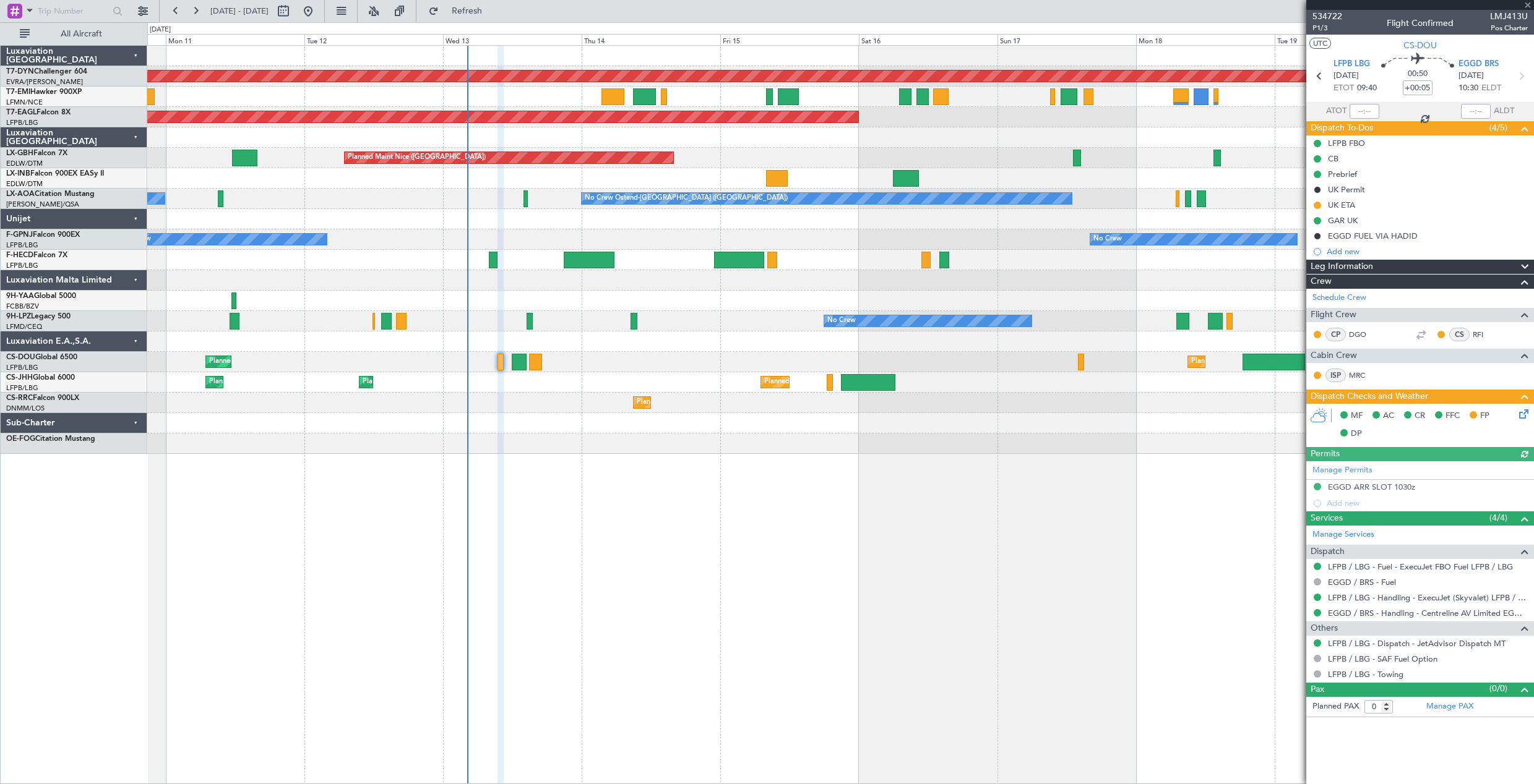
type input "+00:15"
type input "8"
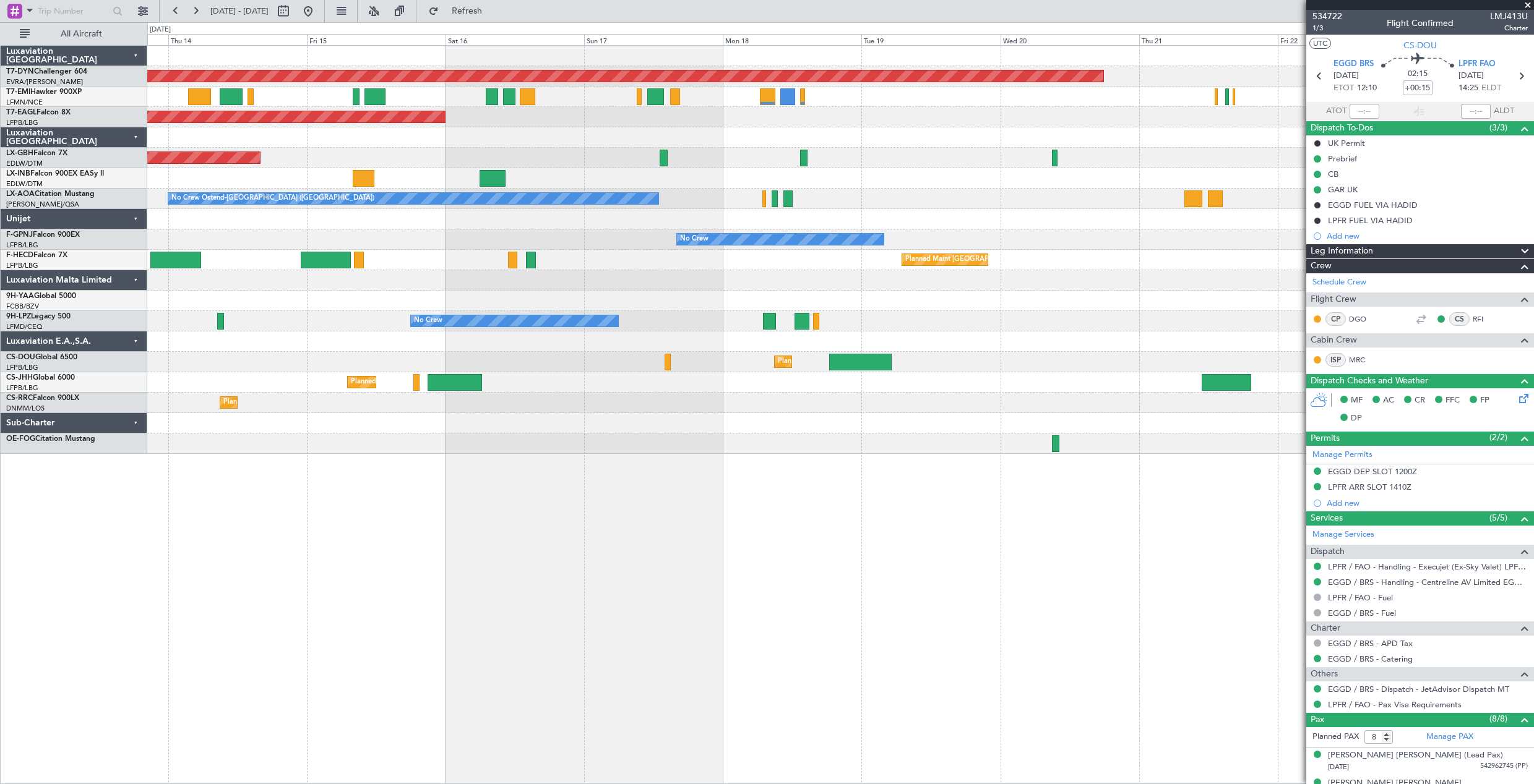
click at [657, 444] on div "Planned Maint [GEOGRAPHIC_DATA]-[GEOGRAPHIC_DATA] Planned Maint [US_STATE] ([GE…" at bounding box center [840, 250] width 1386 height 408
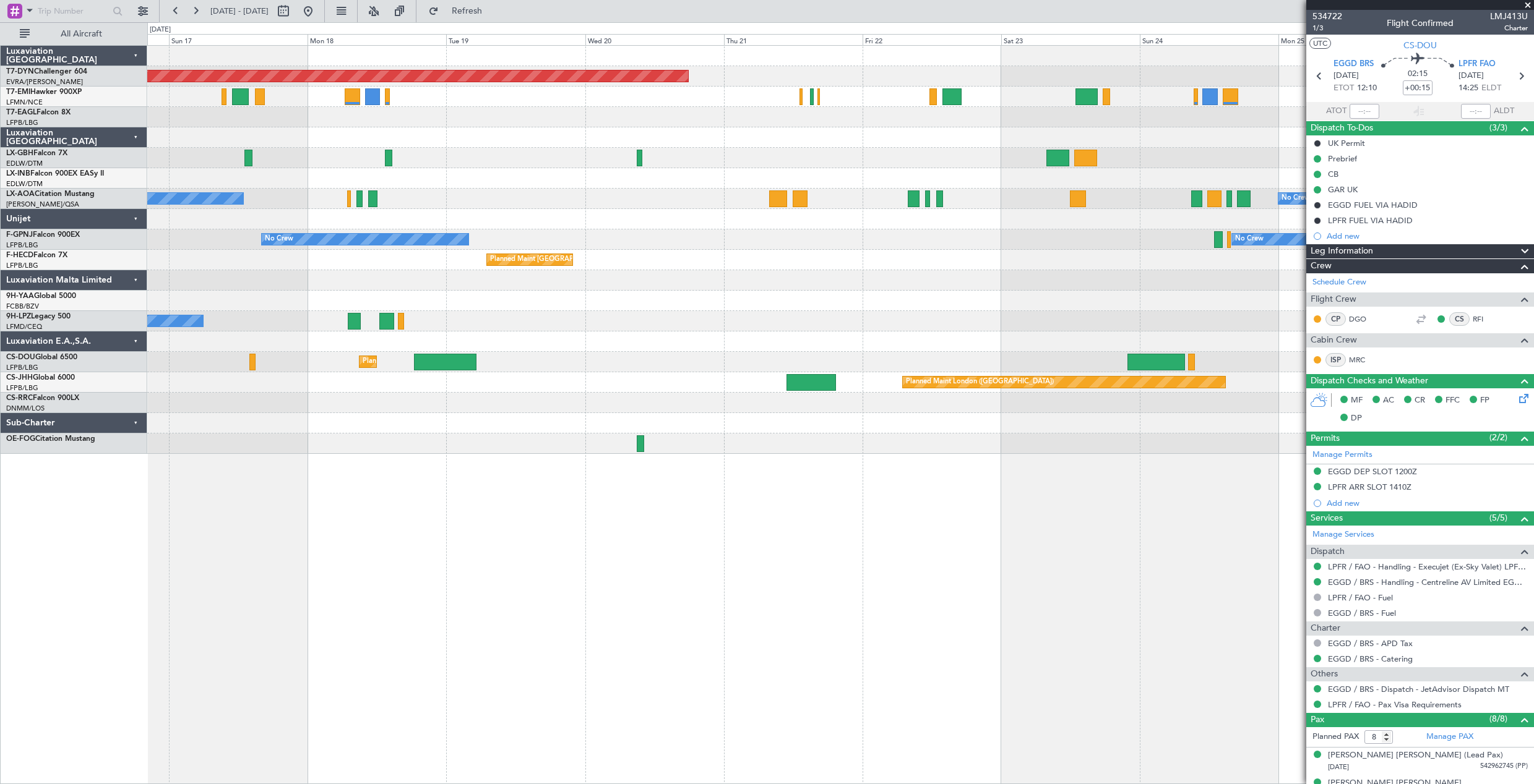
click at [608, 455] on div "Planned Maint [GEOGRAPHIC_DATA]-[GEOGRAPHIC_DATA] Planned Maint Geneva ([GEOGRA…" at bounding box center [840, 414] width 1387 height 739
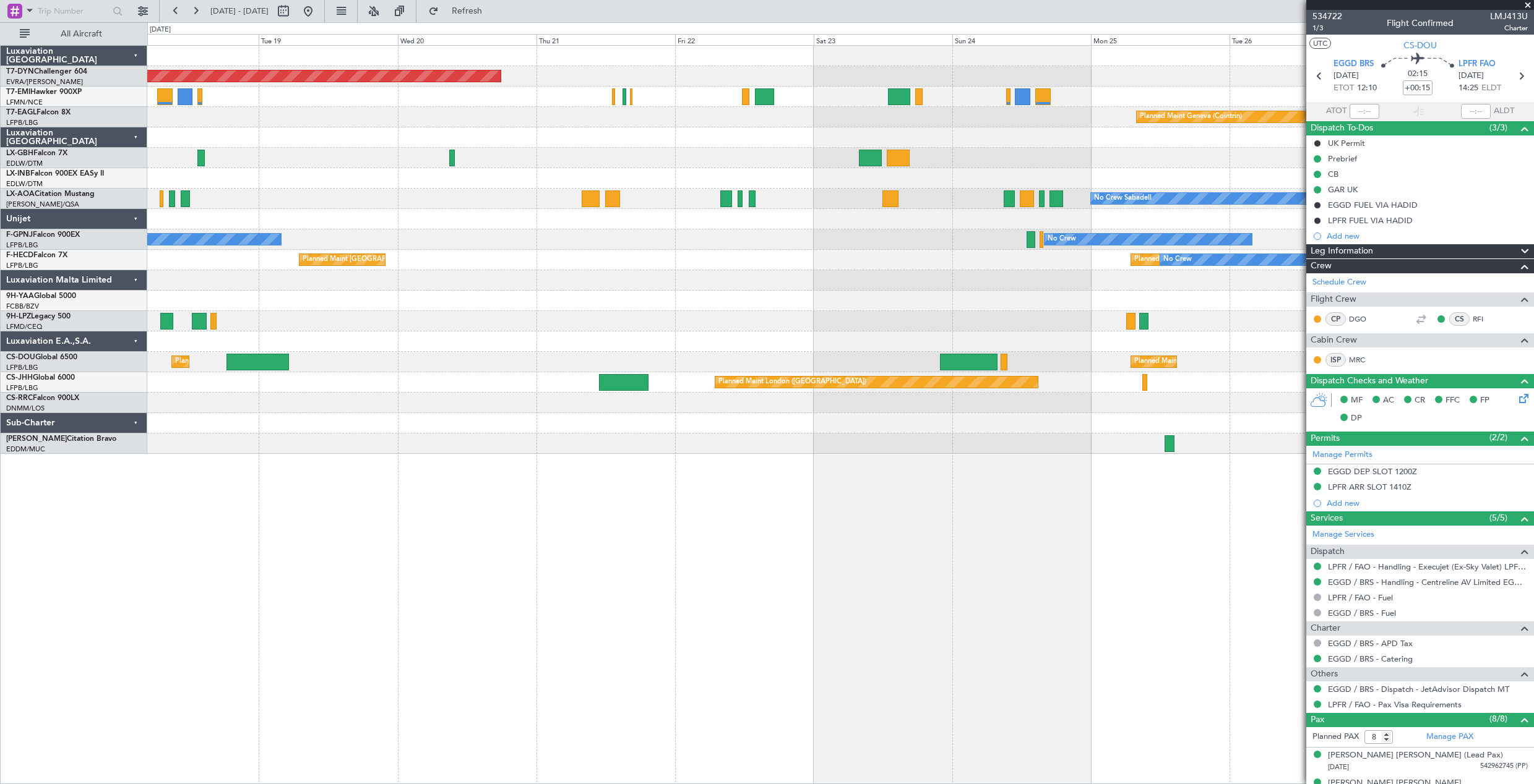
click at [1054, 459] on div "Planned Maint [GEOGRAPHIC_DATA]-[GEOGRAPHIC_DATA] Planned Maint Geneva ([GEOGRA…" at bounding box center [840, 414] width 1387 height 739
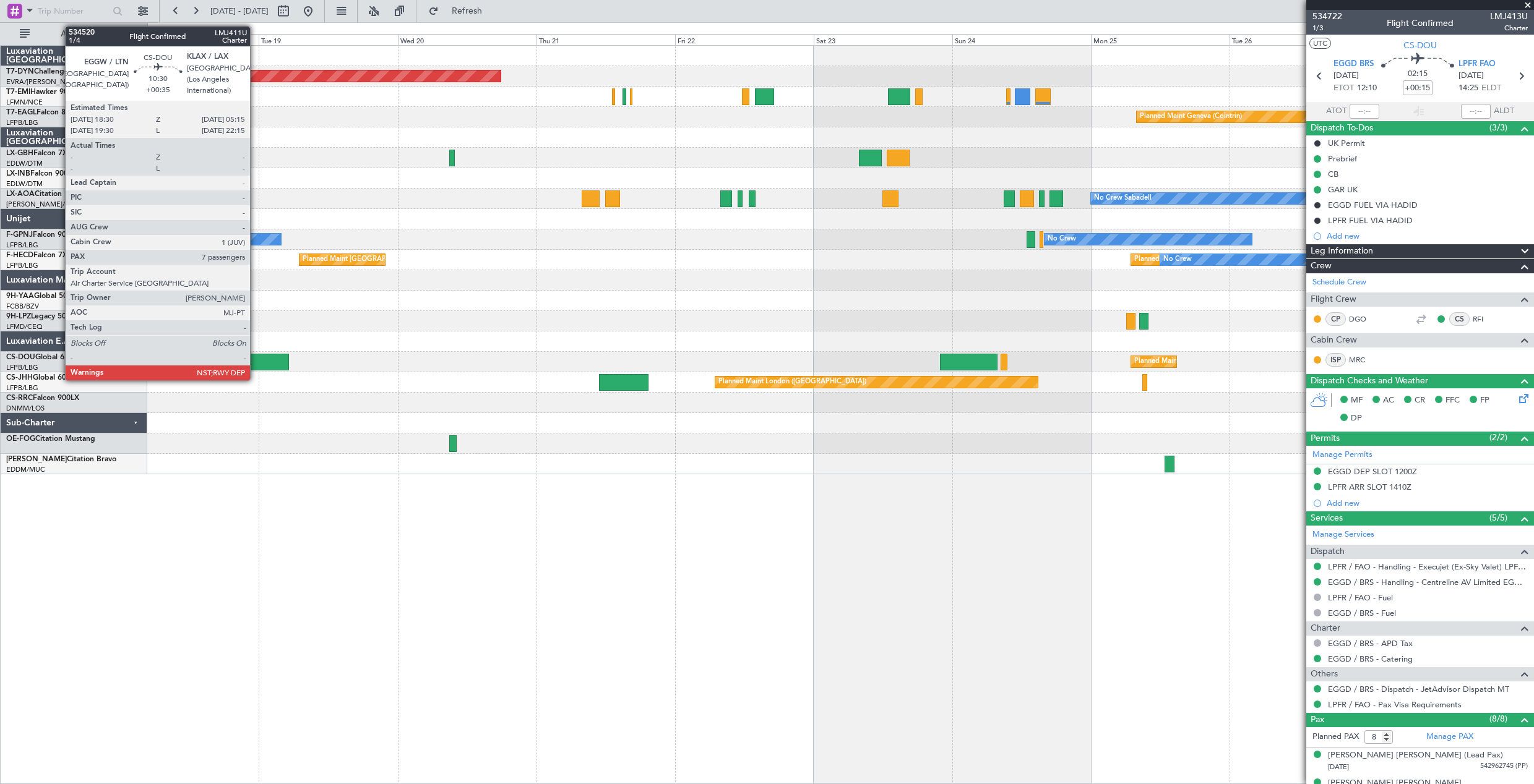
click at [256, 366] on div at bounding box center [257, 362] width 62 height 17
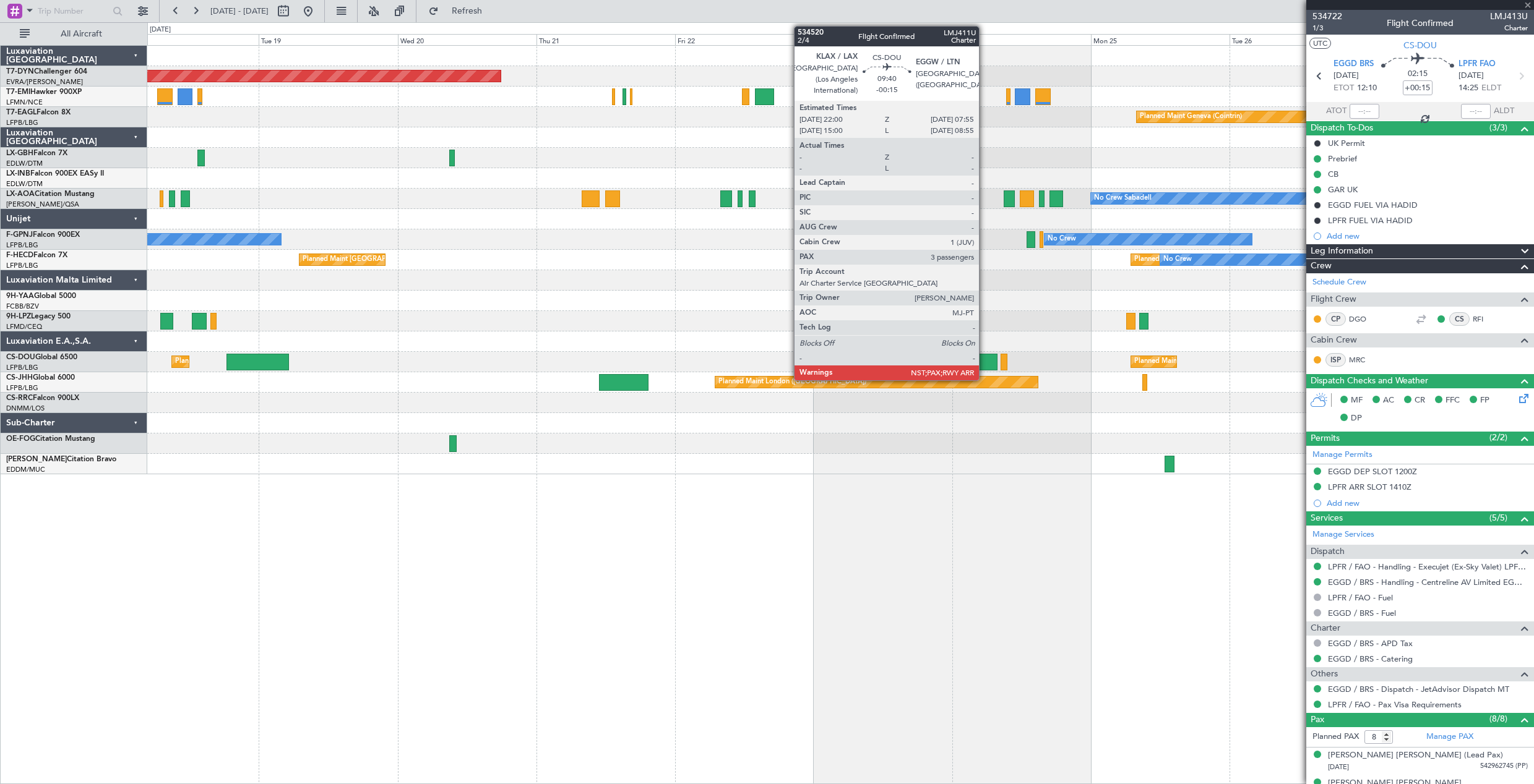
type input "+00:35"
type input "7"
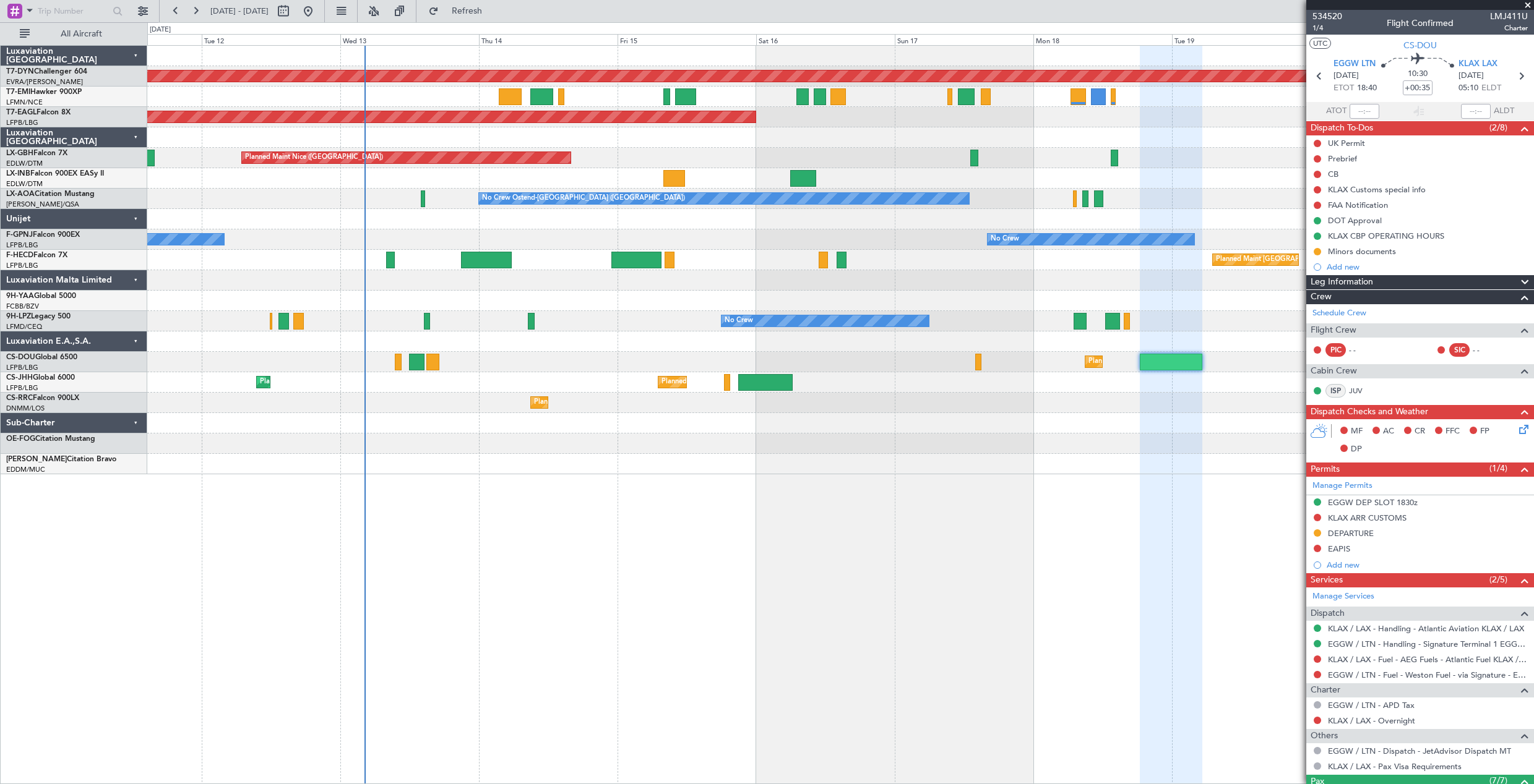
click at [1224, 533] on div "Planned Maint [GEOGRAPHIC_DATA]-[GEOGRAPHIC_DATA] Planned Maint [US_STATE] ([GE…" at bounding box center [840, 414] width 1387 height 739
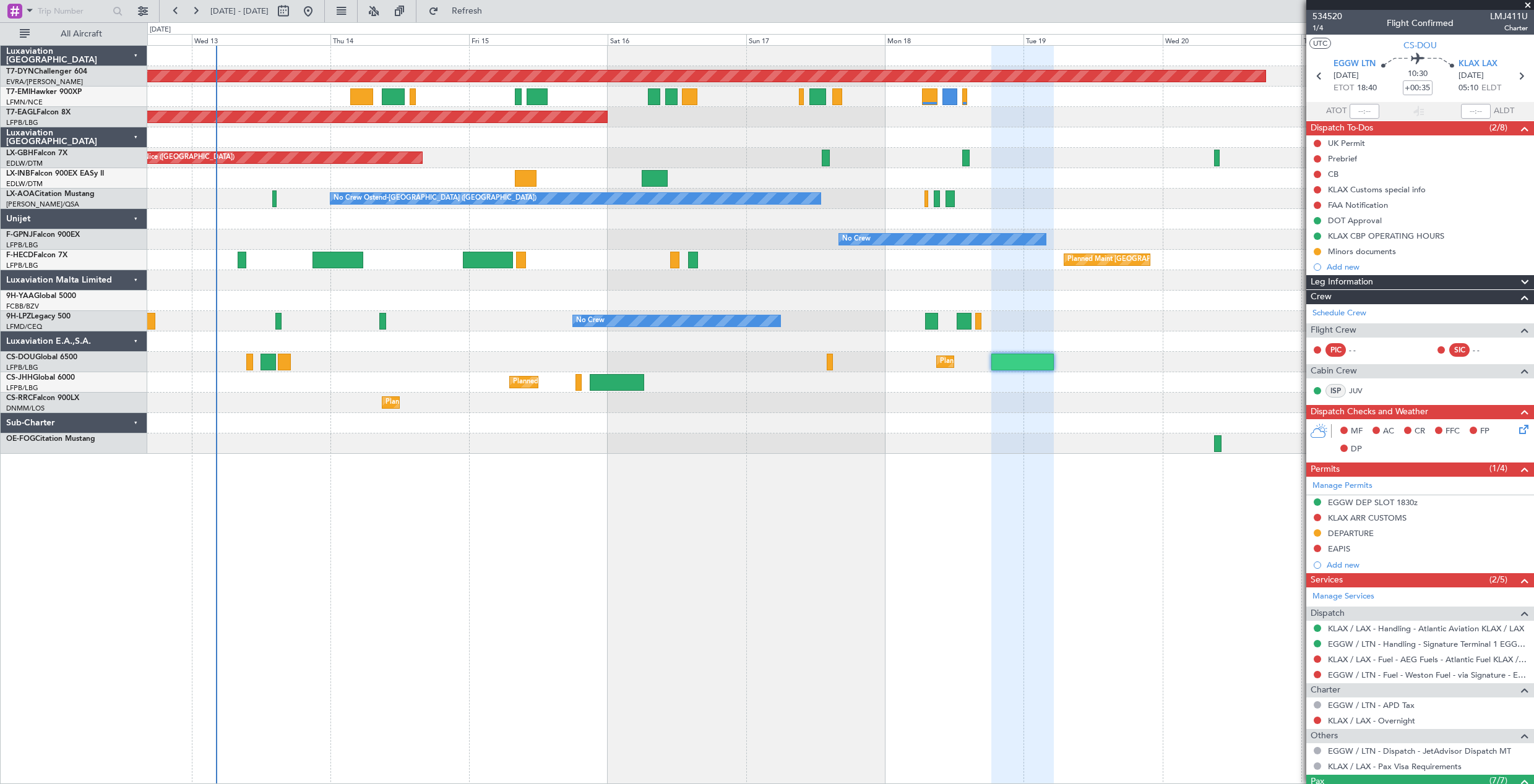
click at [670, 538] on div "Planned Maint [GEOGRAPHIC_DATA]-[GEOGRAPHIC_DATA] Planned Maint [US_STATE] ([GE…" at bounding box center [840, 414] width 1387 height 739
